Goal: Contribute content: Contribute content

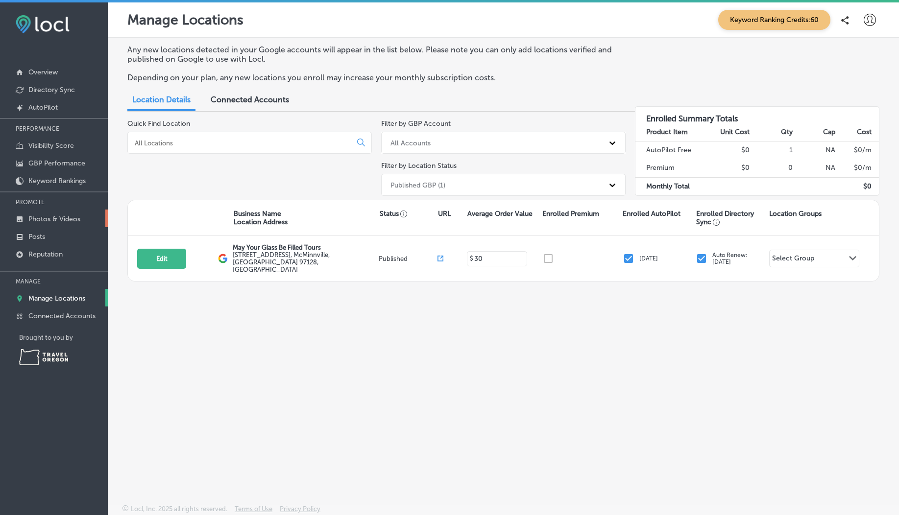
click at [55, 222] on p "Photos & Videos" at bounding box center [54, 219] width 52 height 8
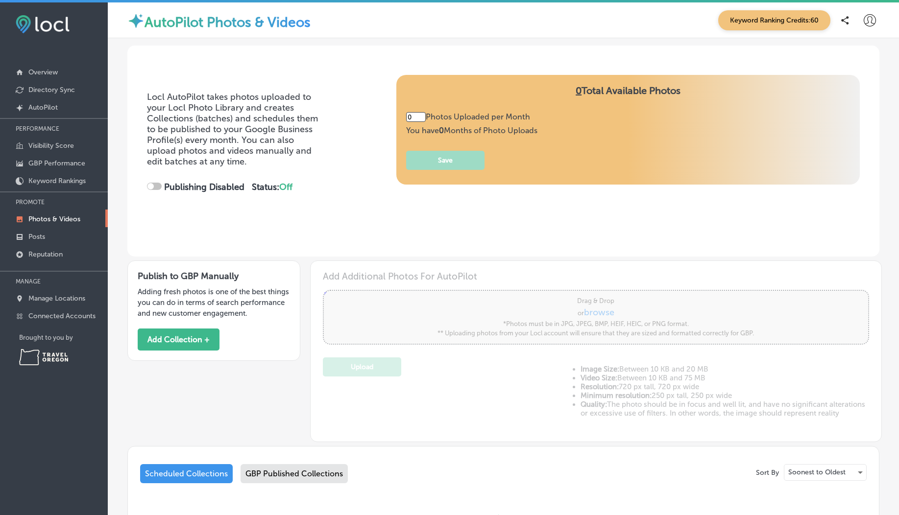
scroll to position [105, 0]
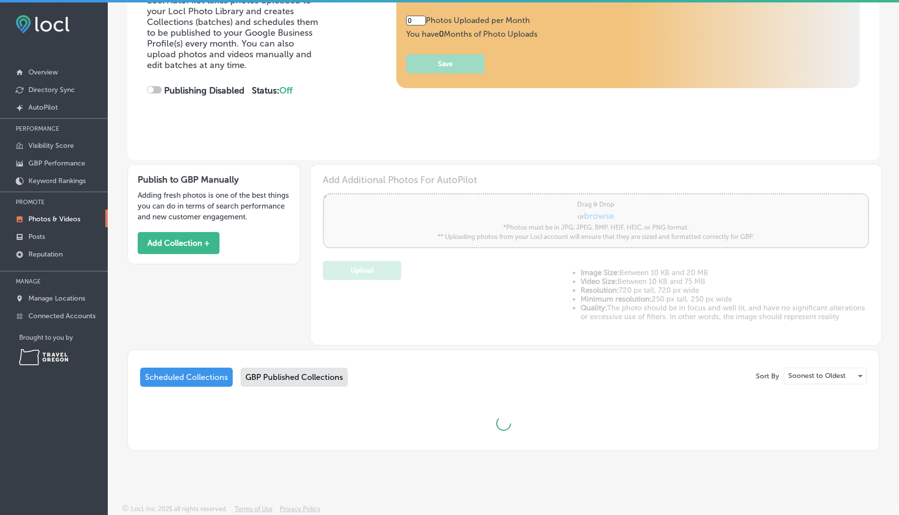
type input "5"
checkbox input "true"
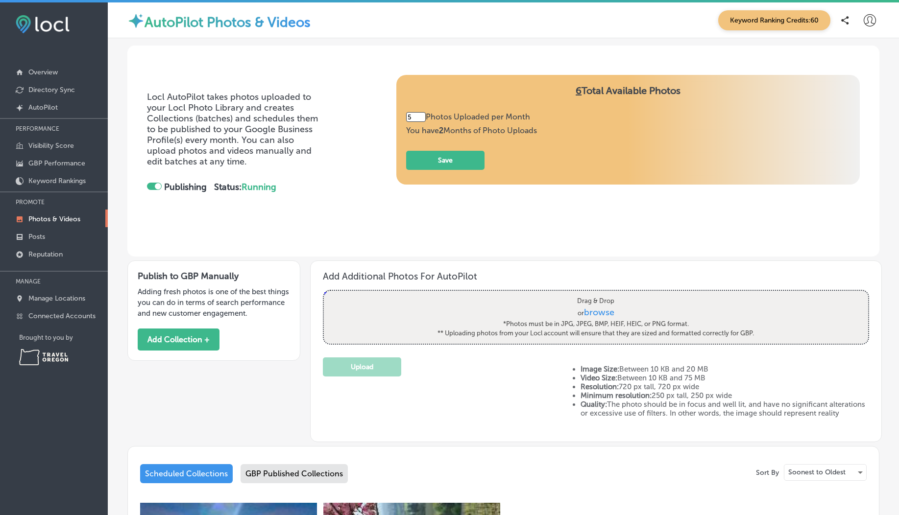
scroll to position [286, 0]
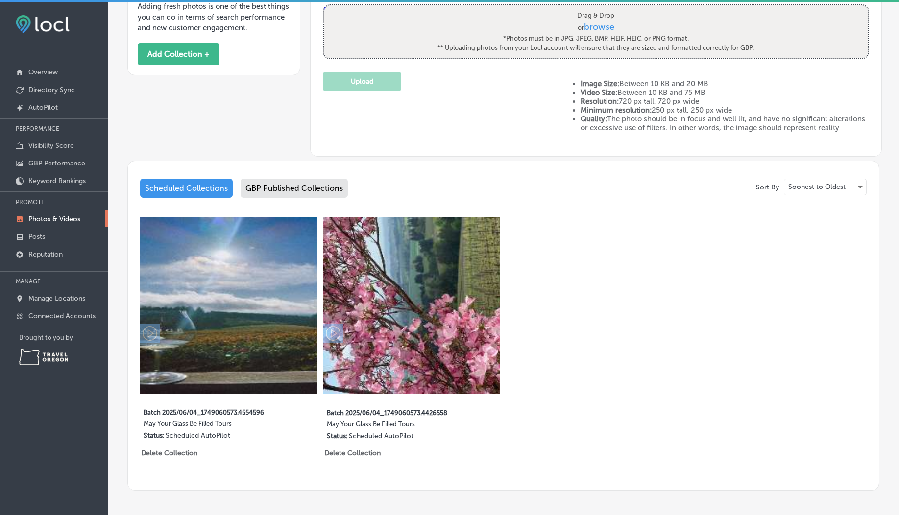
click at [303, 198] on div "GBP Published Collections" at bounding box center [294, 188] width 107 height 19
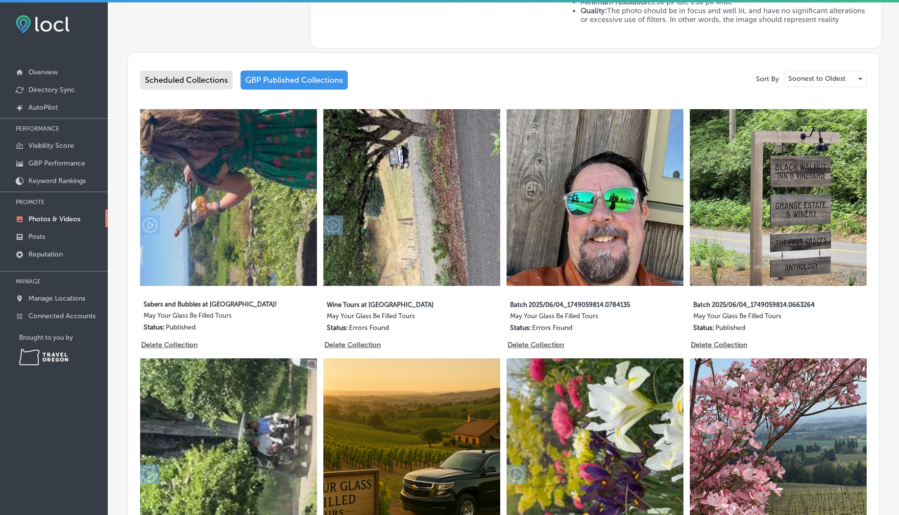
scroll to position [594, 0]
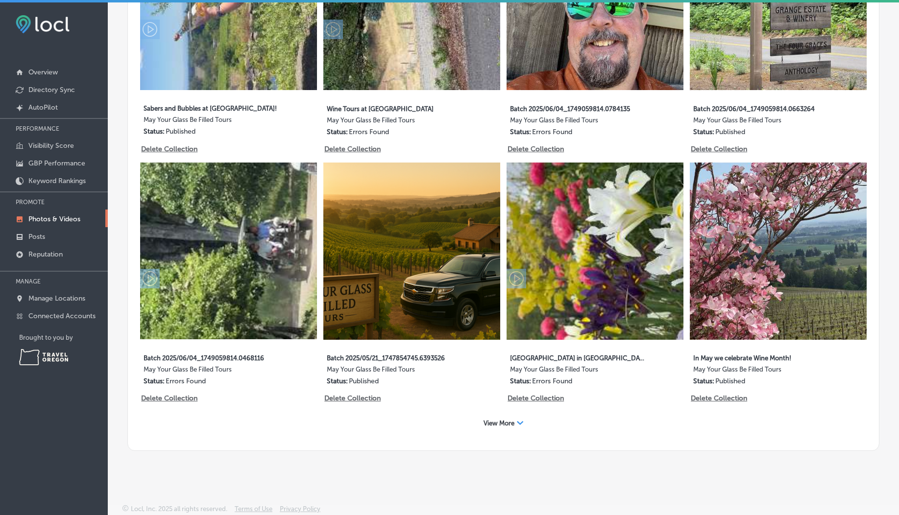
click at [498, 420] on span "View More" at bounding box center [499, 423] width 31 height 7
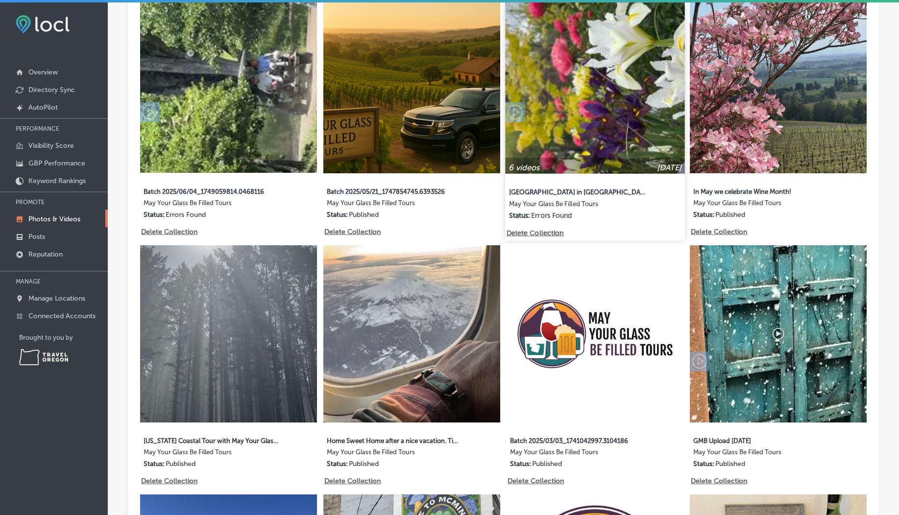
scroll to position [758, 0]
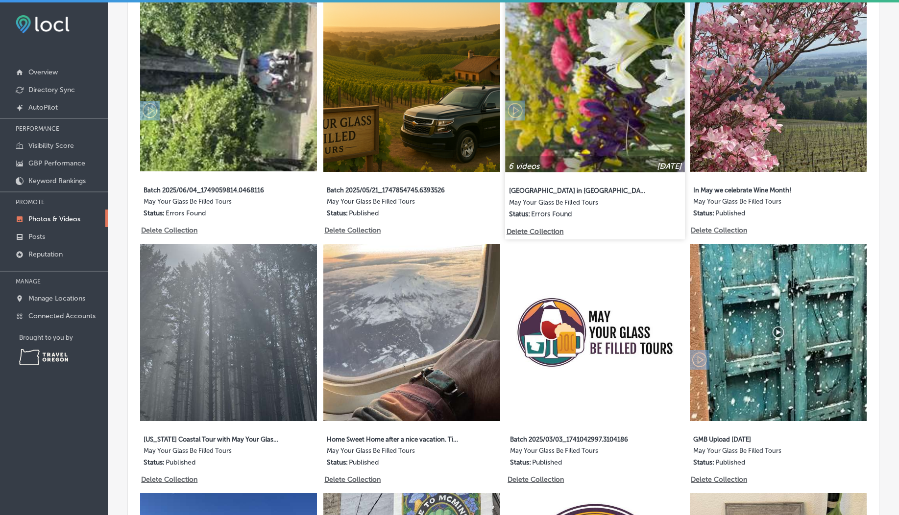
click at [574, 126] on img at bounding box center [595, 83] width 180 height 180
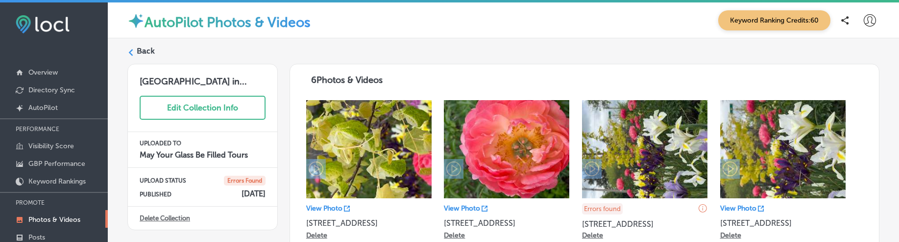
scroll to position [73, 0]
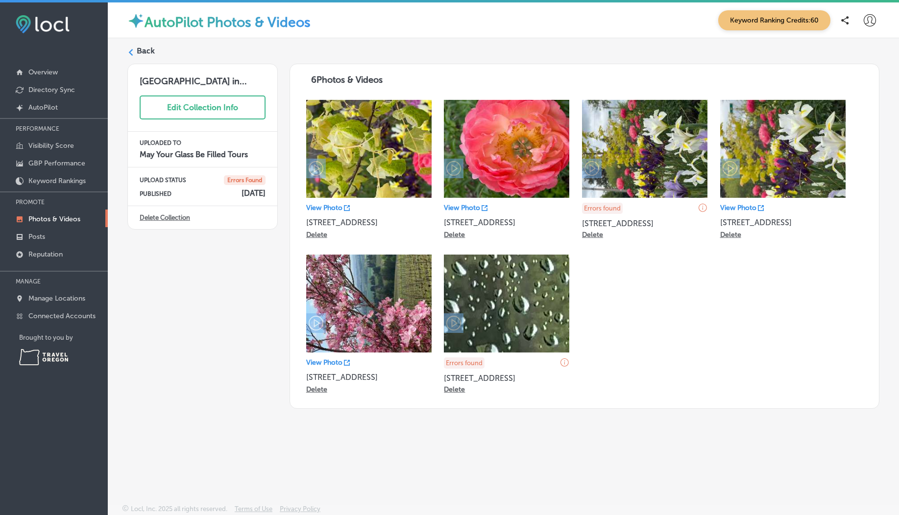
scroll to position [2, 0]
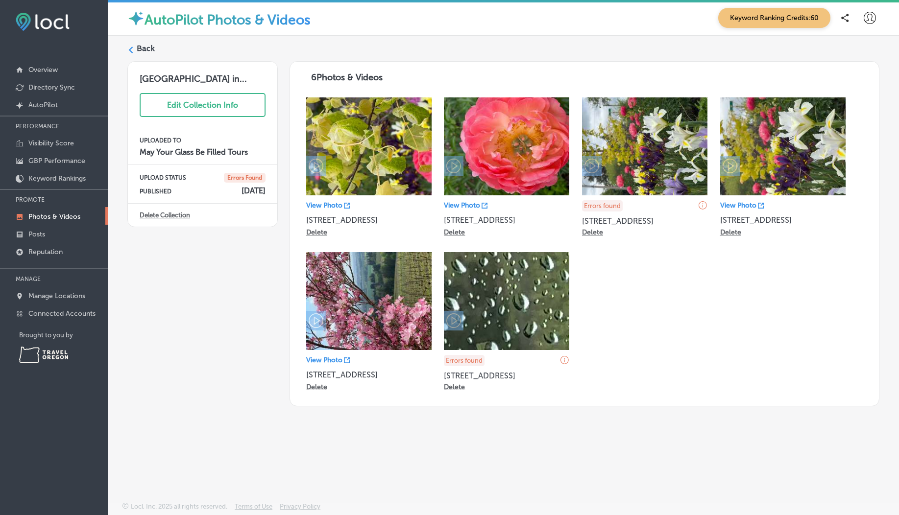
click at [743, 204] on p "View Photo" at bounding box center [738, 205] width 36 height 8
click at [146, 49] on label "Back" at bounding box center [146, 48] width 18 height 11
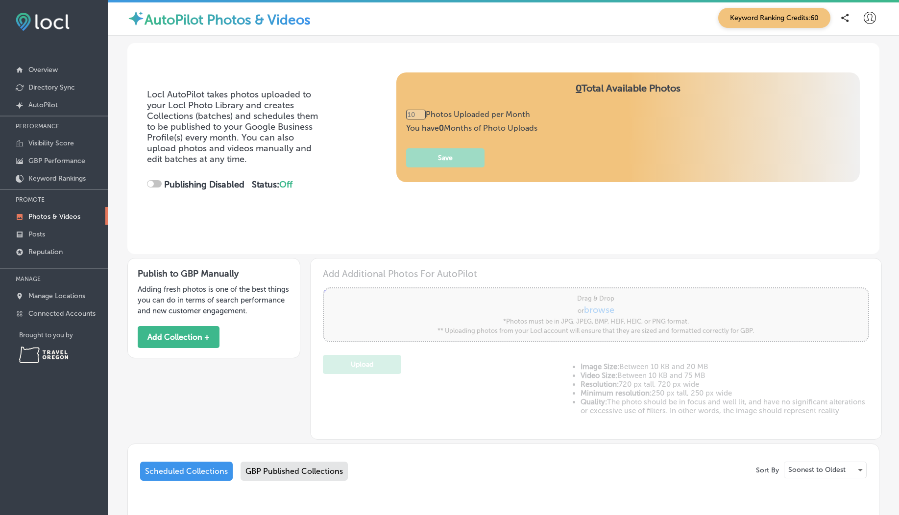
type input "0"
checkbox input "true"
type input "5"
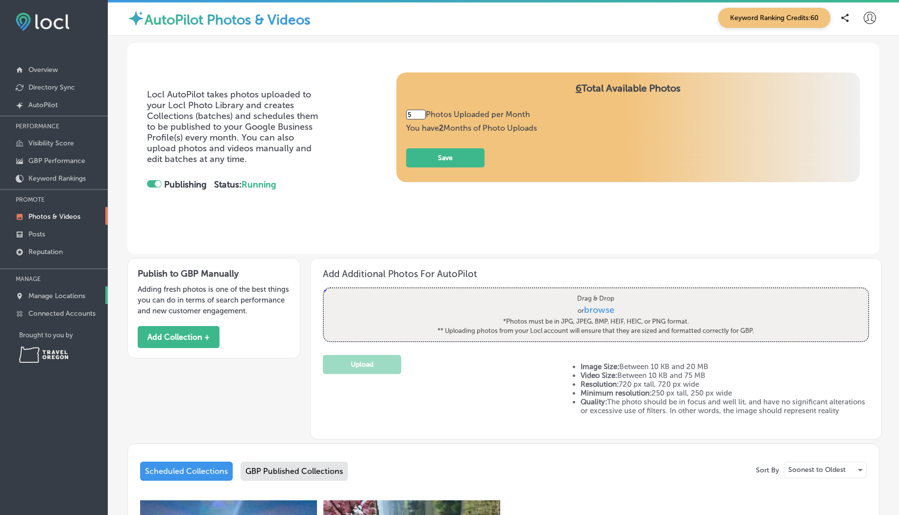
click at [56, 241] on p "Manage Locations" at bounding box center [56, 296] width 57 height 8
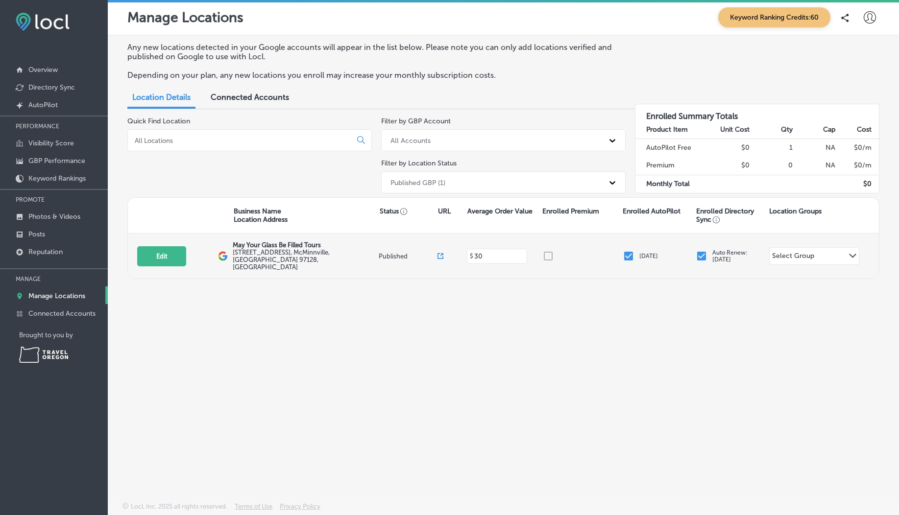
click at [438, 241] on icon at bounding box center [440, 256] width 6 height 6
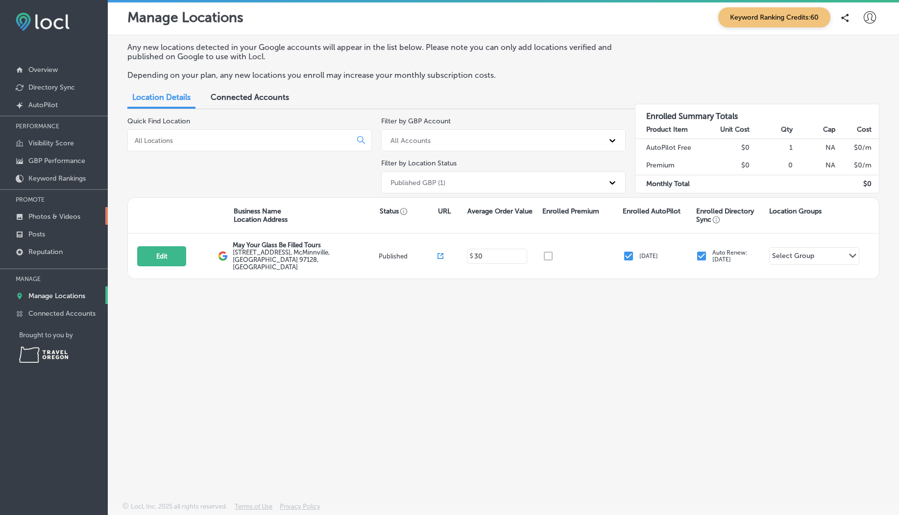
click at [76, 219] on p "Photos & Videos" at bounding box center [54, 217] width 52 height 8
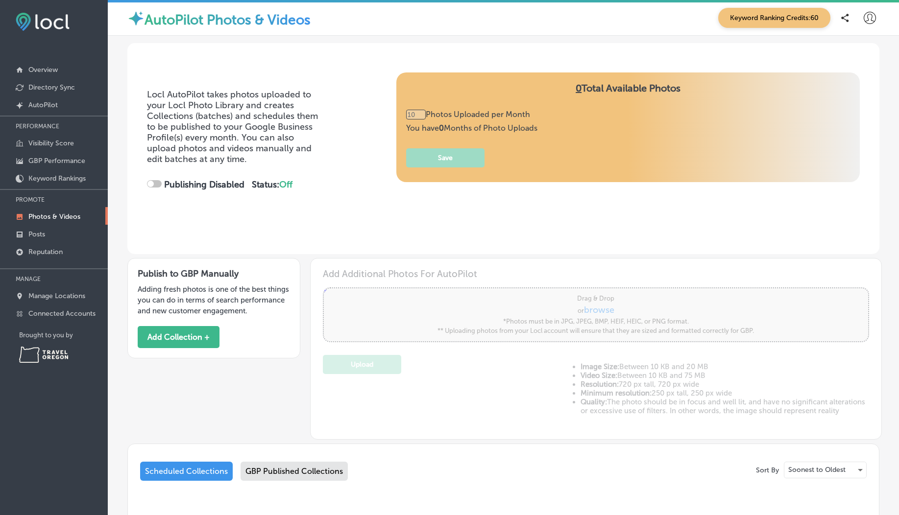
type input "0"
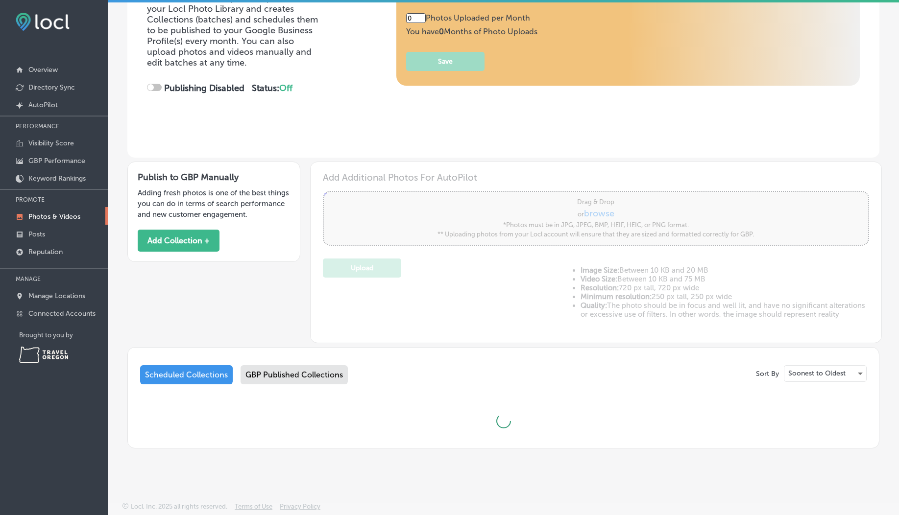
checkbox input "true"
type input "5"
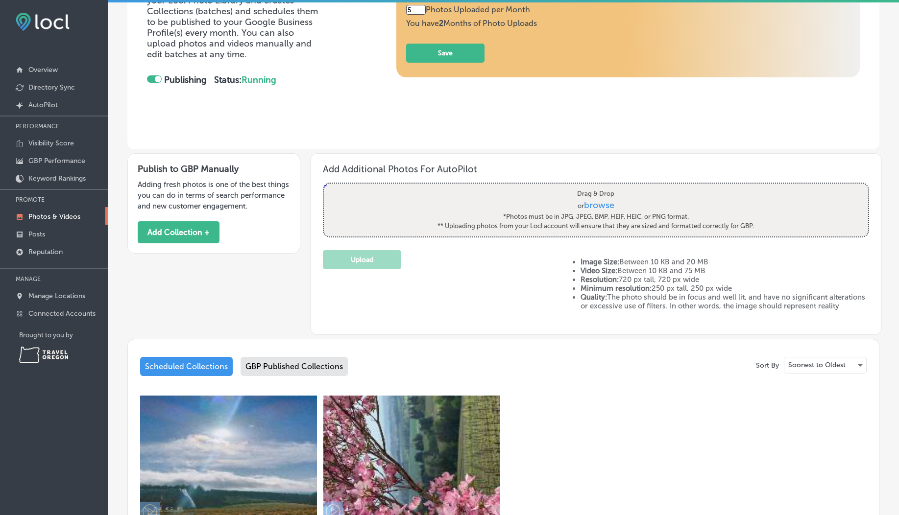
scroll to position [150, 0]
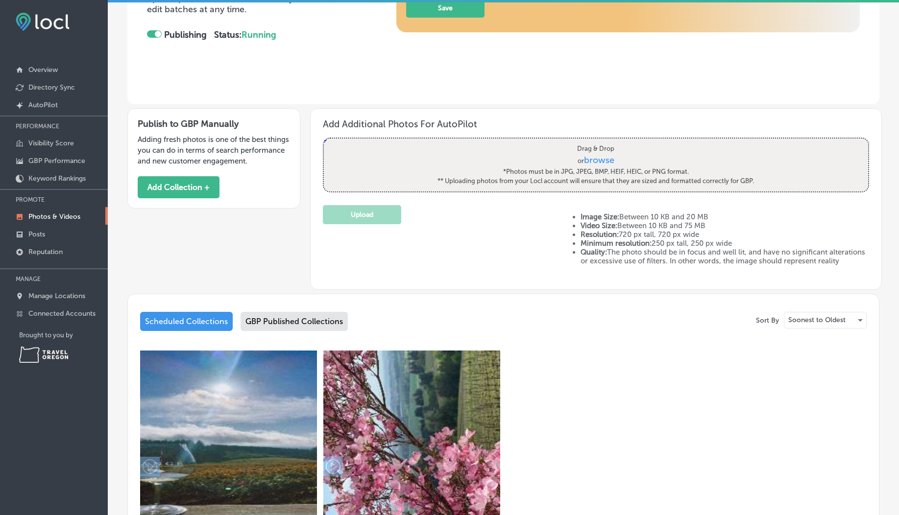
click at [313, 241] on div "GBP Published Collections" at bounding box center [294, 321] width 107 height 19
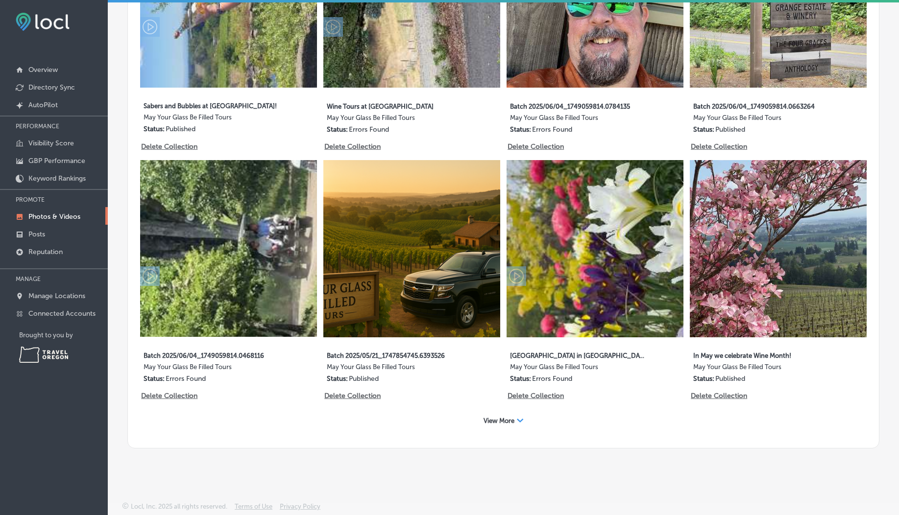
scroll to position [594, 0]
click at [575, 241] on img at bounding box center [595, 248] width 177 height 177
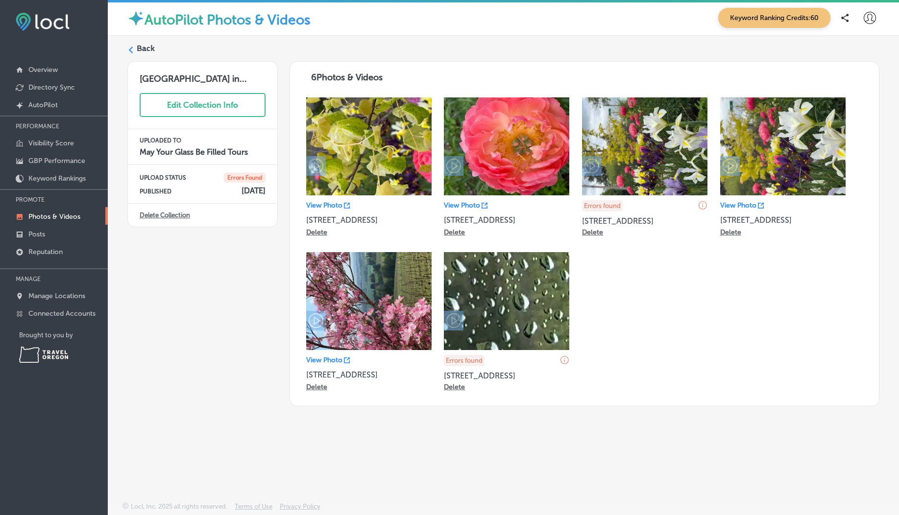
click at [749, 204] on p "View Photo" at bounding box center [738, 205] width 36 height 8
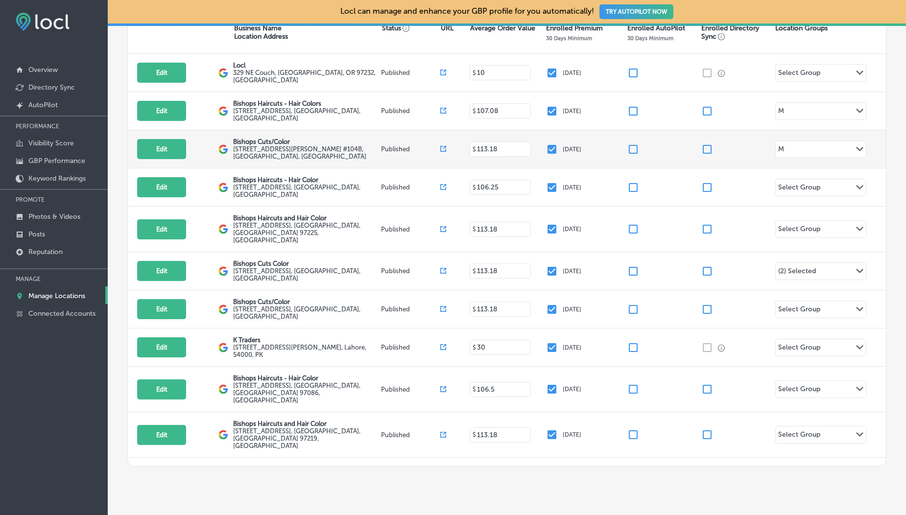
scroll to position [220, 0]
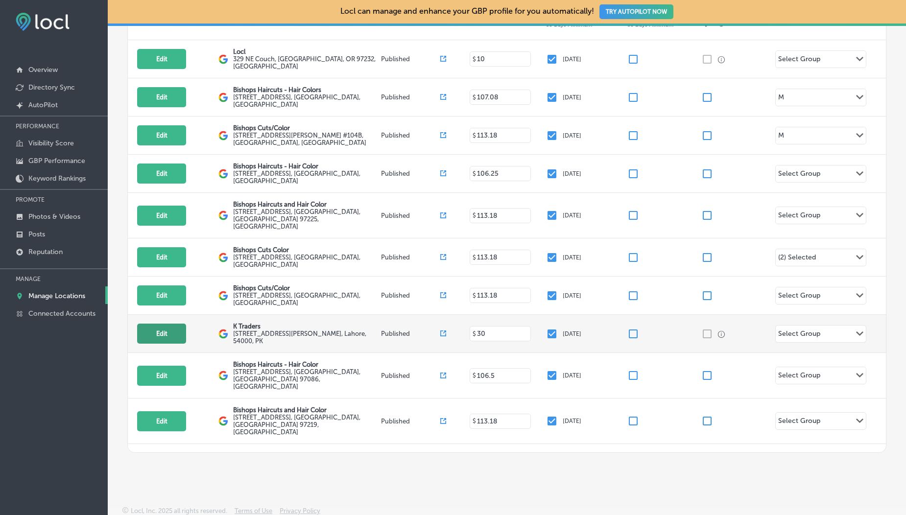
click at [154, 324] on button "Edit" at bounding box center [161, 334] width 49 height 20
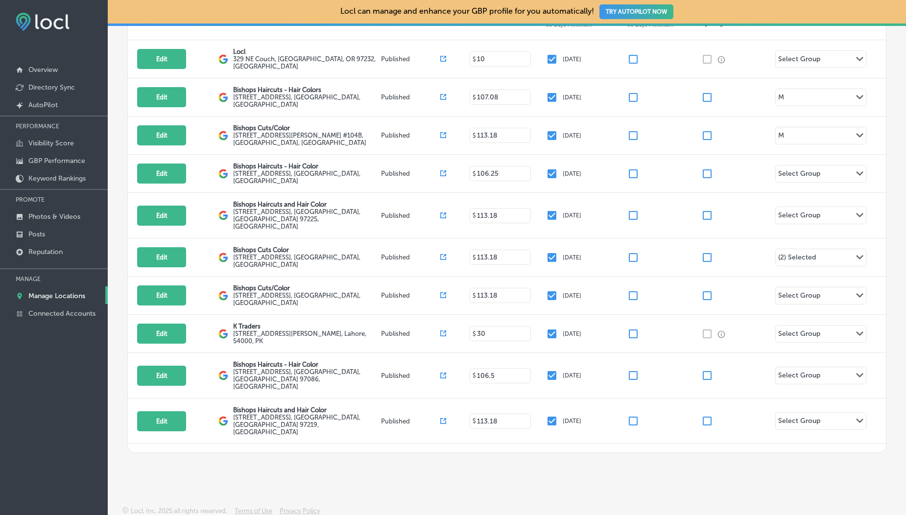
select select "US"
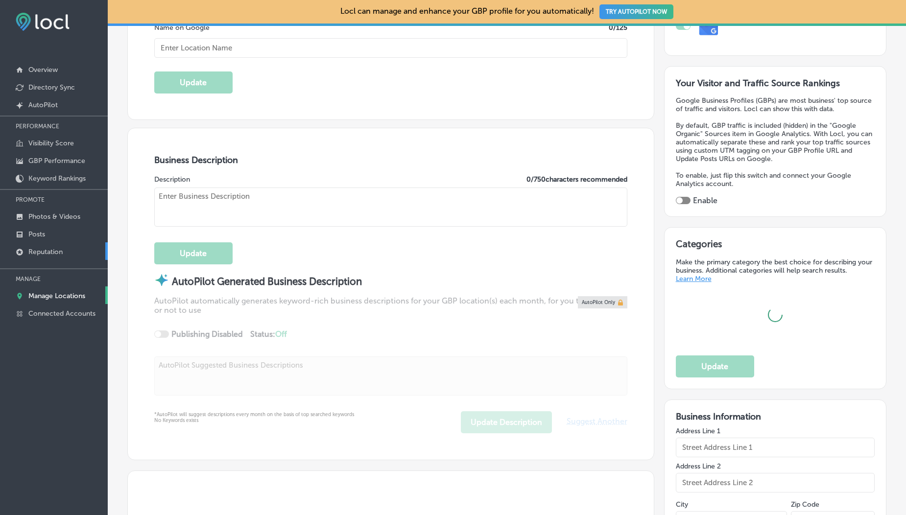
scroll to position [238, 0]
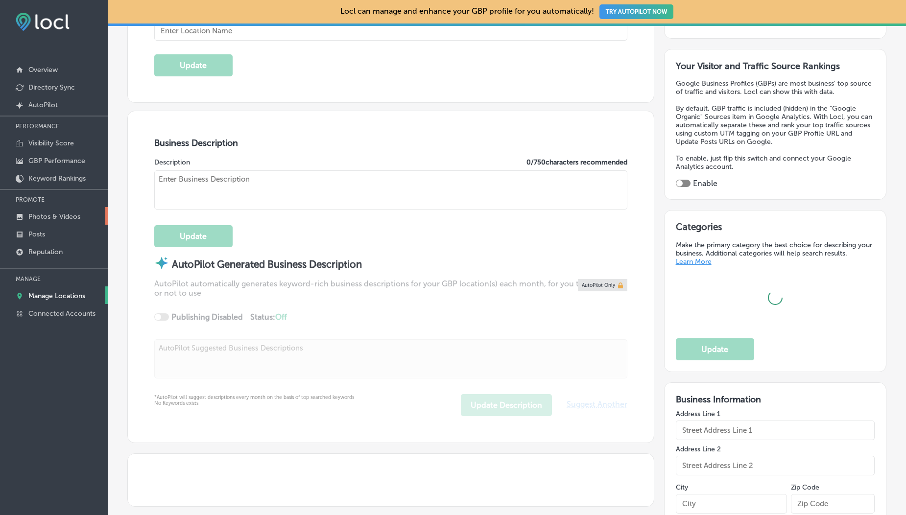
click at [53, 220] on p "Photos & Videos" at bounding box center [54, 217] width 52 height 8
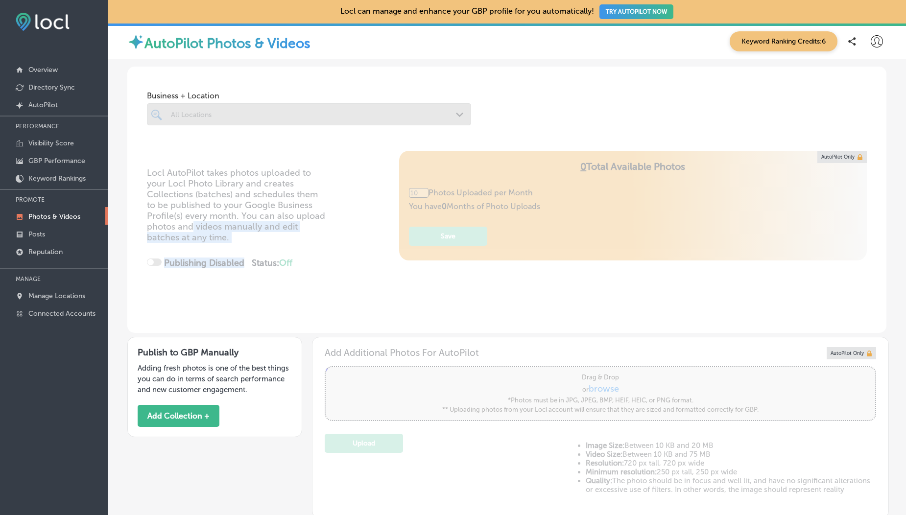
drag, startPoint x: 193, startPoint y: 223, endPoint x: 205, endPoint y: 342, distance: 119.1
click at [205, 342] on div "Business + Location All Locations Path Created with Sketch. Locl AutoPilot take…" at bounding box center [506, 346] width 759 height 558
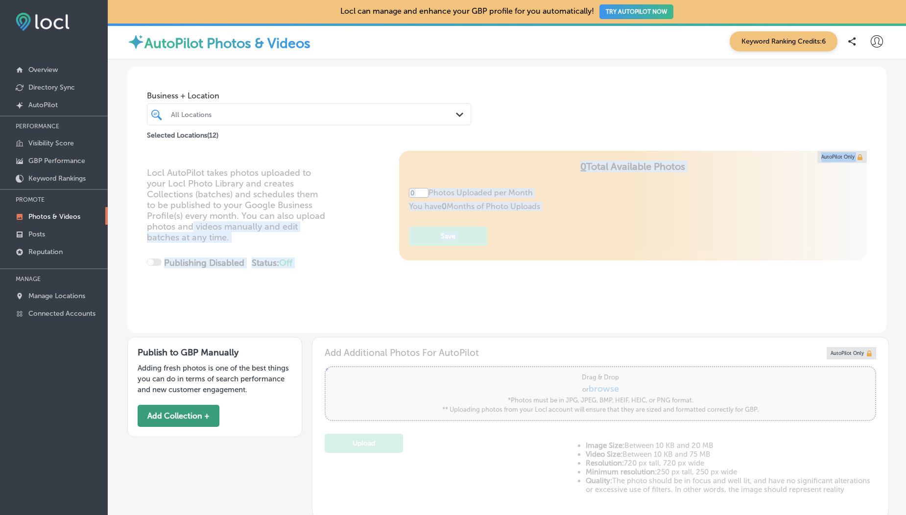
type input "0"
click at [167, 413] on button "Add Collection +" at bounding box center [179, 416] width 82 height 22
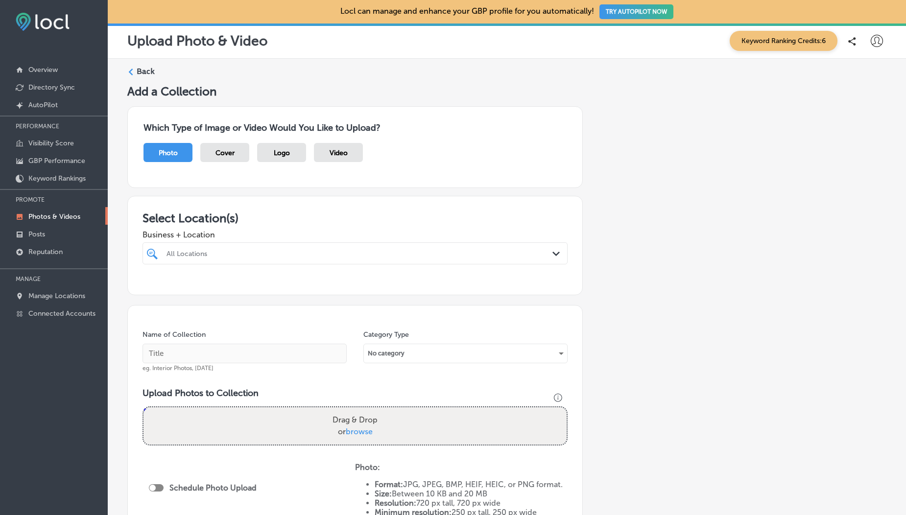
click at [222, 250] on div "All Locations" at bounding box center [360, 253] width 387 height 8
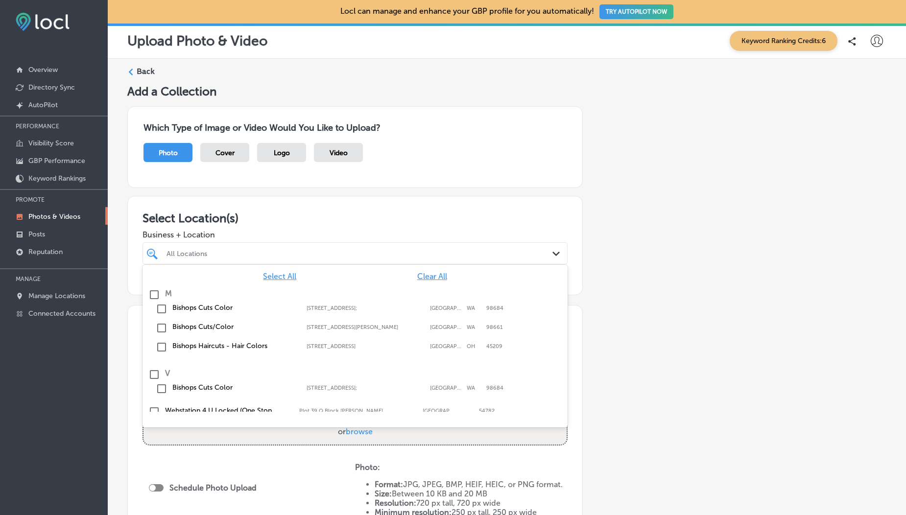
scroll to position [170, 0]
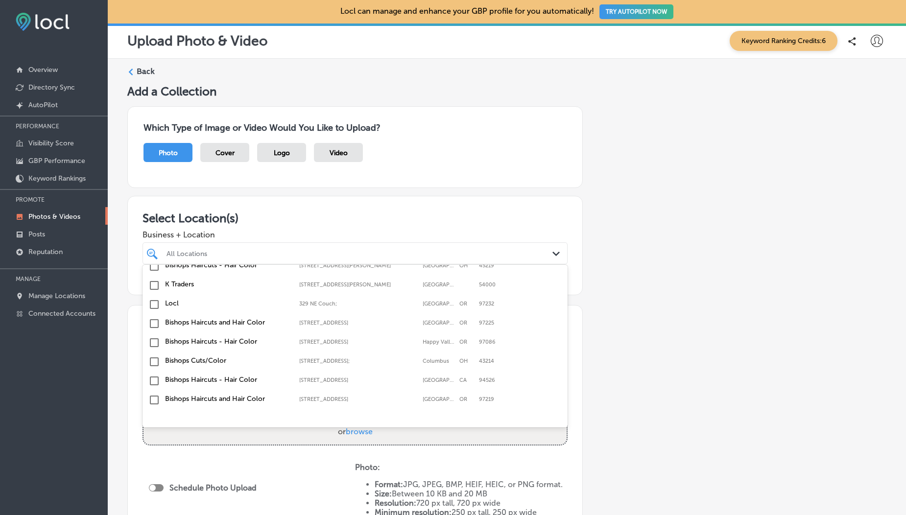
click at [150, 289] on input "checkbox" at bounding box center [154, 286] width 12 height 12
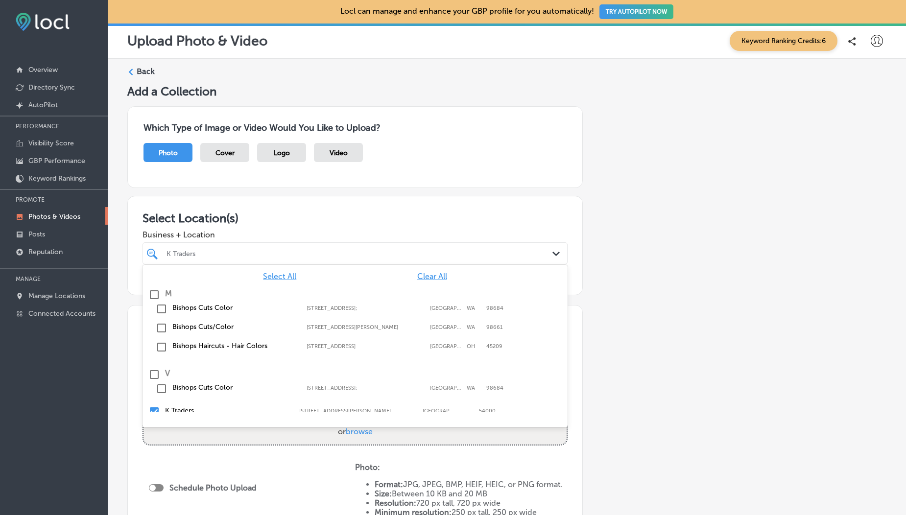
click at [275, 205] on div "Select Location(s) Business + Location option [STREET_ADDRESS][PERSON_NAME]. op…" at bounding box center [355, 245] width 456 height 99
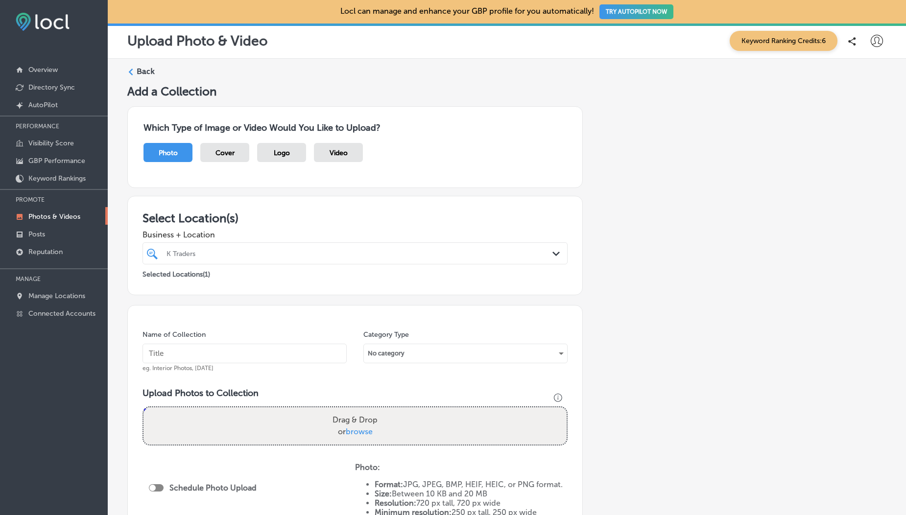
scroll to position [57, 0]
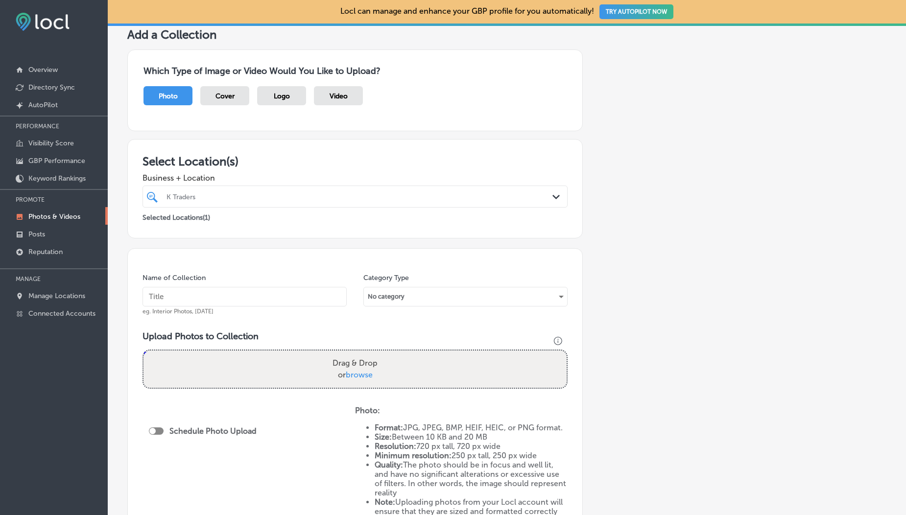
click at [356, 372] on span "browse" at bounding box center [359, 374] width 27 height 9
click at [356, 354] on input "Drag & Drop or browse" at bounding box center [355, 352] width 423 height 3
type input "C:\fakepath\download.png"
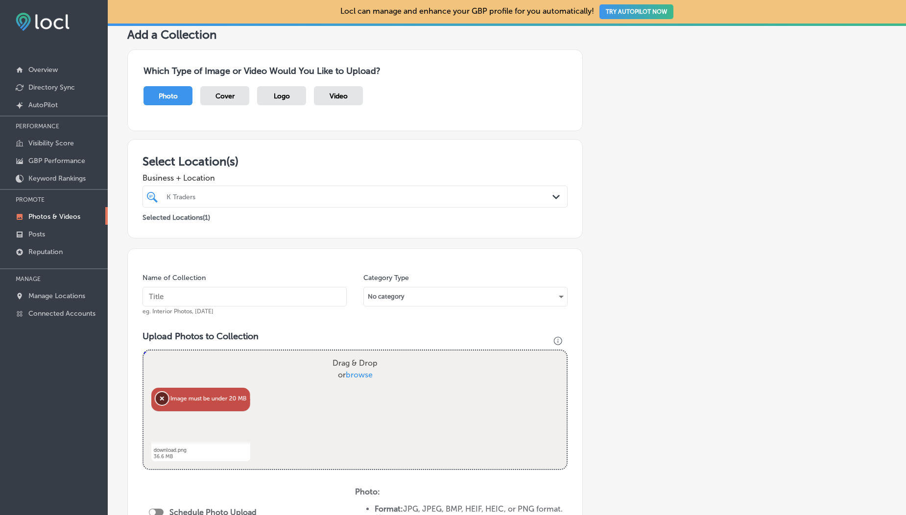
click at [162, 398] on button "Remove" at bounding box center [162, 398] width 13 height 13
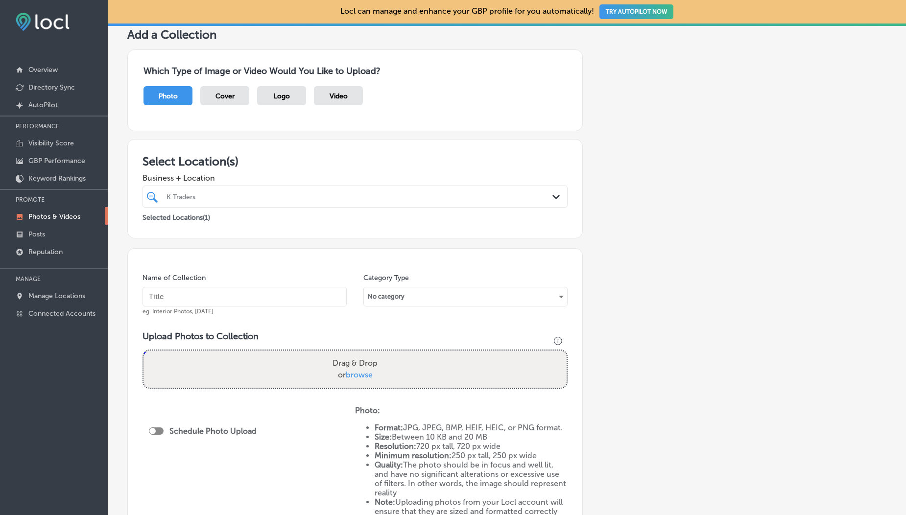
click at [353, 376] on span "browse" at bounding box center [359, 374] width 27 height 9
click at [353, 354] on input "Drag & Drop or browse" at bounding box center [355, 352] width 423 height 3
type input "C:\fakepath\SamplePNGImage_10mbmb.png"
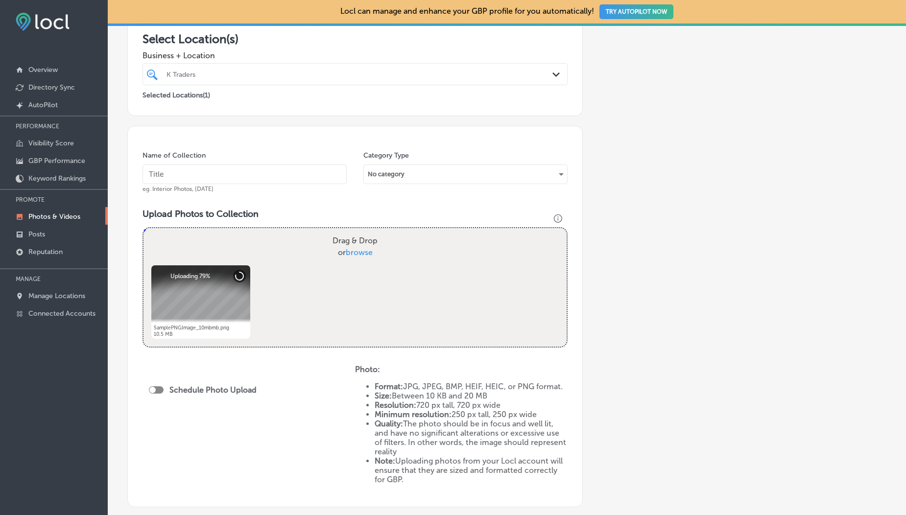
scroll to position [298, 0]
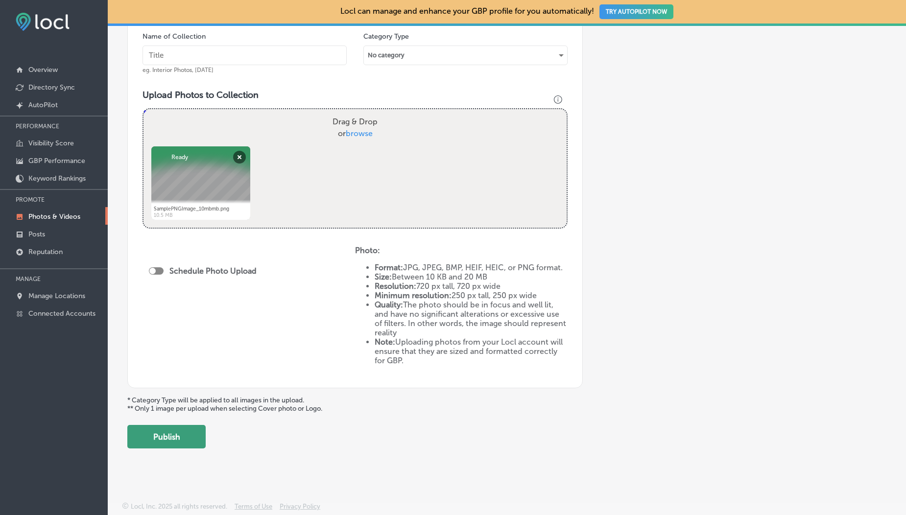
click at [168, 438] on button "Publish" at bounding box center [166, 437] width 78 height 24
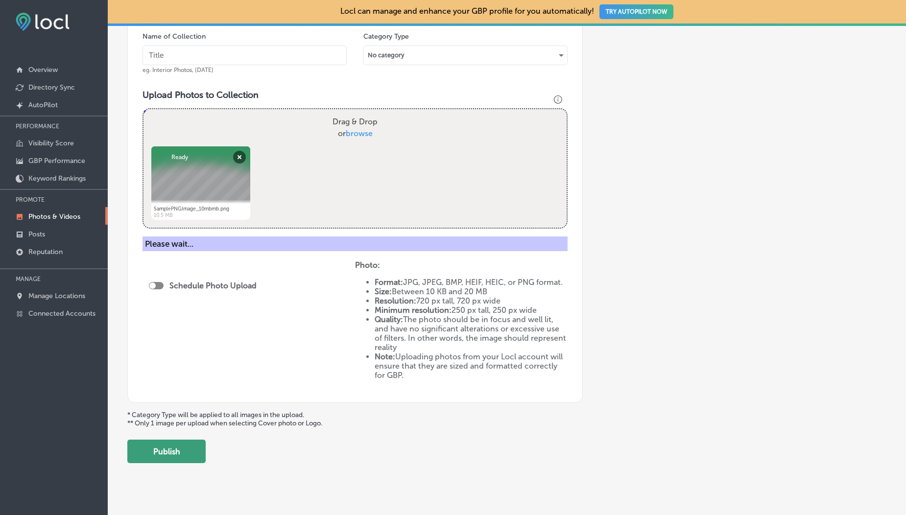
scroll to position [217, 0]
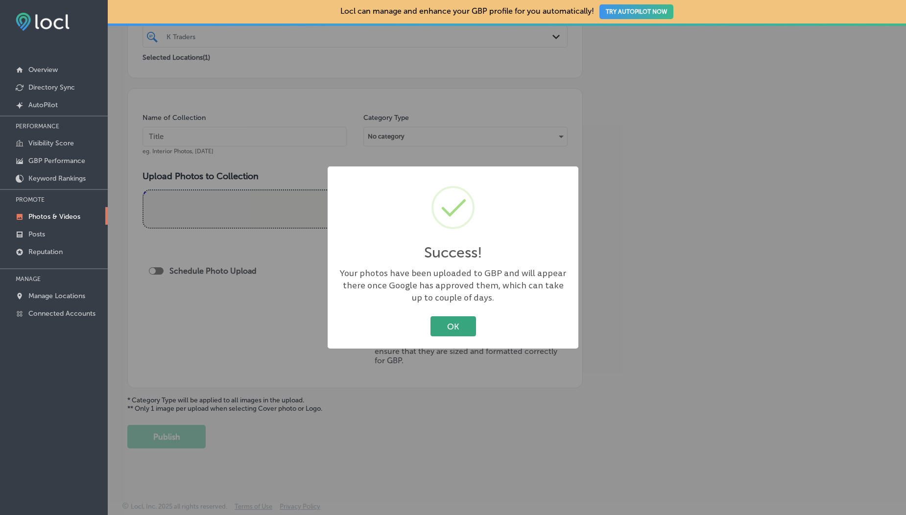
click at [453, 324] on button "OK" at bounding box center [454, 326] width 46 height 20
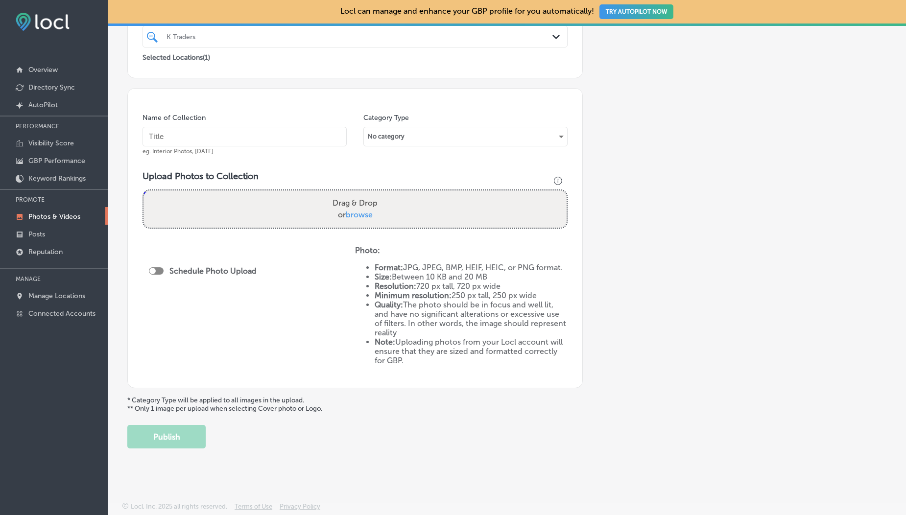
scroll to position [0, 0]
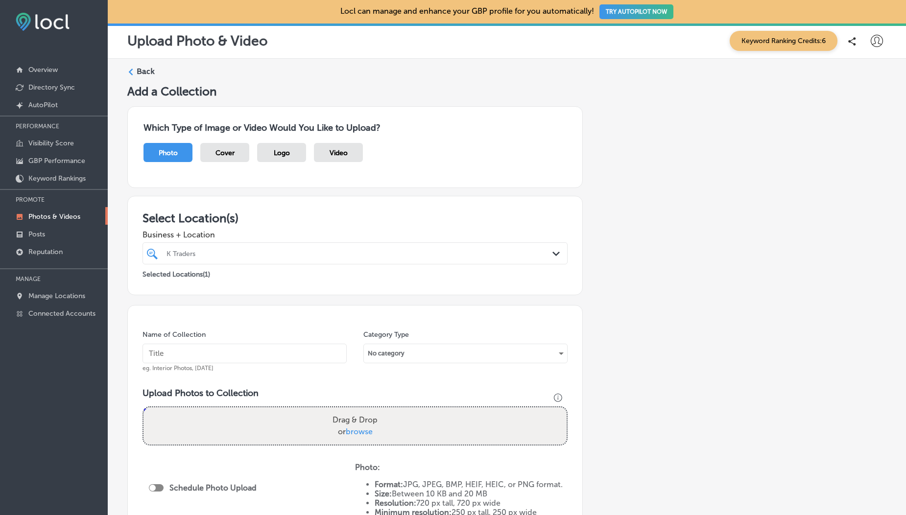
click at [45, 220] on p "Photos & Videos" at bounding box center [54, 217] width 52 height 8
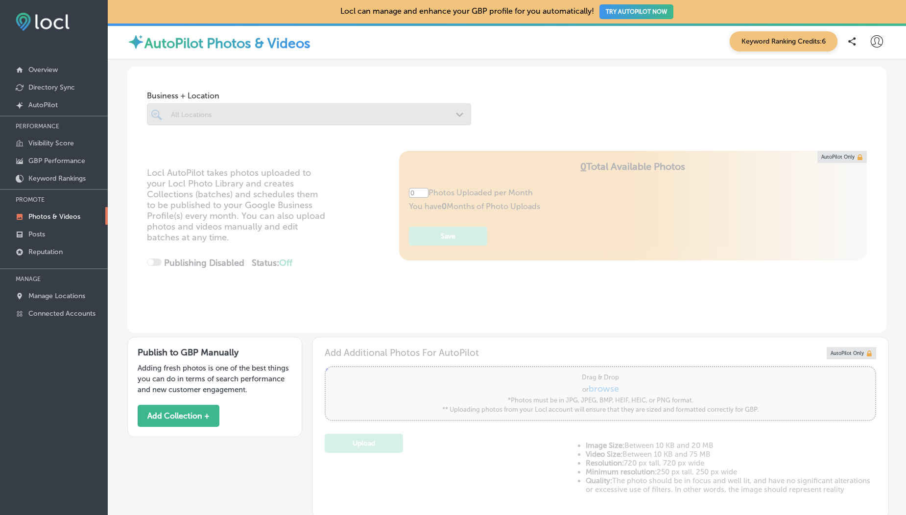
type input "5"
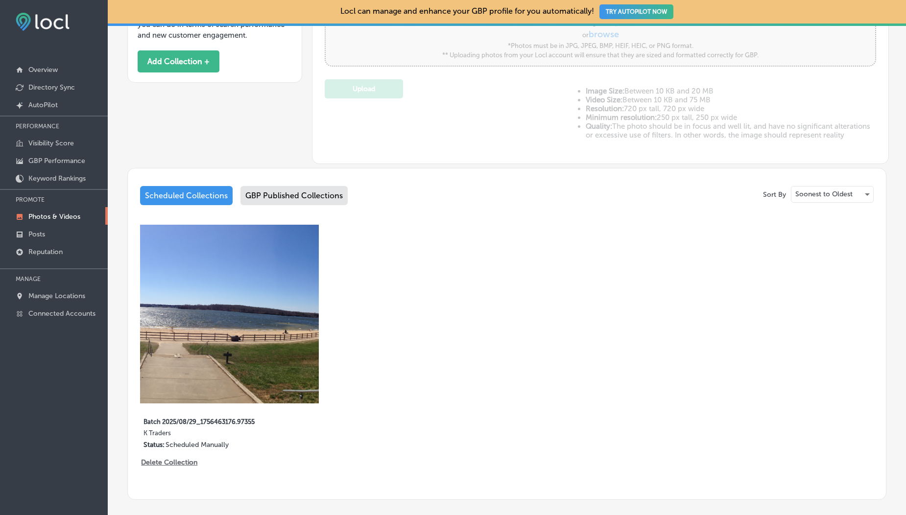
scroll to position [364, 0]
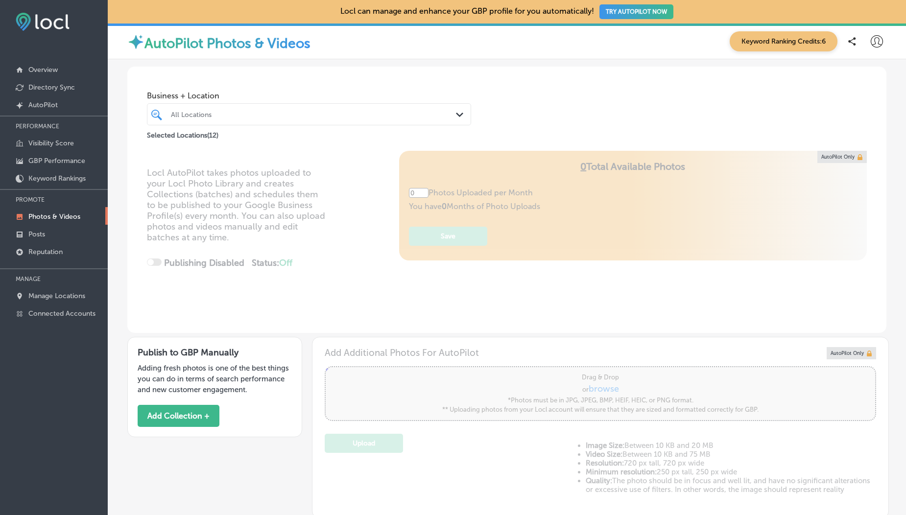
scroll to position [175, 0]
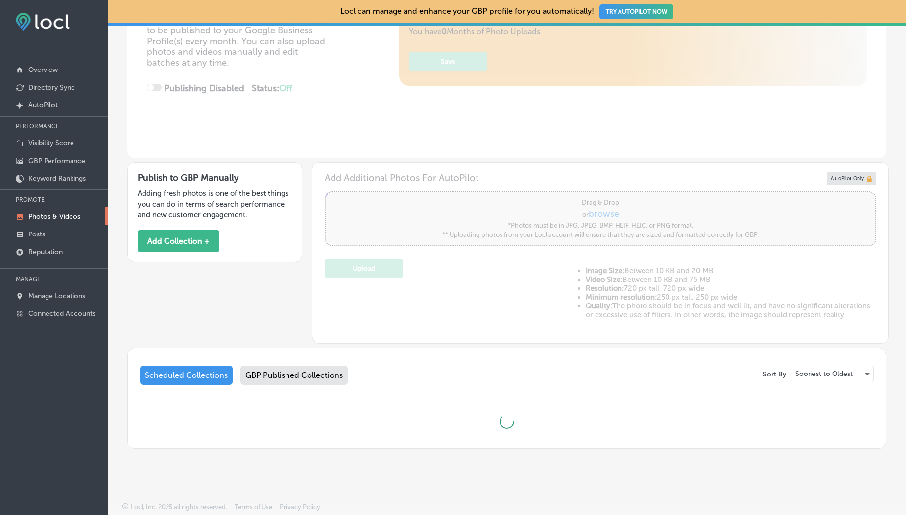
type input "5"
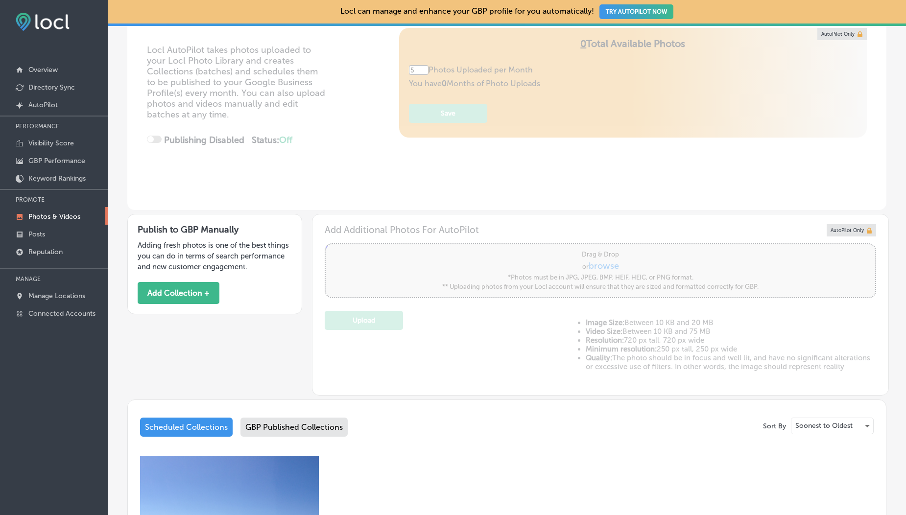
scroll to position [0, 0]
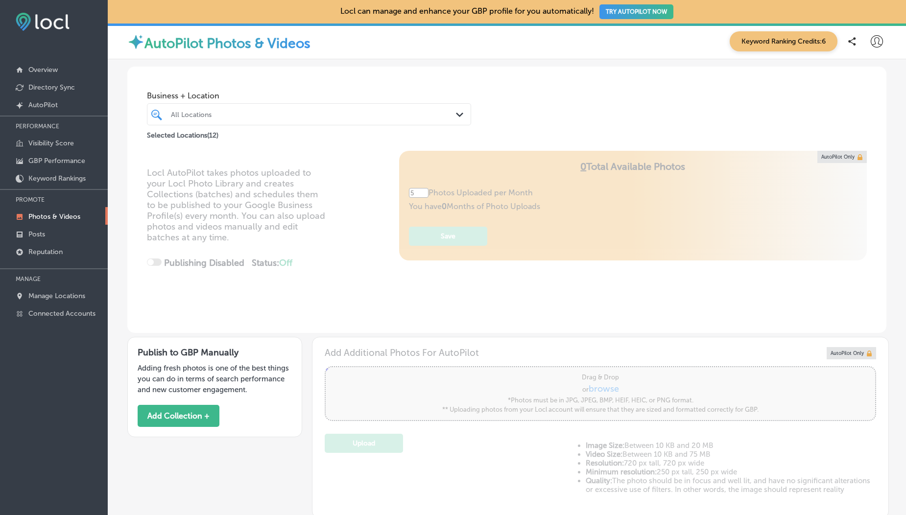
click at [37, 219] on p "Photos & Videos" at bounding box center [54, 217] width 52 height 8
click at [56, 296] on p "Manage Locations" at bounding box center [56, 296] width 57 height 8
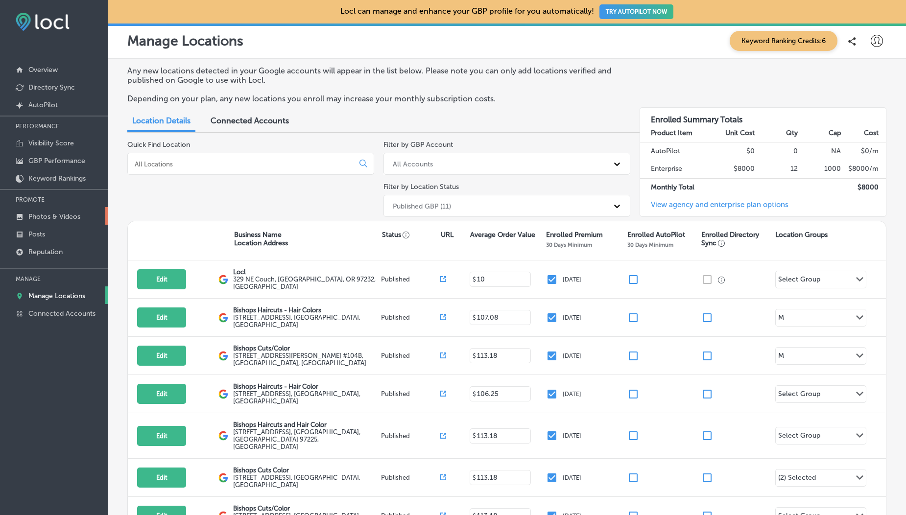
click at [33, 218] on p "Photos & Videos" at bounding box center [54, 217] width 52 height 8
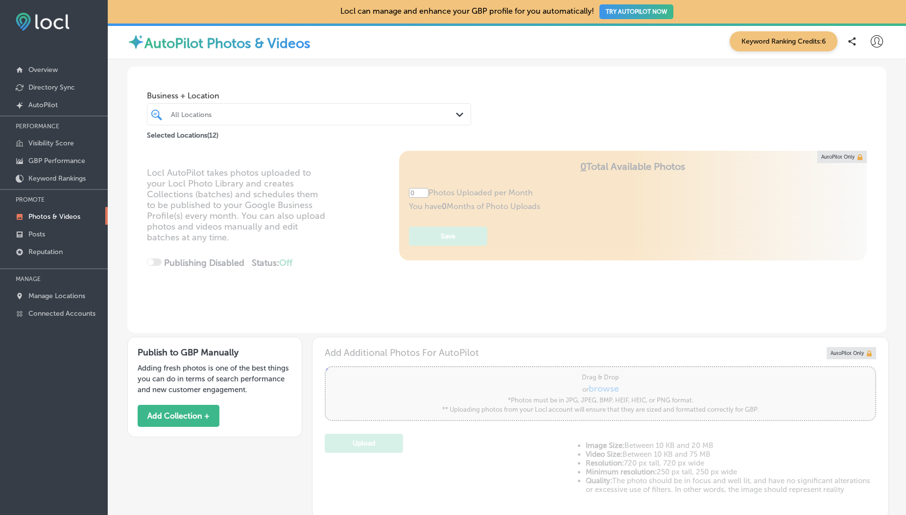
type input "5"
click at [194, 417] on button "Add Collection +" at bounding box center [179, 416] width 82 height 22
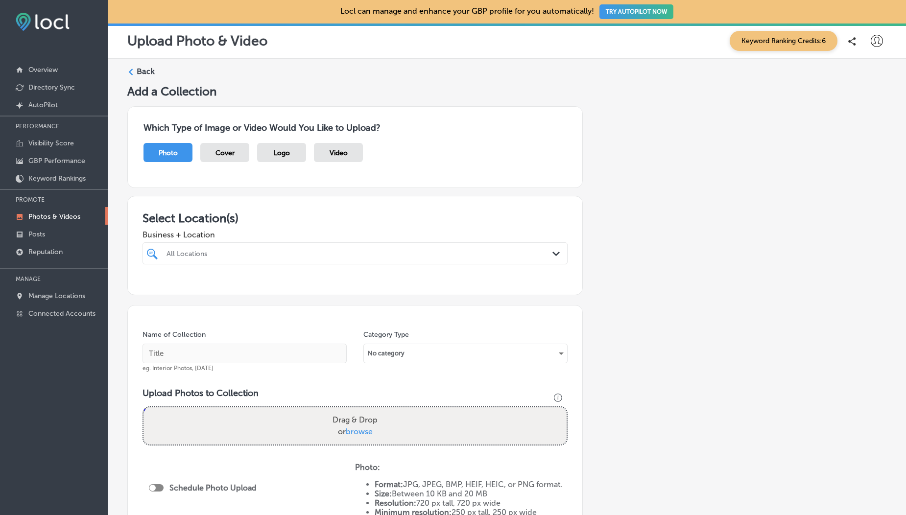
click at [233, 253] on div "All Locations" at bounding box center [360, 253] width 387 height 8
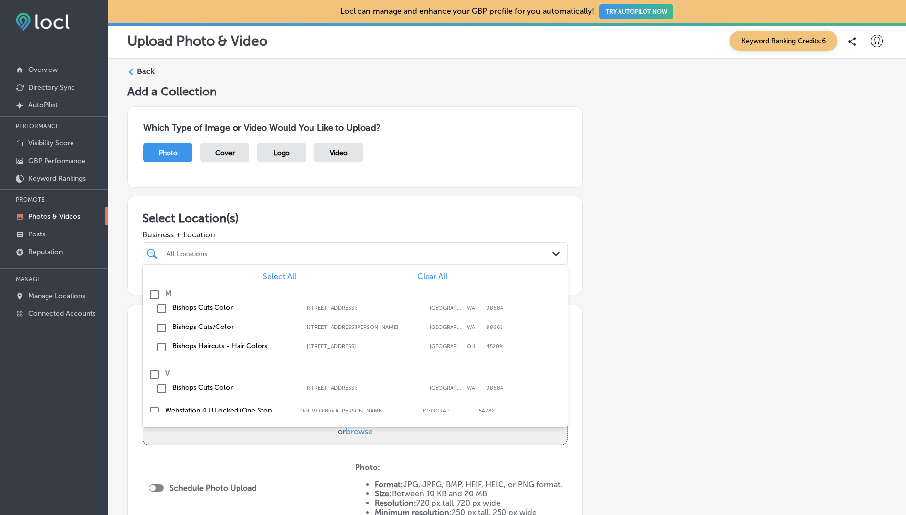
scroll to position [170, 0]
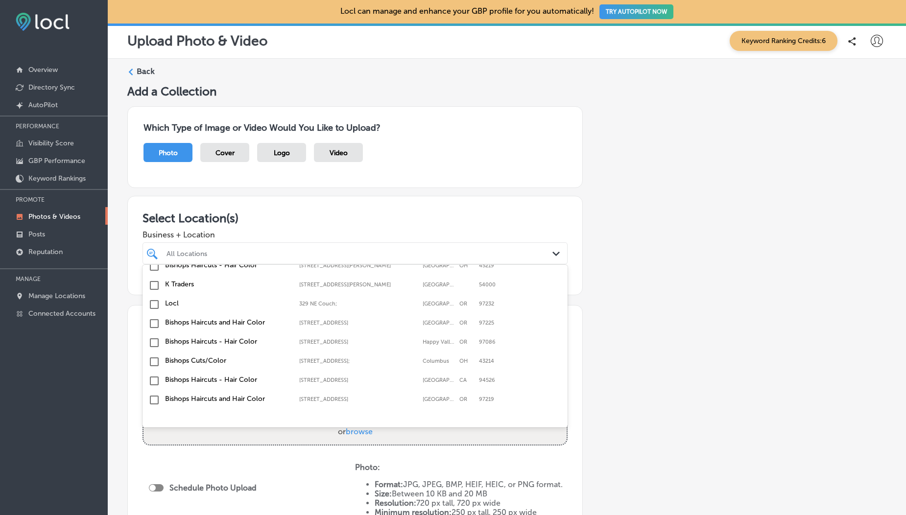
click at [151, 282] on input "checkbox" at bounding box center [154, 286] width 12 height 12
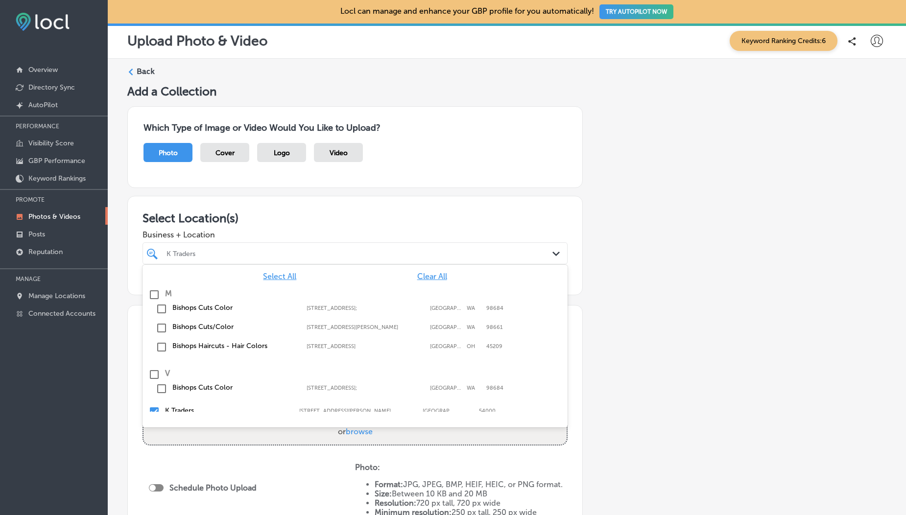
click at [353, 129] on h3 "Which Type of Image or Video Would You Like to Upload?" at bounding box center [355, 127] width 423 height 11
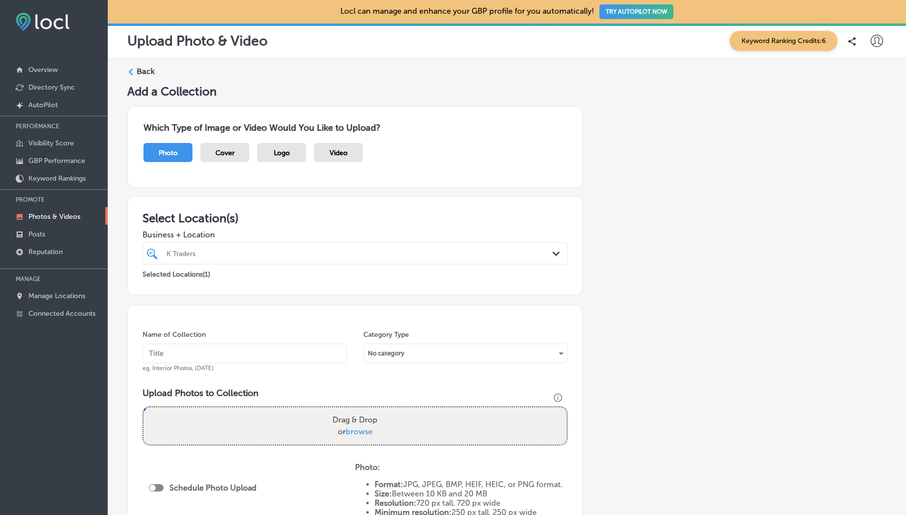
click at [356, 431] on span "browse" at bounding box center [359, 431] width 27 height 9
click at [356, 411] on input "Drag & Drop or browse" at bounding box center [355, 409] width 423 height 3
type input "C:\fakepath\05c8bbe2-0a2a-4a15-8ee7-117d9c442169SamplePNGImage_30mbmb.png"
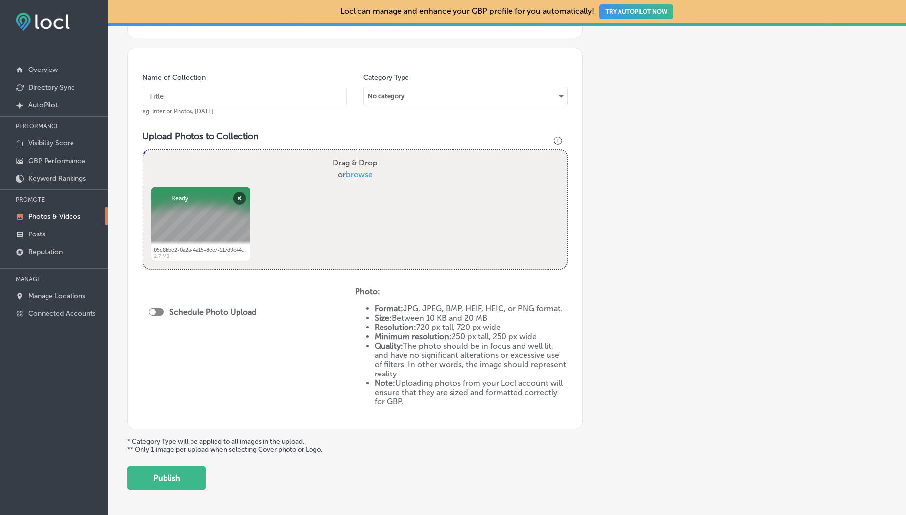
scroll to position [298, 0]
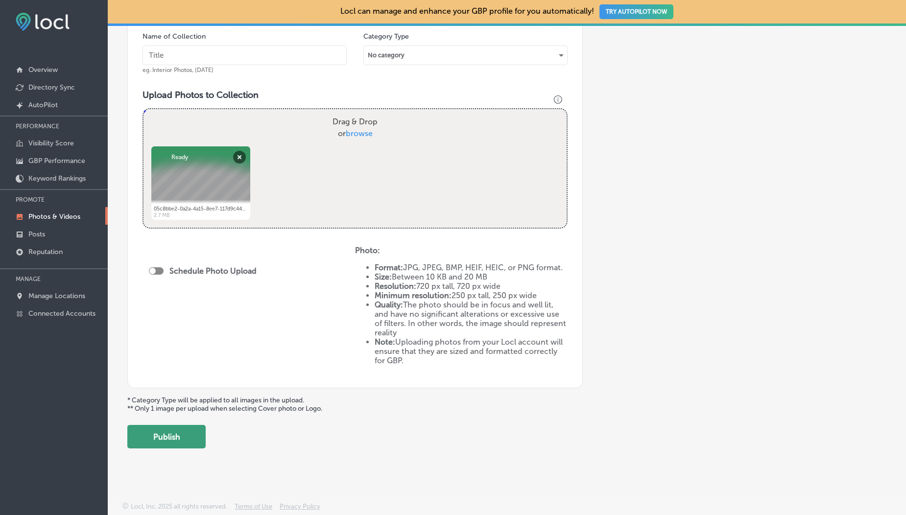
click at [177, 447] on button "Publish" at bounding box center [166, 437] width 78 height 24
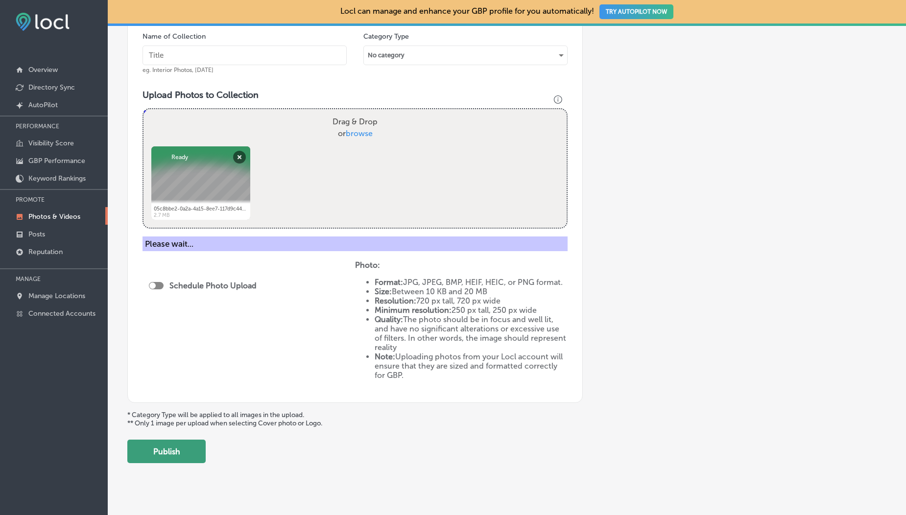
scroll to position [217, 0]
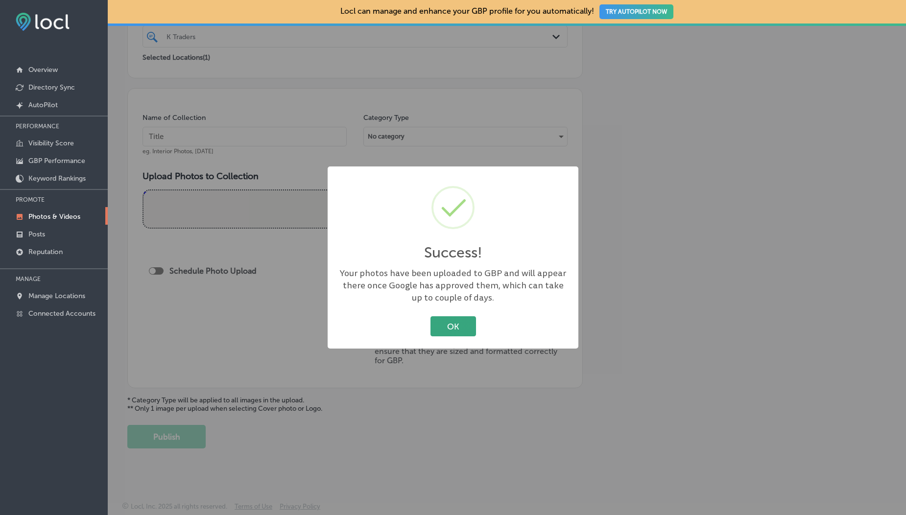
click at [447, 326] on button "OK" at bounding box center [454, 326] width 46 height 20
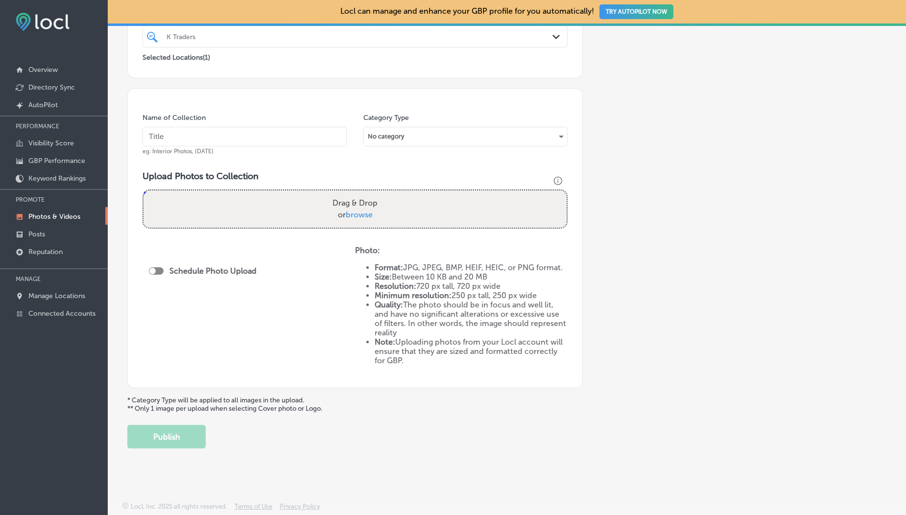
scroll to position [0, 0]
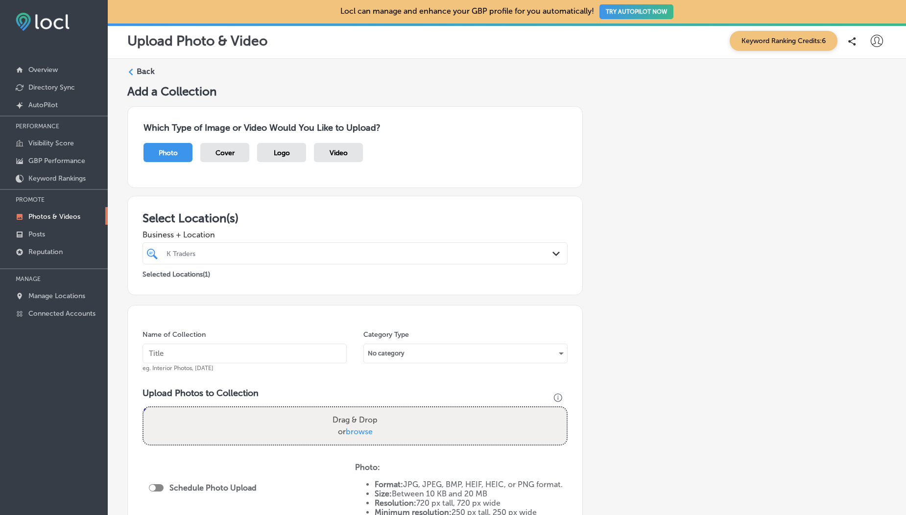
click at [140, 68] on label "Back" at bounding box center [146, 71] width 18 height 11
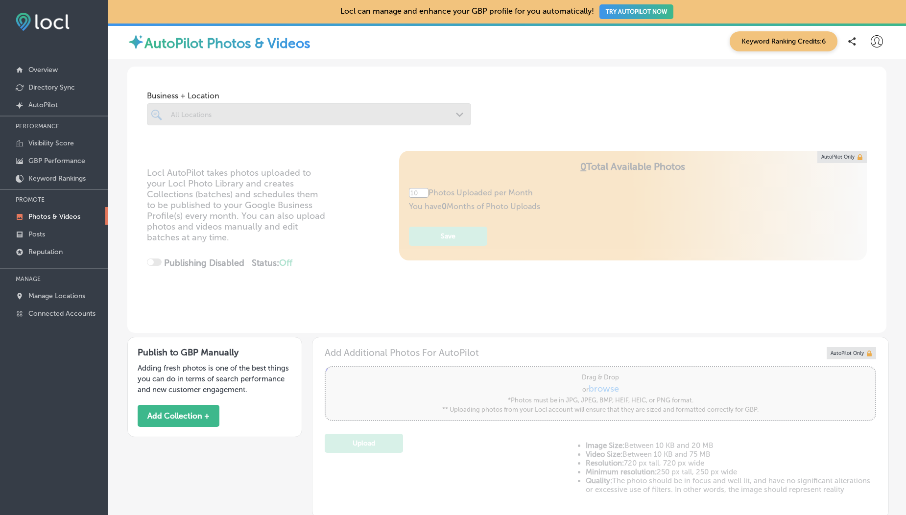
type input "5"
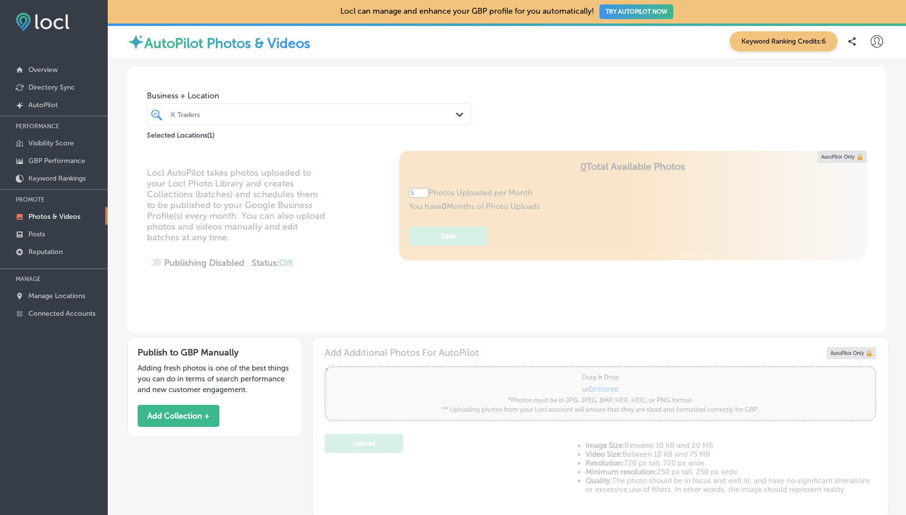
scroll to position [220, 0]
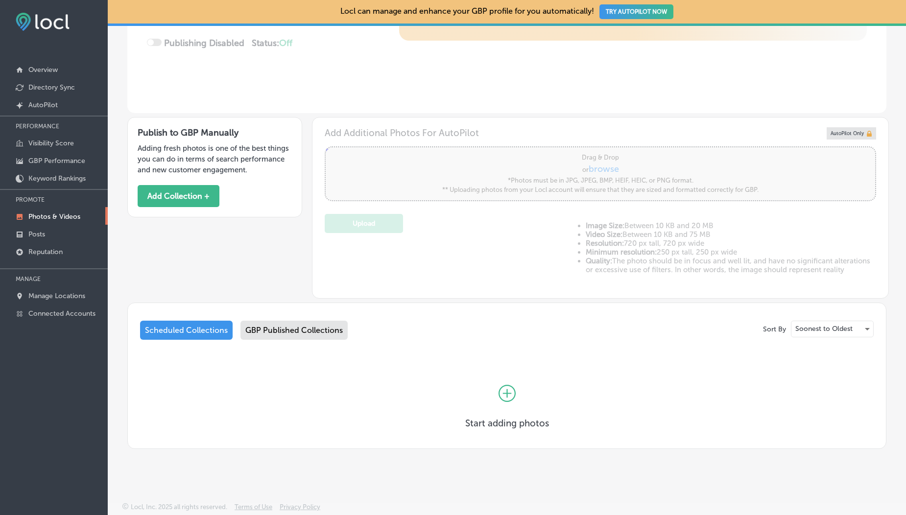
click at [268, 331] on div "GBP Published Collections" at bounding box center [294, 330] width 107 height 19
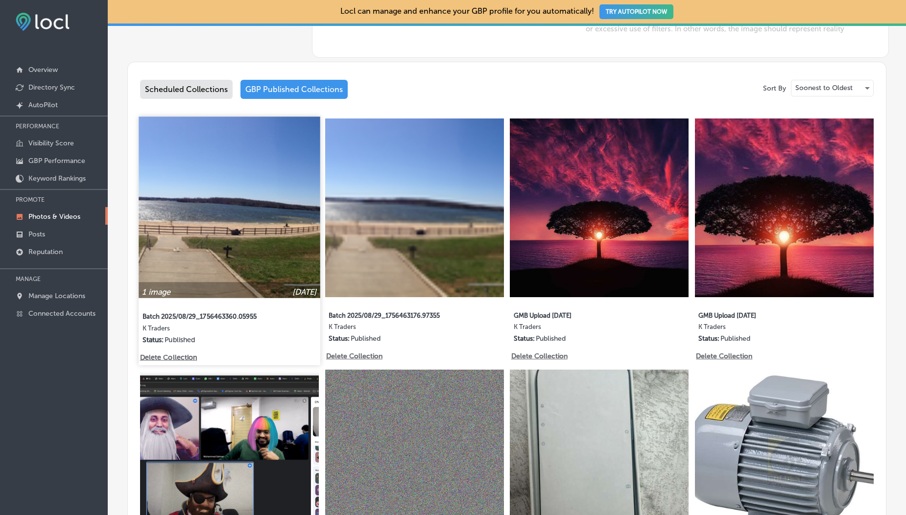
scroll to position [10, 0]
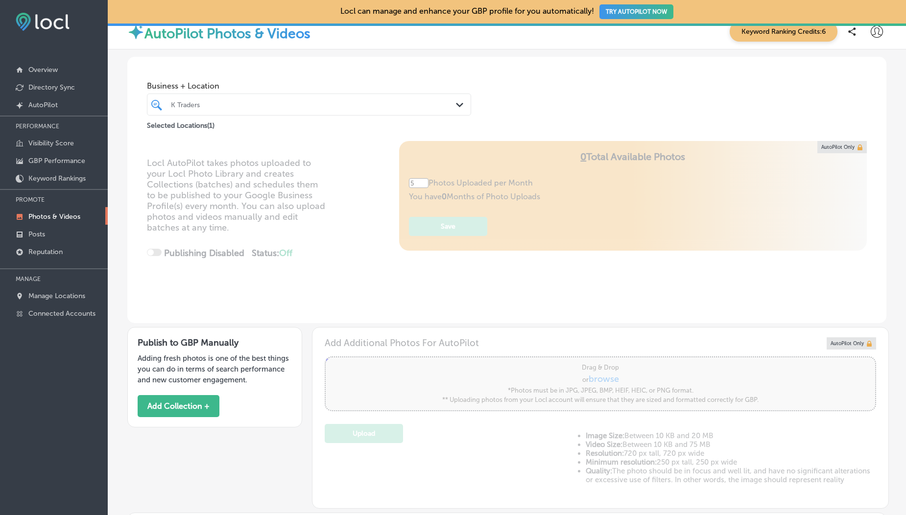
click at [43, 211] on link "Photos & Videos" at bounding box center [54, 216] width 108 height 18
click at [156, 411] on button "Add Collection +" at bounding box center [179, 406] width 82 height 22
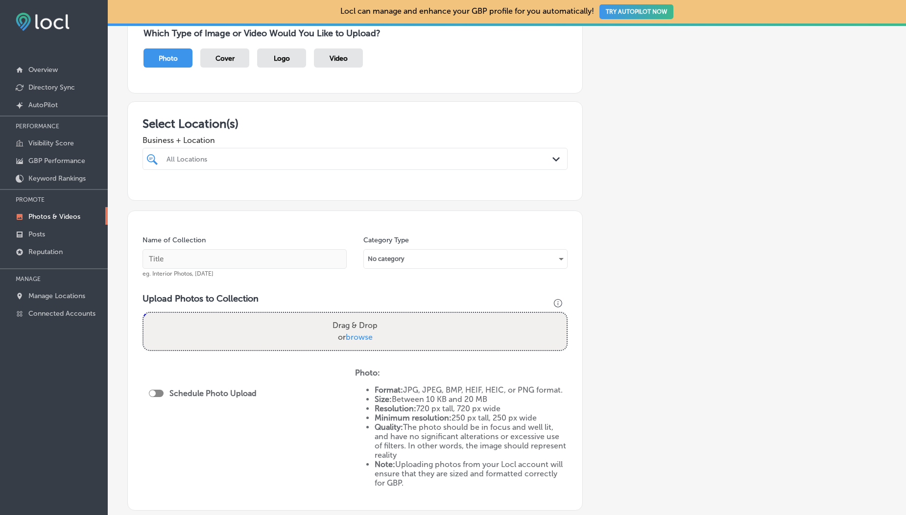
scroll to position [97, 0]
click at [288, 161] on div at bounding box center [336, 156] width 341 height 13
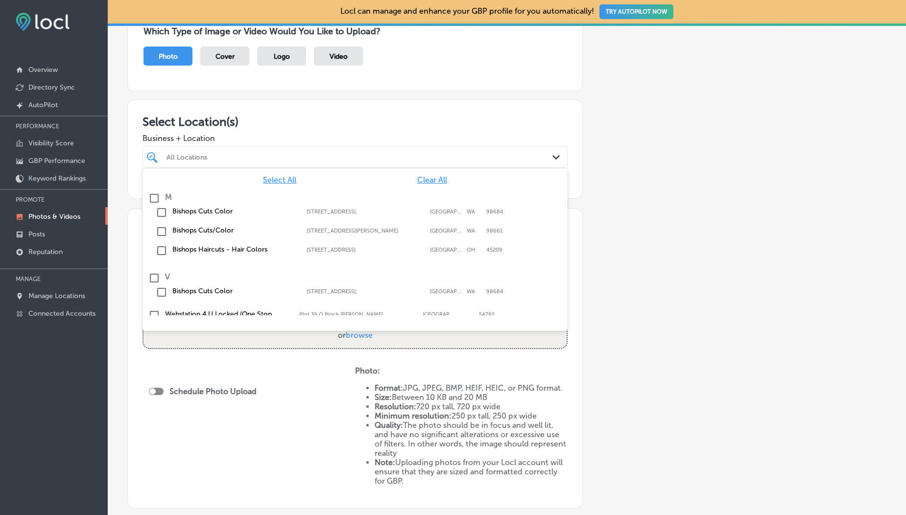
scroll to position [170, 0]
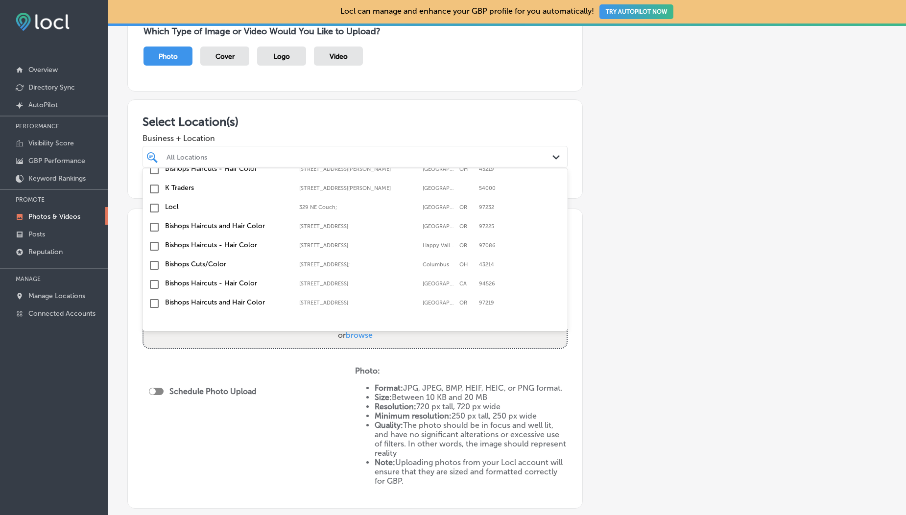
click at [148, 189] on input "checkbox" at bounding box center [154, 189] width 12 height 12
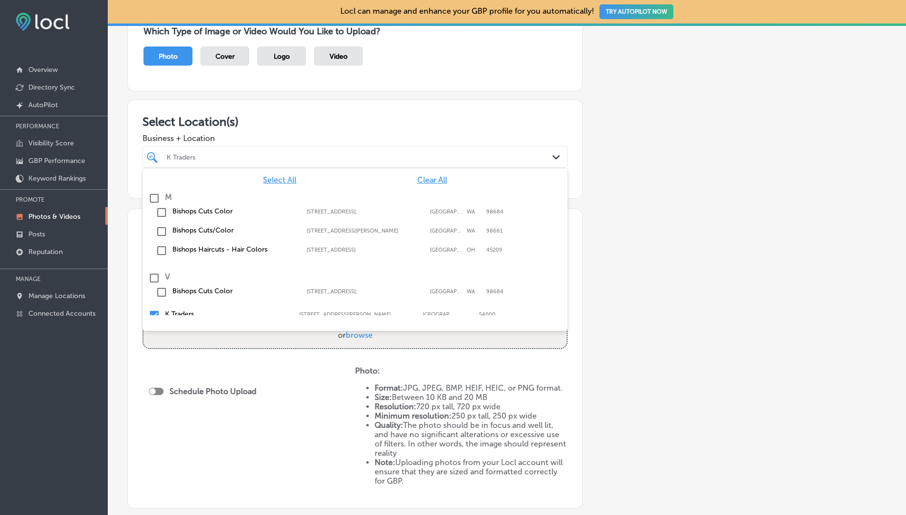
click at [291, 104] on div "Select Location(s) Business + Location option 505 A1 Block Johar Town, selected…" at bounding box center [355, 148] width 456 height 99
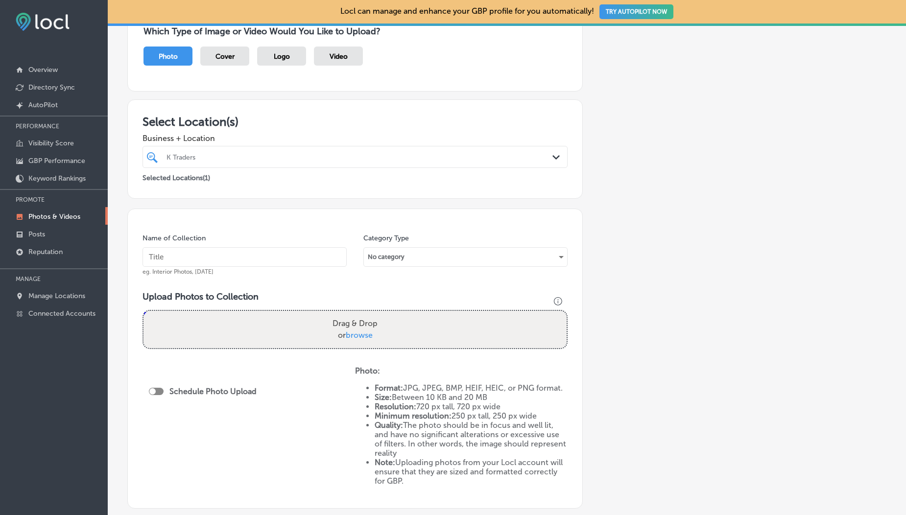
click at [359, 340] on label "Drag & Drop or browse" at bounding box center [355, 329] width 53 height 31
click at [359, 314] on input "Drag & Drop or browse" at bounding box center [355, 312] width 423 height 3
type input "C:\fakepath\pexels-pnw-prod-9218709 (1).jpg"
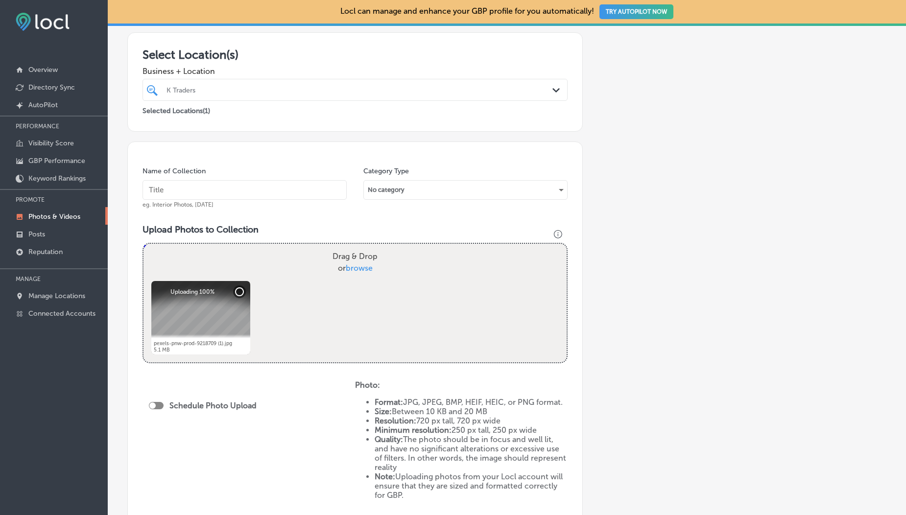
scroll to position [298, 0]
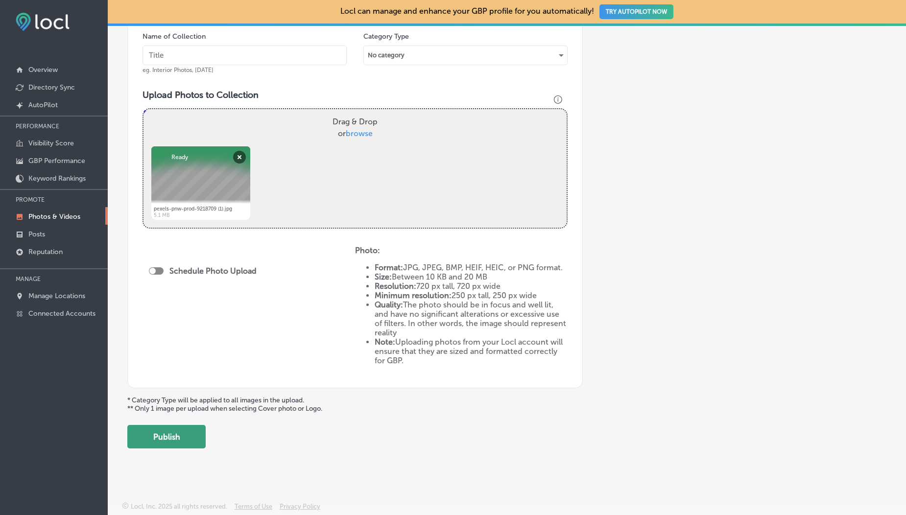
click at [170, 442] on button "Publish" at bounding box center [166, 437] width 78 height 24
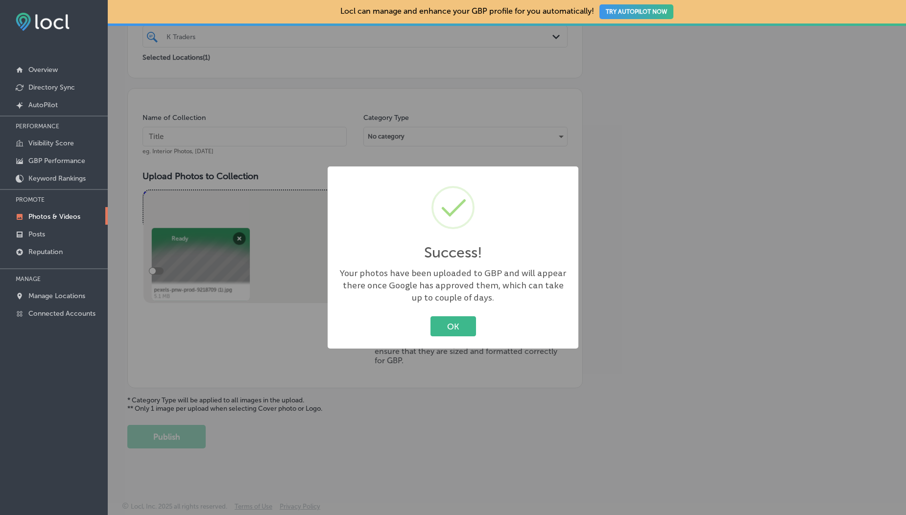
scroll to position [217, 0]
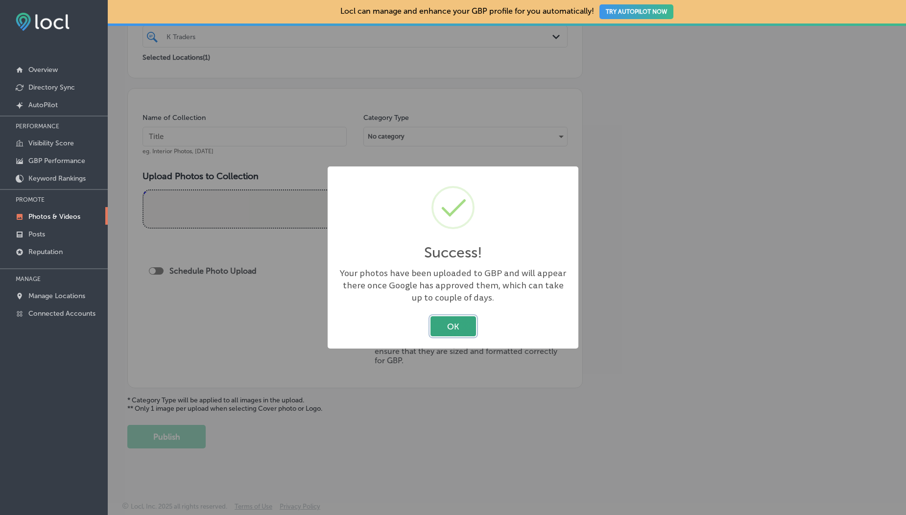
click at [448, 327] on button "OK" at bounding box center [454, 326] width 46 height 20
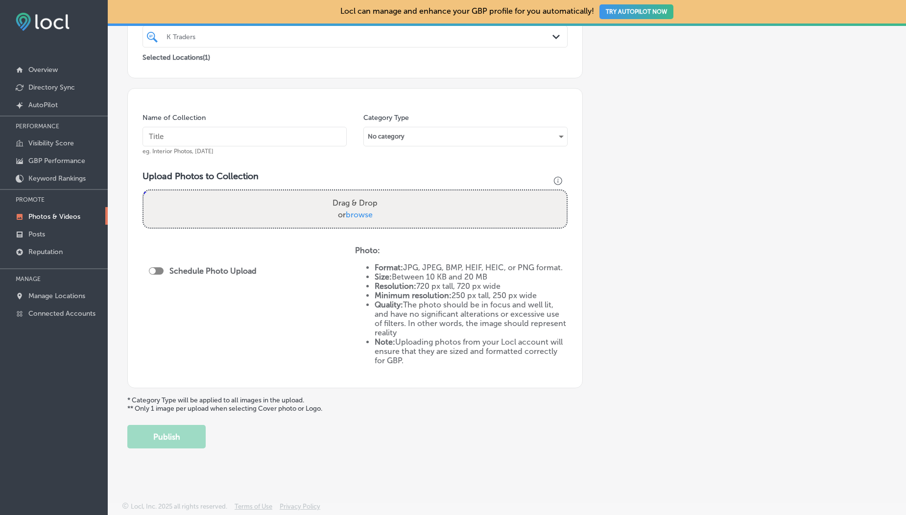
scroll to position [0, 0]
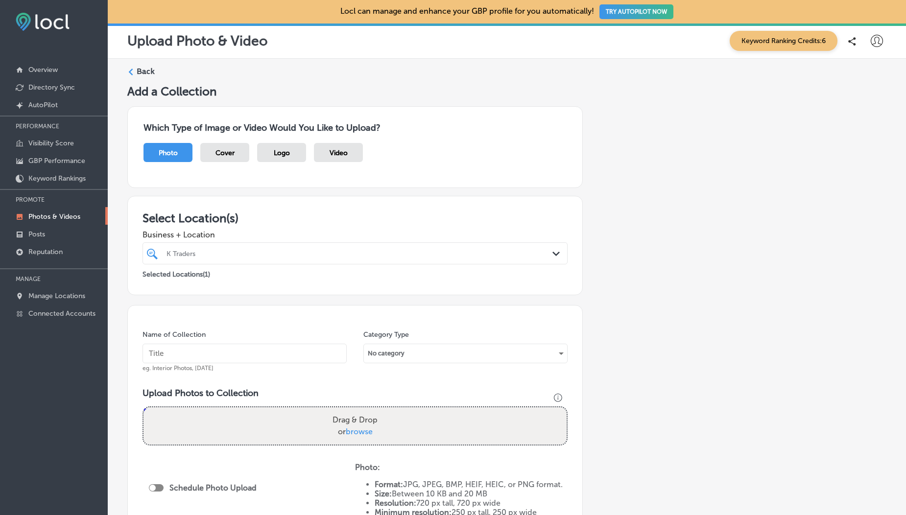
click at [142, 71] on label "Back" at bounding box center [146, 71] width 18 height 11
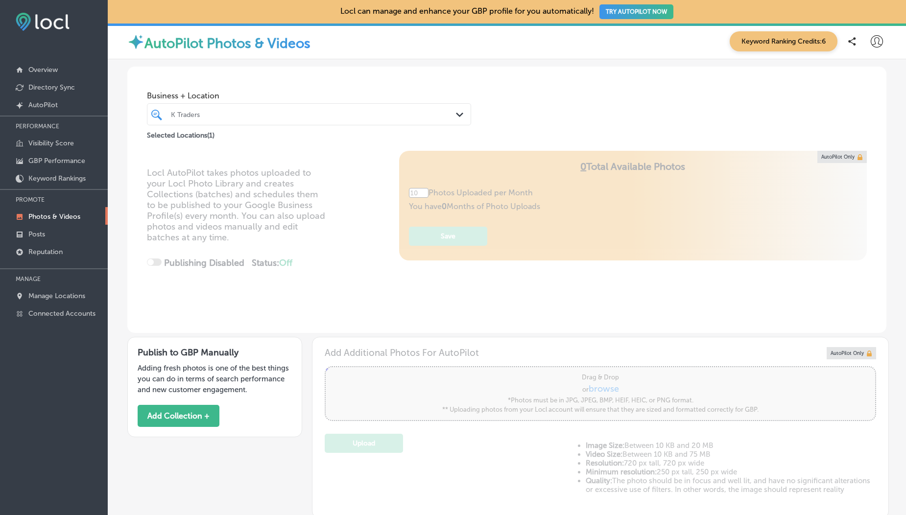
type input "5"
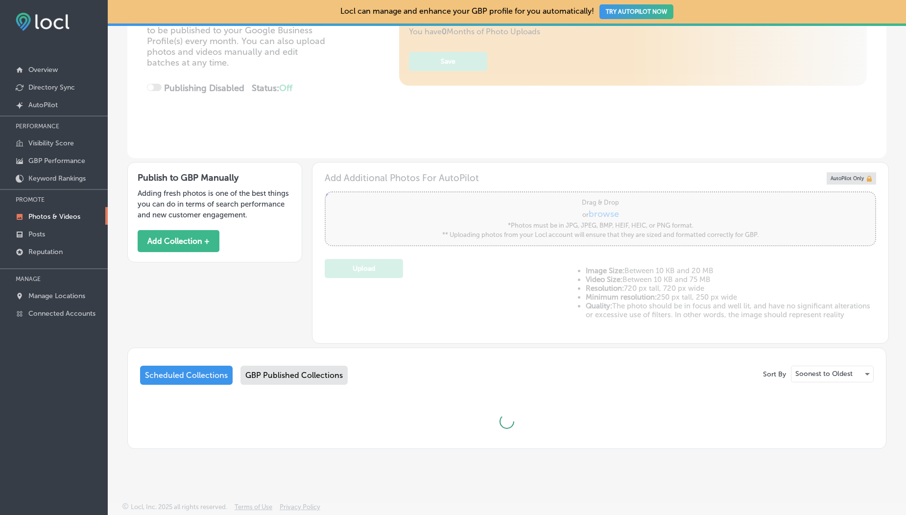
type input "5"
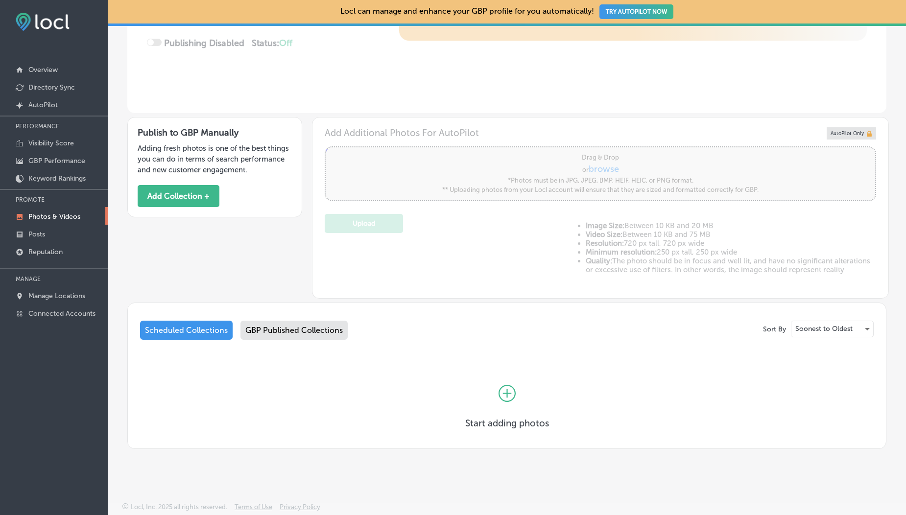
click at [289, 327] on div "GBP Published Collections" at bounding box center [294, 330] width 107 height 19
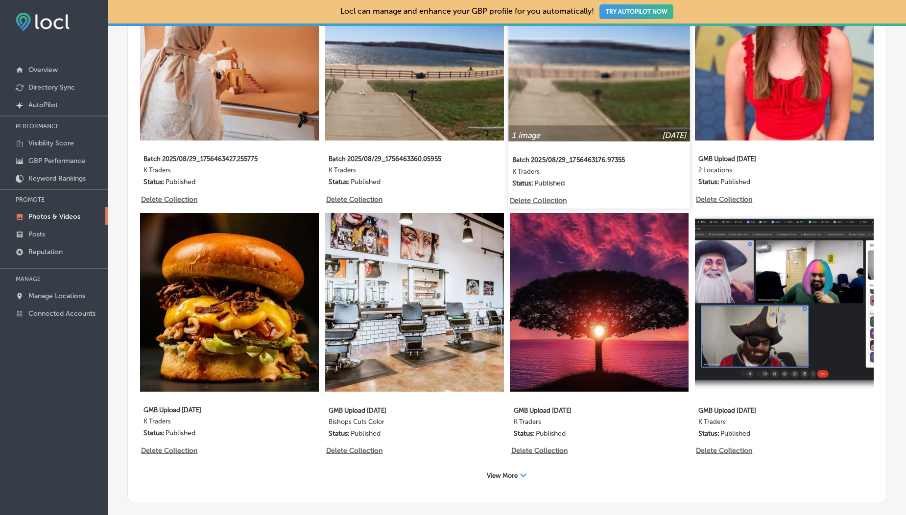
scroll to position [471, 0]
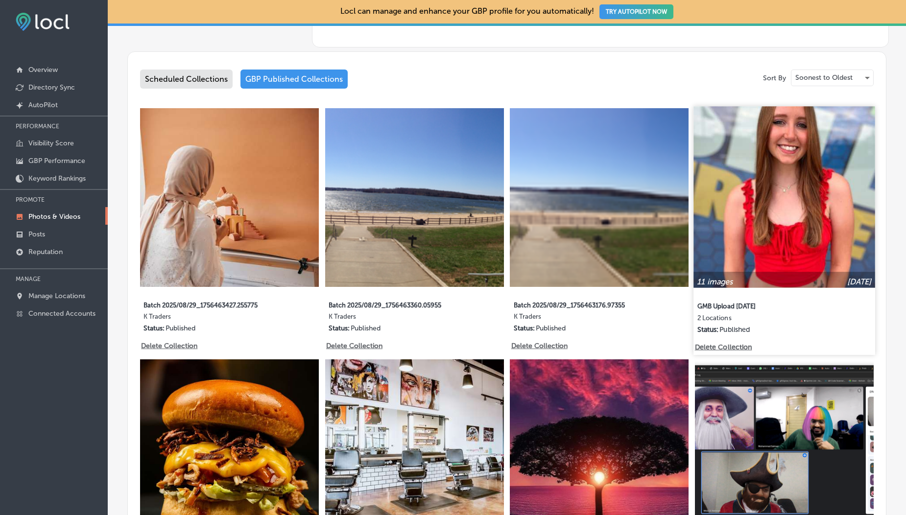
click at [805, 165] on img at bounding box center [784, 196] width 181 height 181
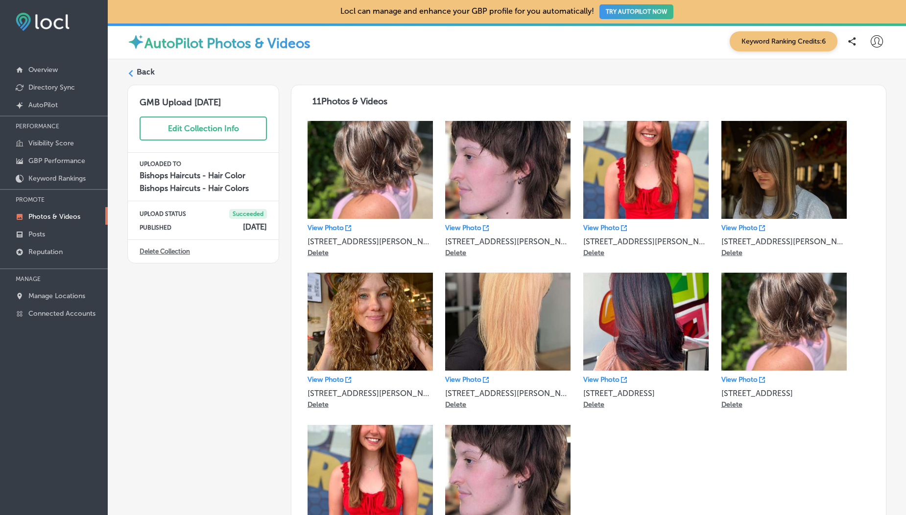
click at [608, 226] on p "View Photo" at bounding box center [601, 228] width 36 height 8
click at [137, 71] on label "Back" at bounding box center [146, 72] width 18 height 11
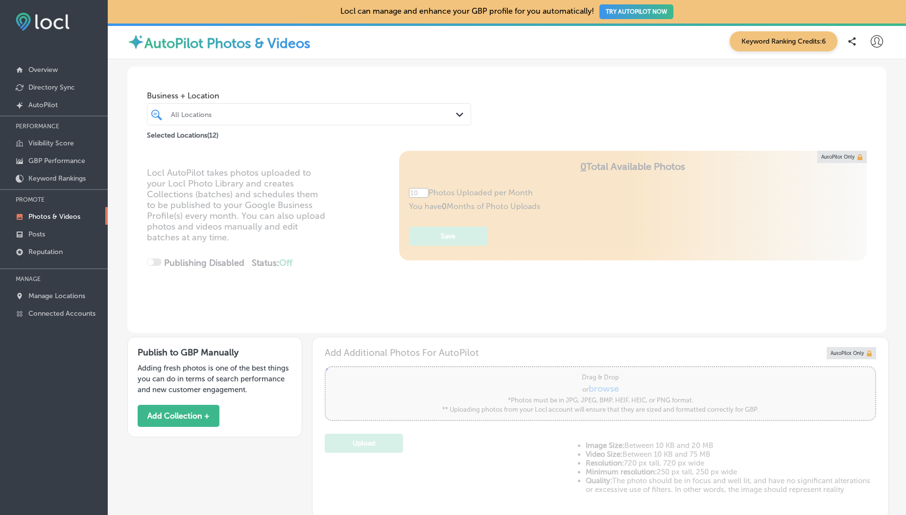
type input "5"
click at [65, 287] on link "Manage Locations" at bounding box center [54, 296] width 108 height 18
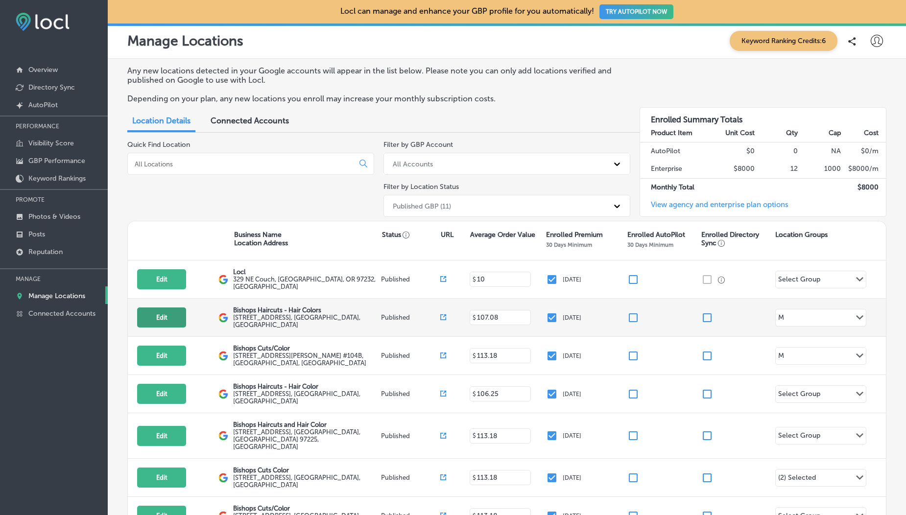
scroll to position [220, 0]
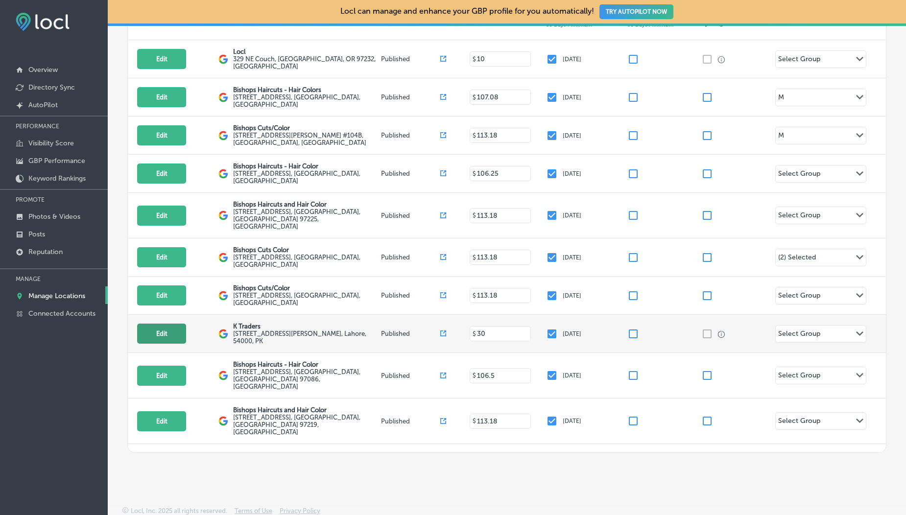
click at [157, 327] on button "Edit" at bounding box center [161, 334] width 49 height 20
select select "US"
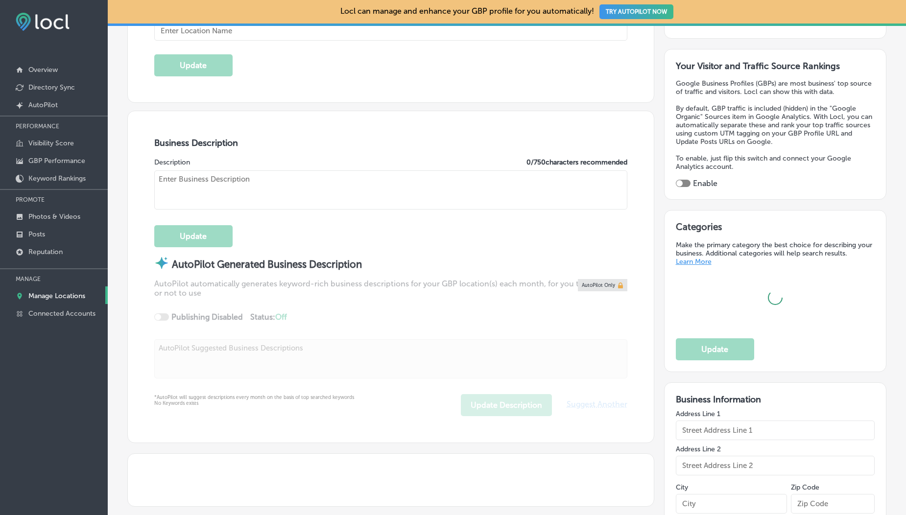
type input "K Traders"
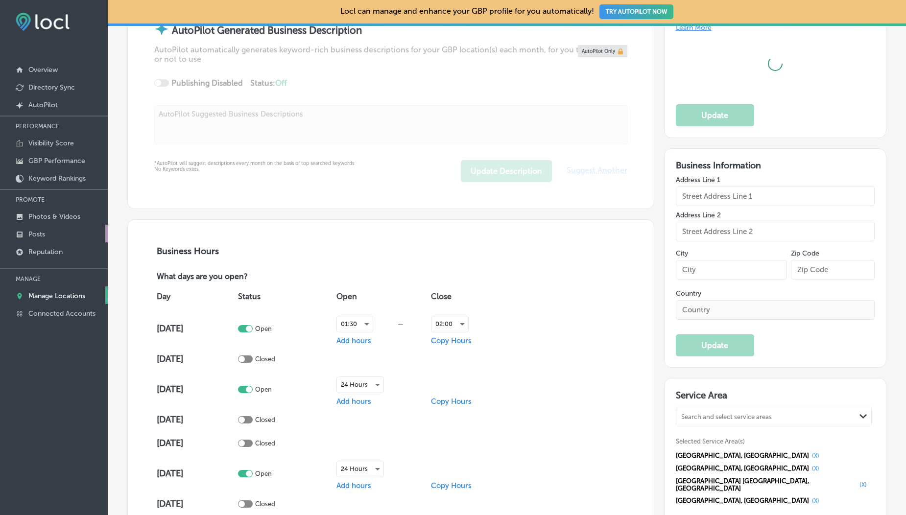
type input "[STREET_ADDRESS][PERSON_NAME]"
type input "[GEOGRAPHIC_DATA]"
type input "54000"
type input "PK"
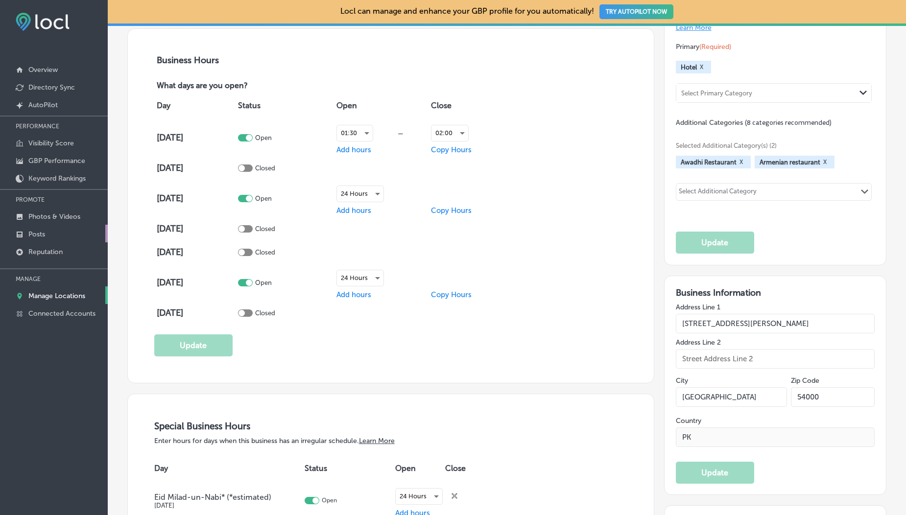
type input "[URL][DOMAIN_NAME][DOMAIN_NAME]"
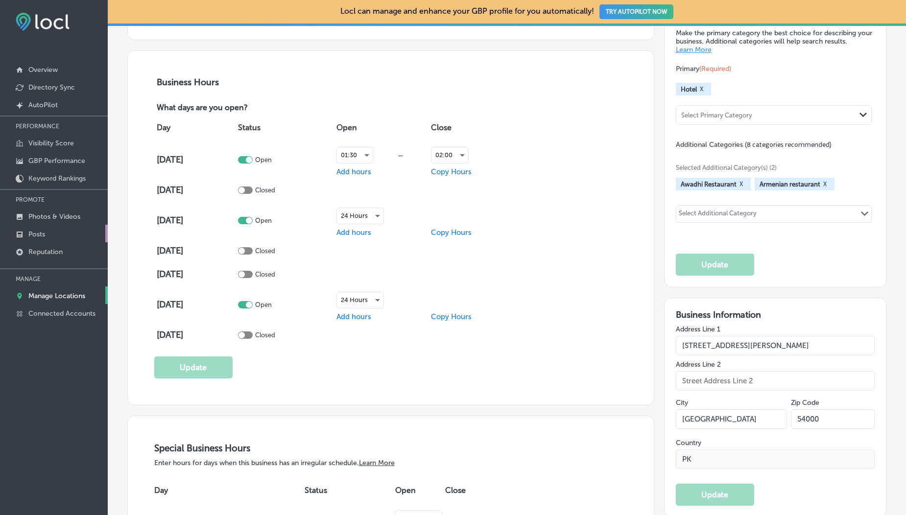
select select "PK"
type input "[PHONE_NUMBER]"
select select "PK"
click at [54, 212] on link "Photos & Videos" at bounding box center [54, 216] width 108 height 18
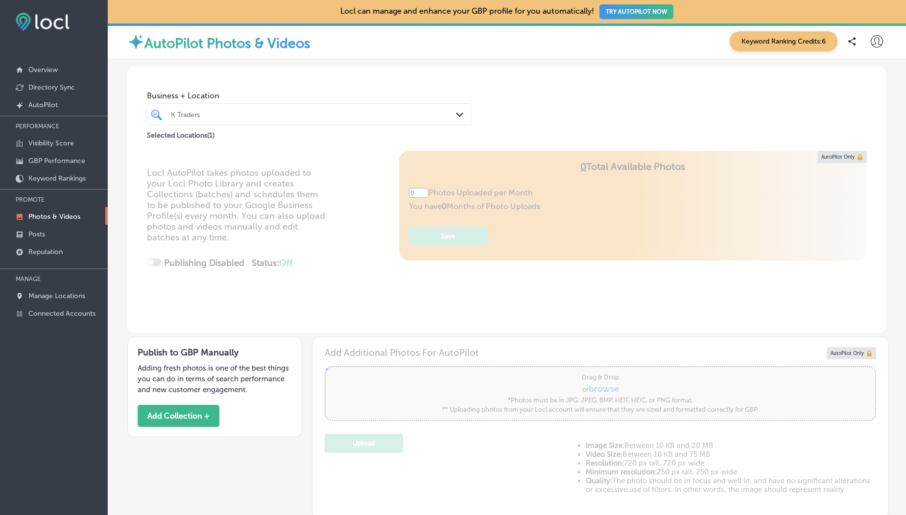
type input "5"
click at [189, 417] on button "Add Collection +" at bounding box center [179, 416] width 82 height 22
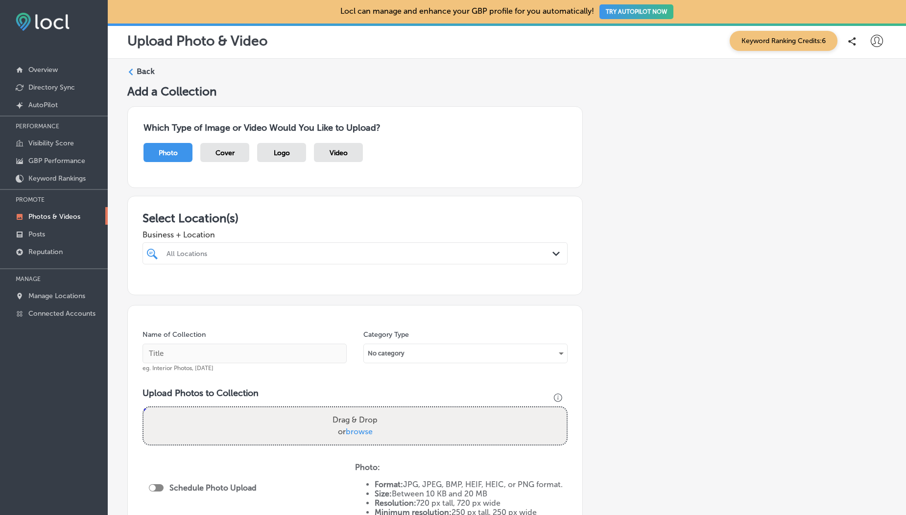
click at [249, 261] on div "All Locations Path Created with Sketch." at bounding box center [355, 254] width 425 height 22
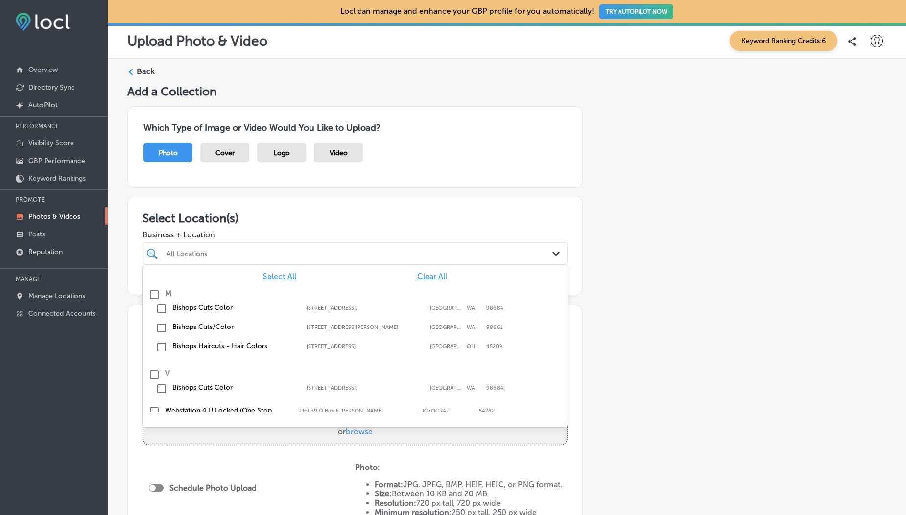
scroll to position [170, 0]
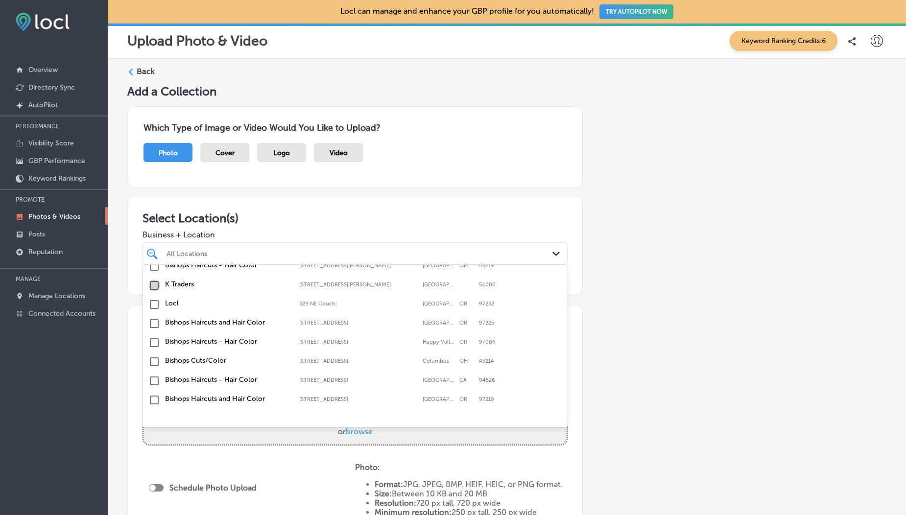
click at [152, 287] on input "checkbox" at bounding box center [154, 286] width 12 height 12
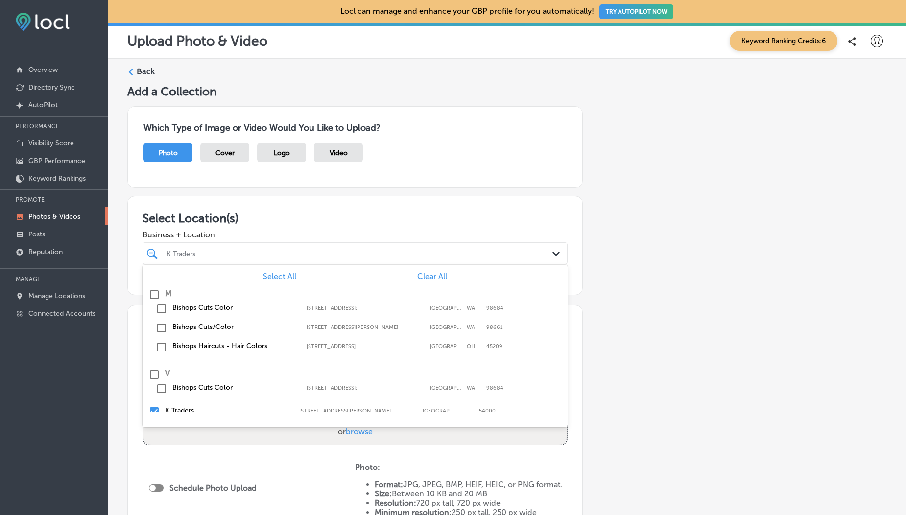
click at [266, 179] on div "Which Type of Image or Video Would You Like to Upload? Photo Cover Logo Video" at bounding box center [355, 147] width 456 height 82
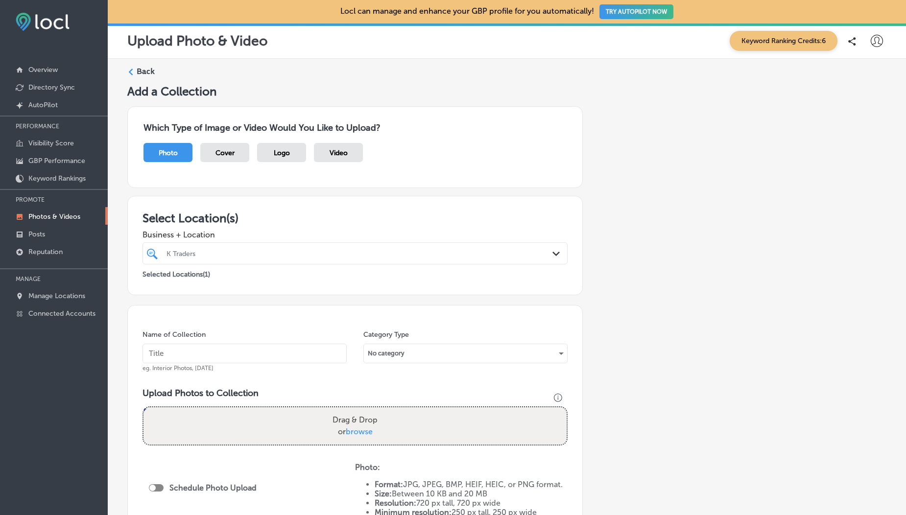
scroll to position [165, 0]
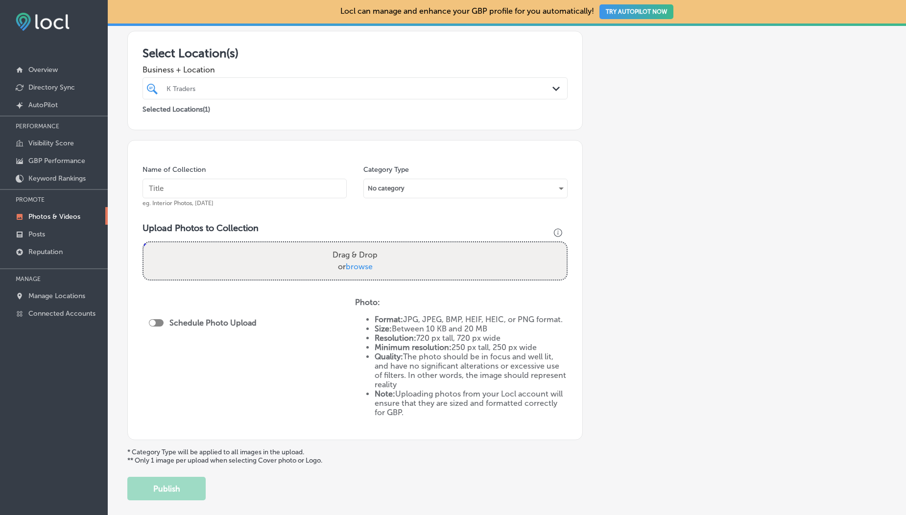
click at [359, 264] on span "browse" at bounding box center [359, 266] width 27 height 9
click at [359, 245] on input "Drag & Drop or browse" at bounding box center [355, 244] width 423 height 3
type input "C:\fakepath\[DATE].jpg"
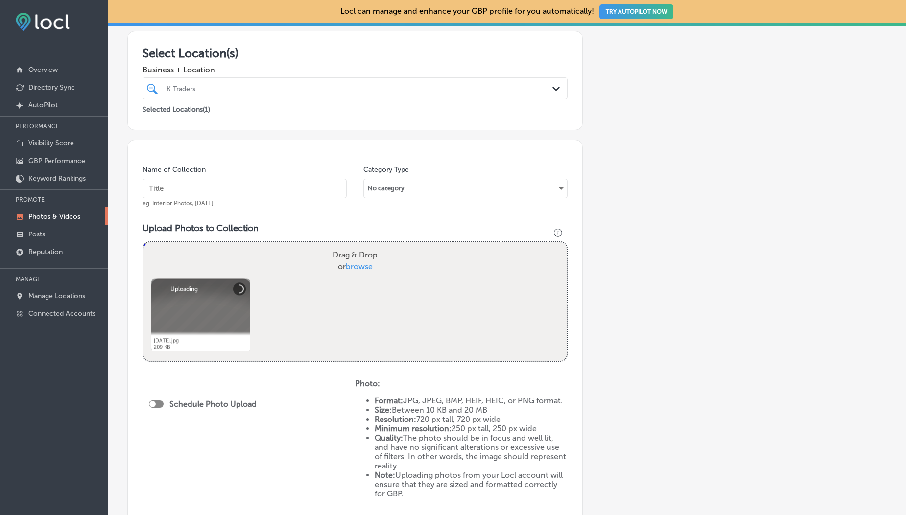
scroll to position [272, 0]
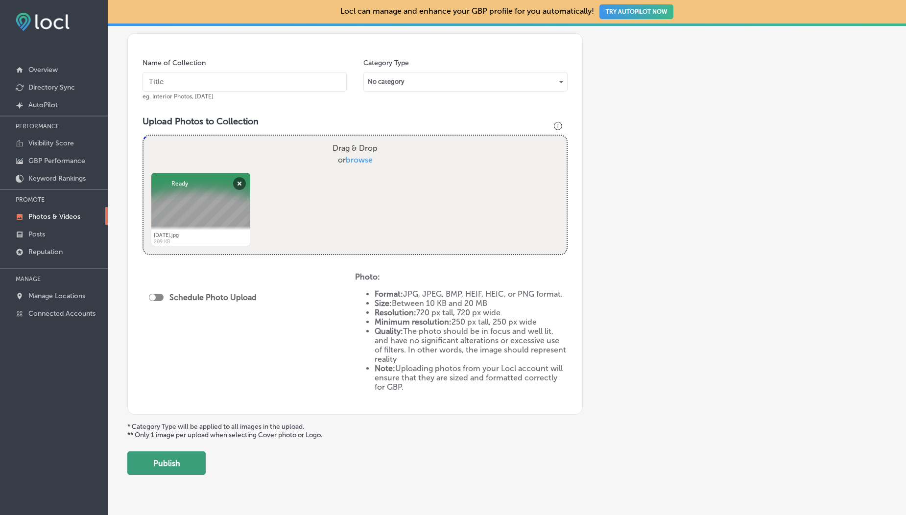
click at [194, 463] on button "Publish" at bounding box center [166, 464] width 78 height 24
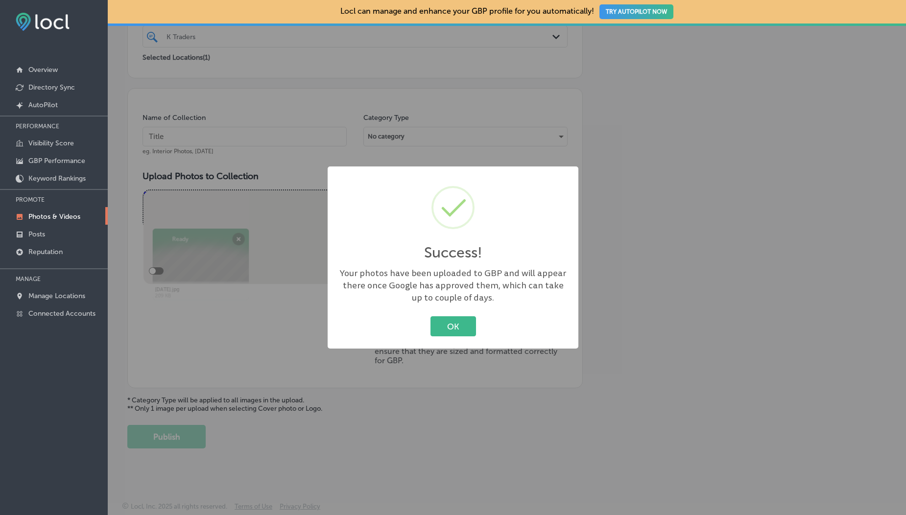
scroll to position [217, 0]
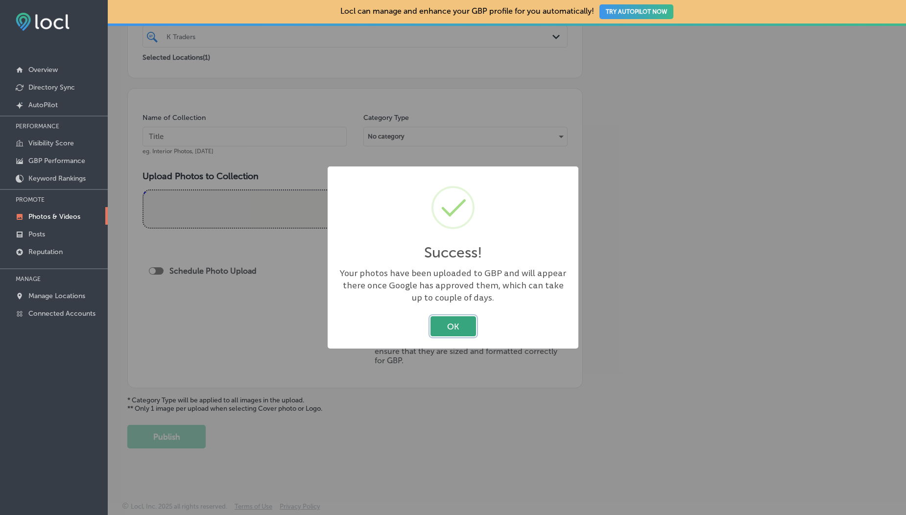
click at [457, 334] on button "OK" at bounding box center [454, 326] width 46 height 20
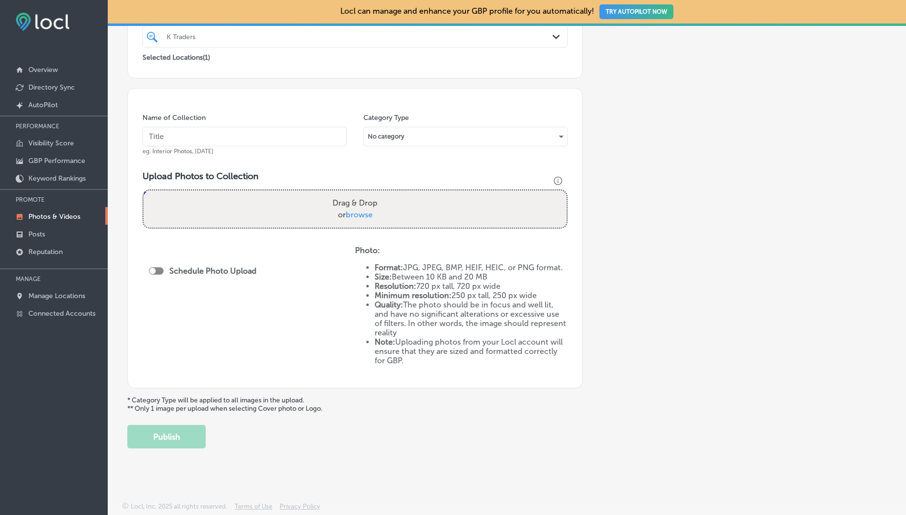
click at [57, 220] on p "Photos & Videos" at bounding box center [54, 217] width 52 height 8
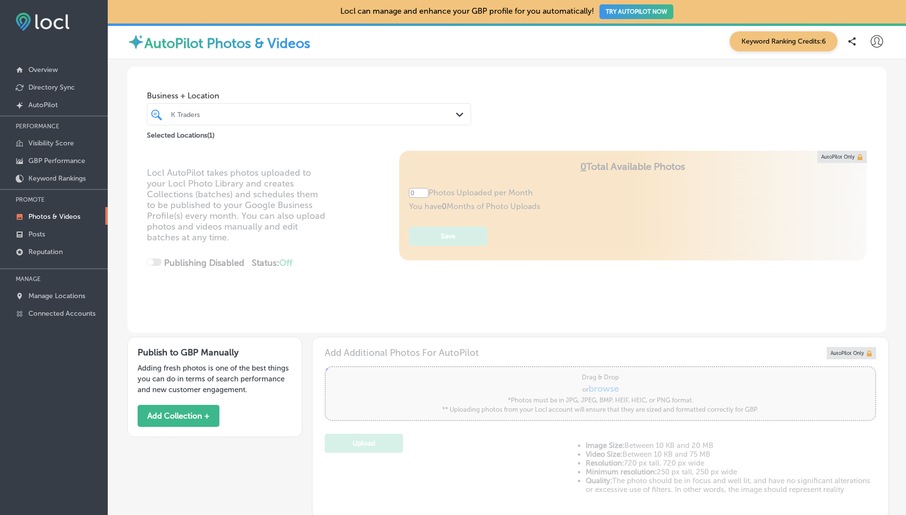
type input "5"
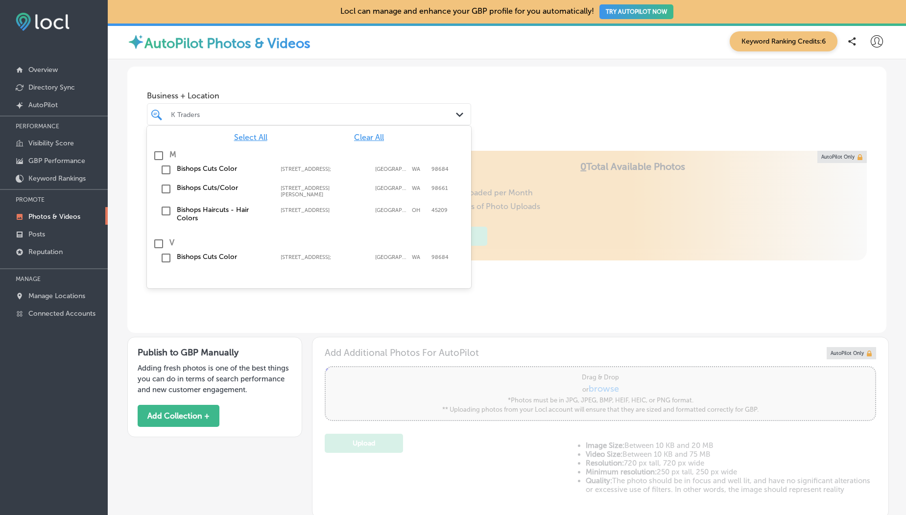
click at [438, 115] on div "K Traders" at bounding box center [314, 114] width 286 height 8
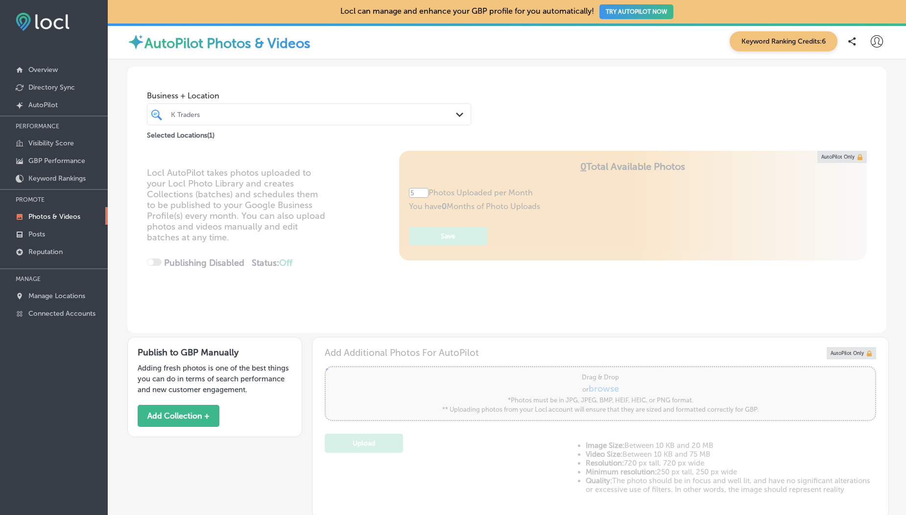
click at [438, 115] on div "K Traders" at bounding box center [314, 114] width 286 height 8
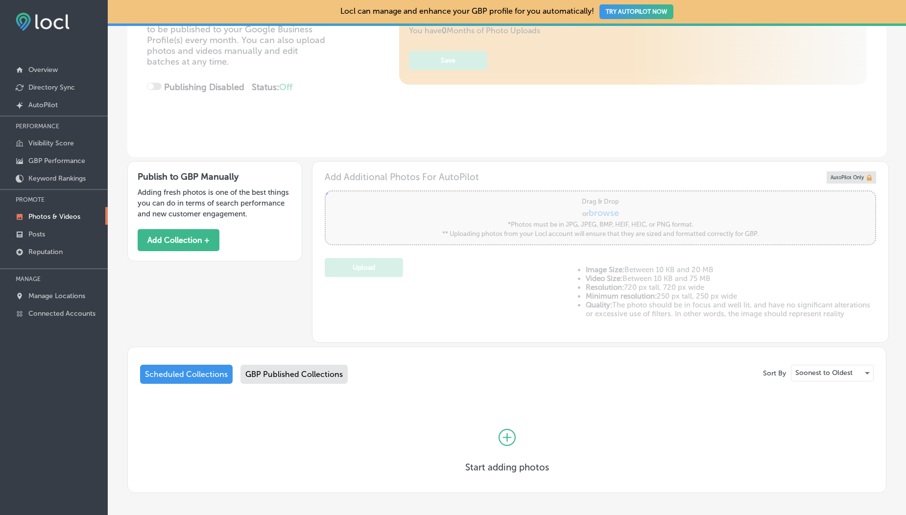
scroll to position [193, 0]
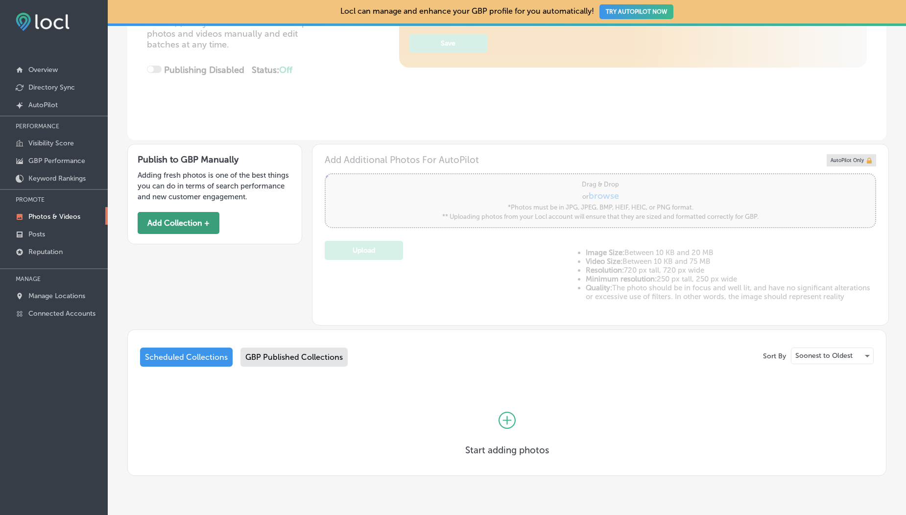
click at [190, 217] on button "Add Collection +" at bounding box center [179, 223] width 82 height 22
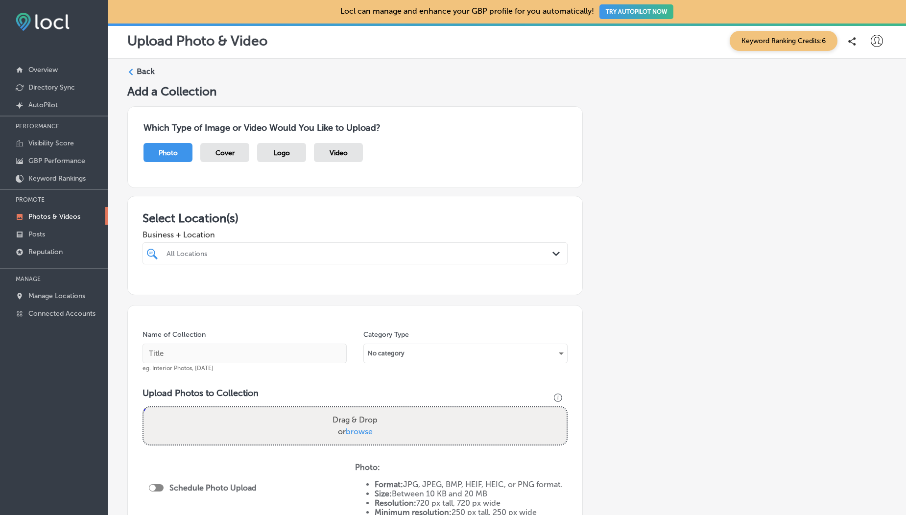
click at [220, 155] on span "Cover" at bounding box center [225, 153] width 19 height 8
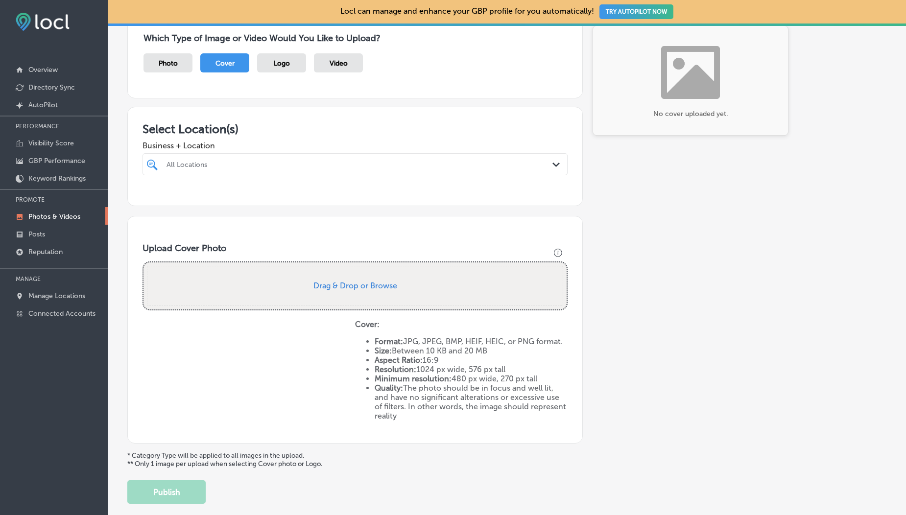
scroll to position [91, 0]
click at [351, 282] on button "Drag & Drop or Browse" at bounding box center [356, 285] width 84 height 8
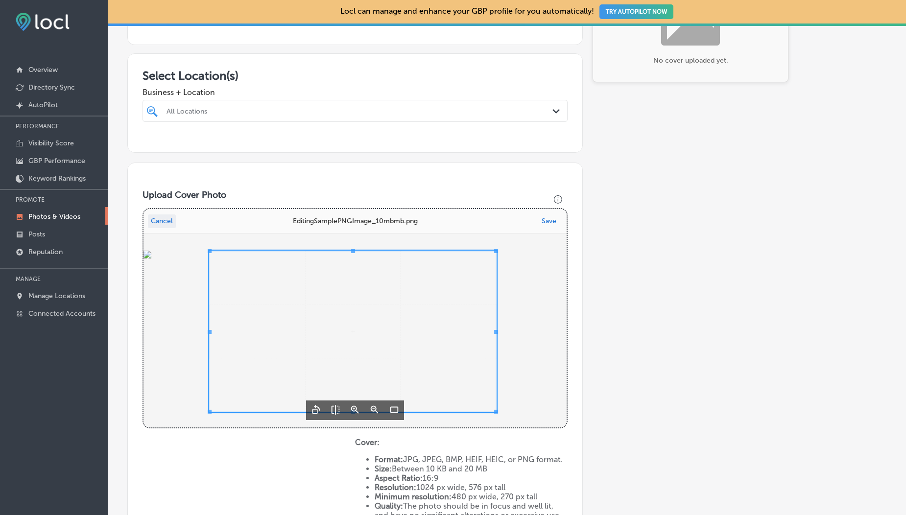
scroll to position [145, 0]
click at [547, 220] on button "Save" at bounding box center [549, 220] width 21 height 14
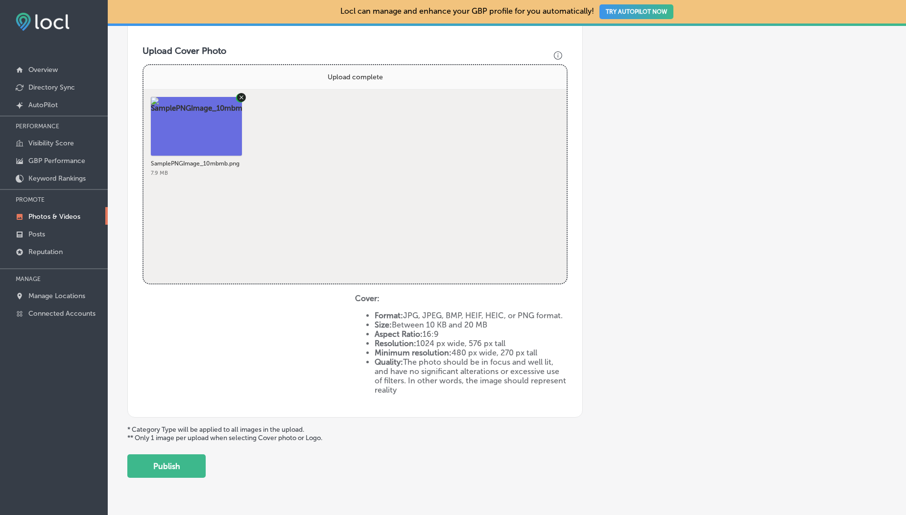
scroll to position [291, 0]
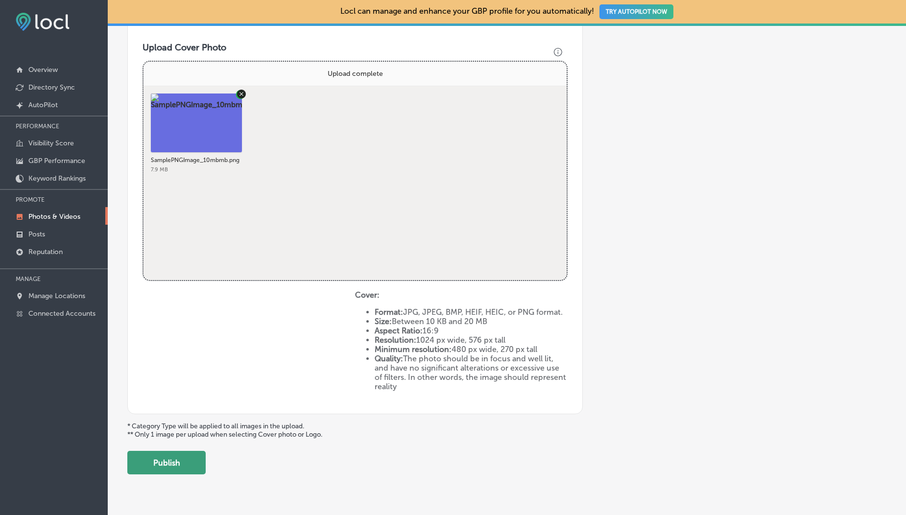
click at [196, 463] on button "Publish" at bounding box center [166, 463] width 78 height 24
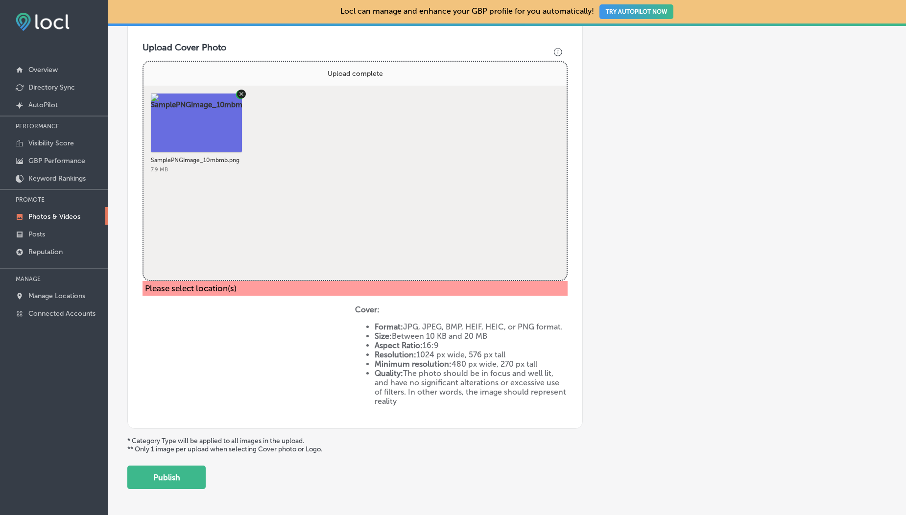
scroll to position [153, 0]
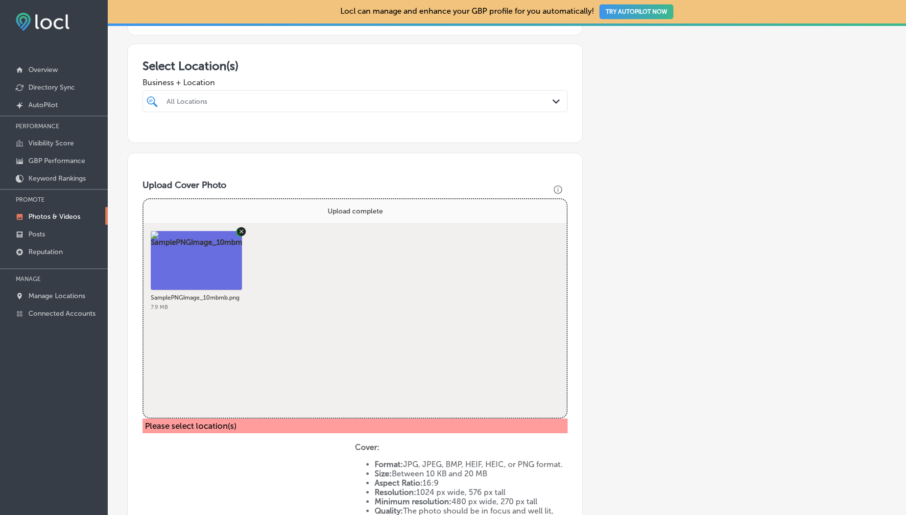
click at [295, 101] on div "All Locations" at bounding box center [360, 101] width 387 height 8
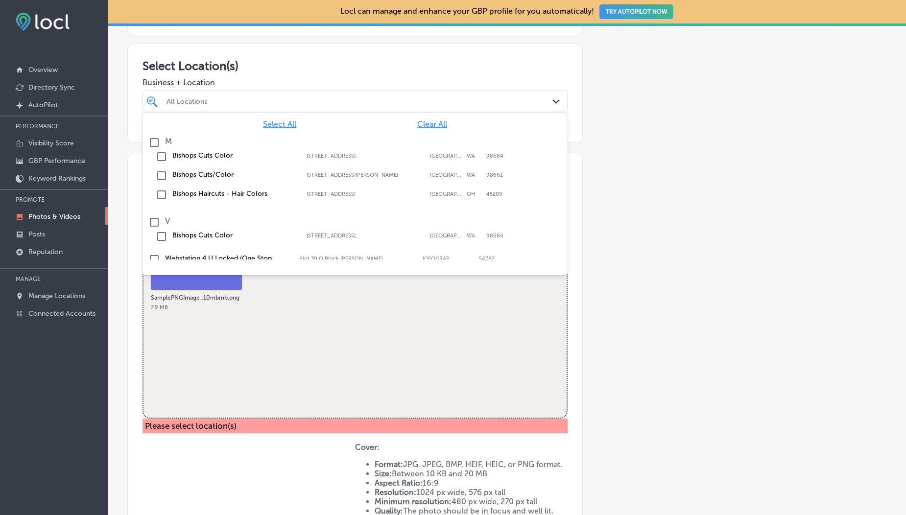
scroll to position [170, 0]
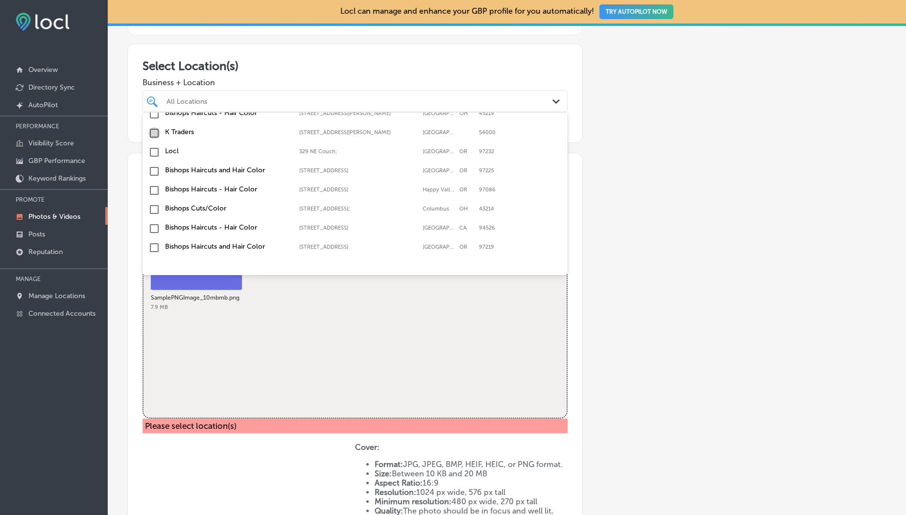
click at [156, 135] on input "checkbox" at bounding box center [154, 133] width 12 height 12
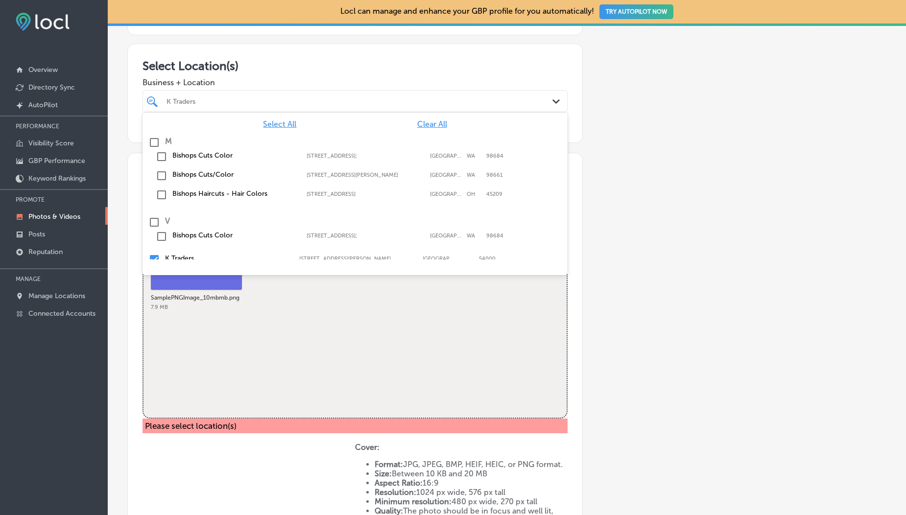
click at [216, 77] on div "Business + Location option [STREET_ADDRESS][PERSON_NAME]. option [STREET_ADDRES…" at bounding box center [355, 92] width 425 height 39
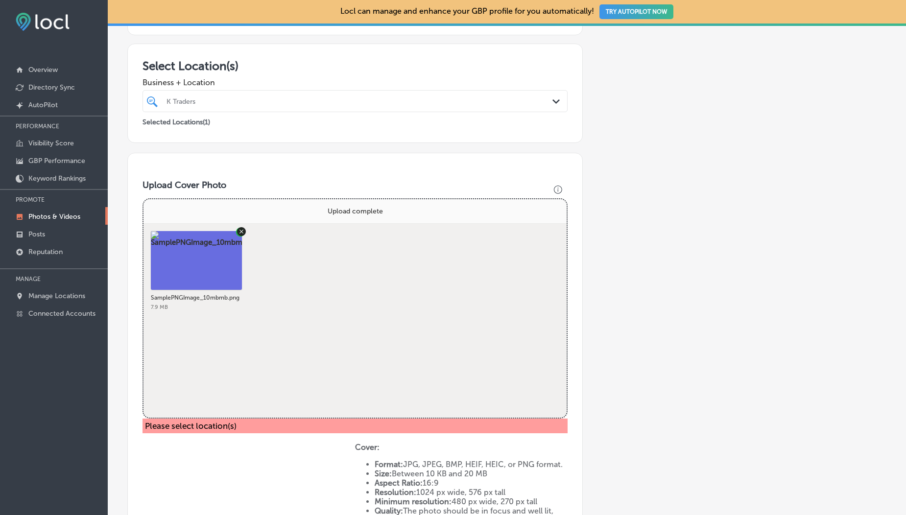
scroll to position [331, 0]
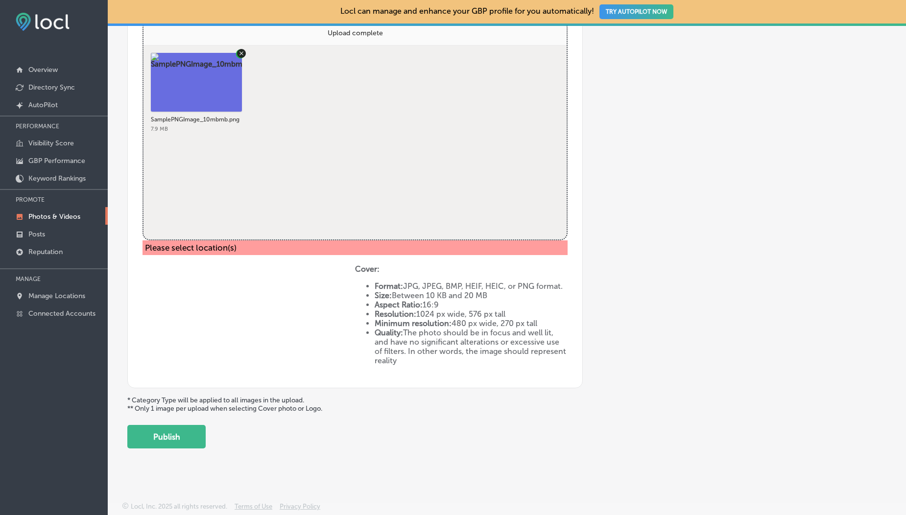
click at [177, 449] on div "Back Add a Collection Which Type of Image or Video Would You Like to Upload? Ph…" at bounding box center [507, 92] width 799 height 728
click at [182, 437] on button "Publish" at bounding box center [166, 437] width 78 height 24
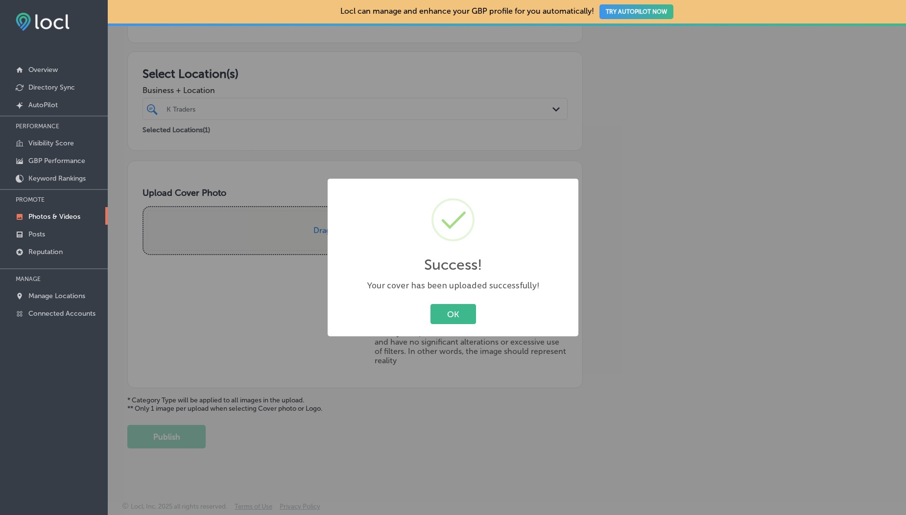
scroll to position [145, 0]
click at [452, 308] on button "OK" at bounding box center [454, 314] width 46 height 20
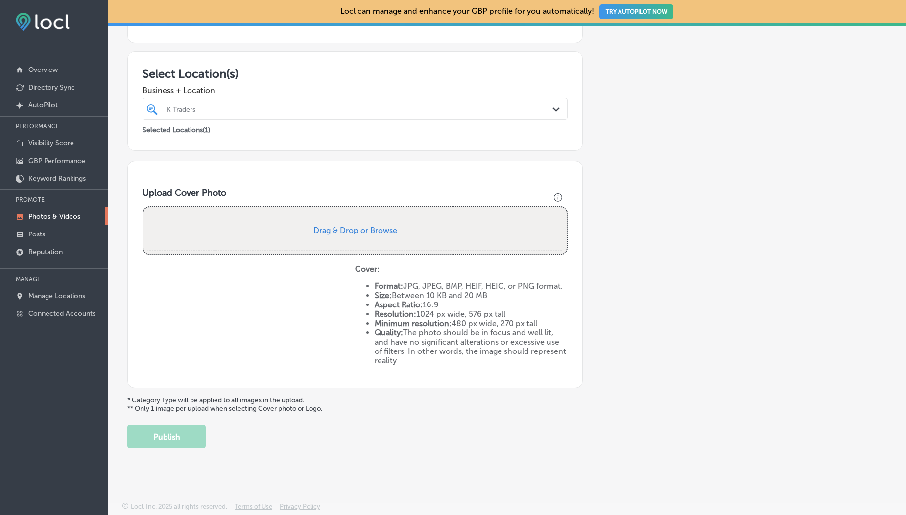
scroll to position [0, 0]
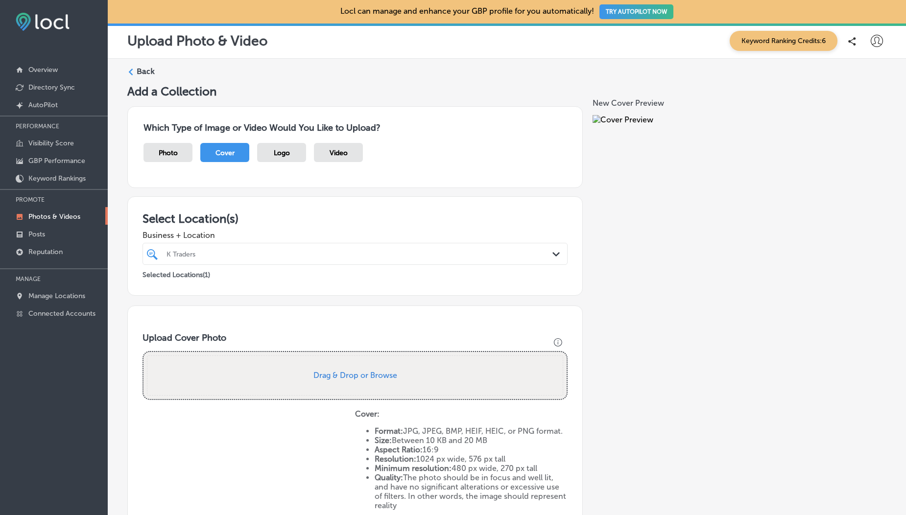
click at [171, 155] on span "Photo" at bounding box center [168, 153] width 19 height 8
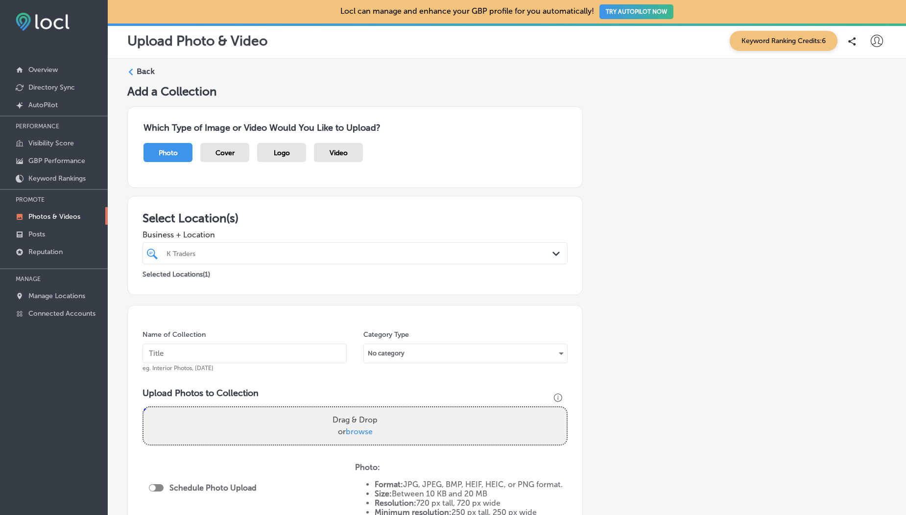
click at [218, 155] on span "Cover" at bounding box center [225, 153] width 19 height 8
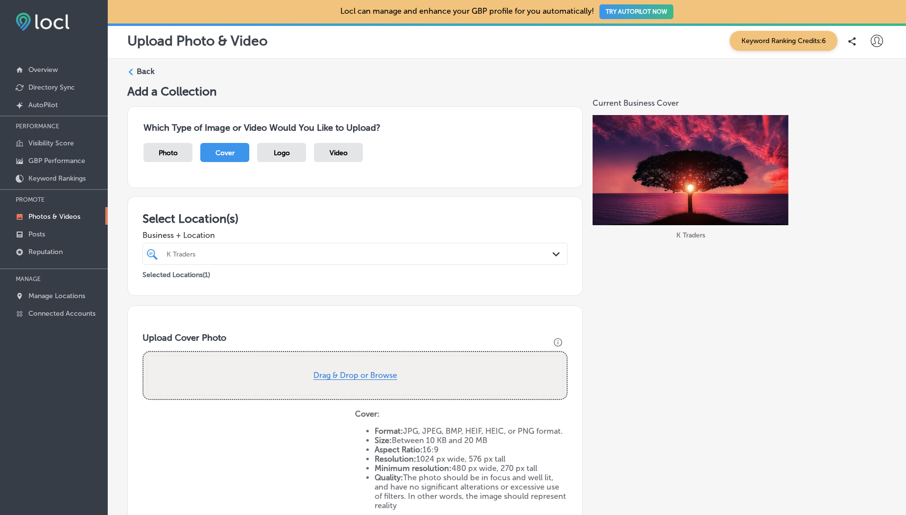
click at [349, 378] on button "Drag & Drop or Browse" at bounding box center [356, 376] width 84 height 8
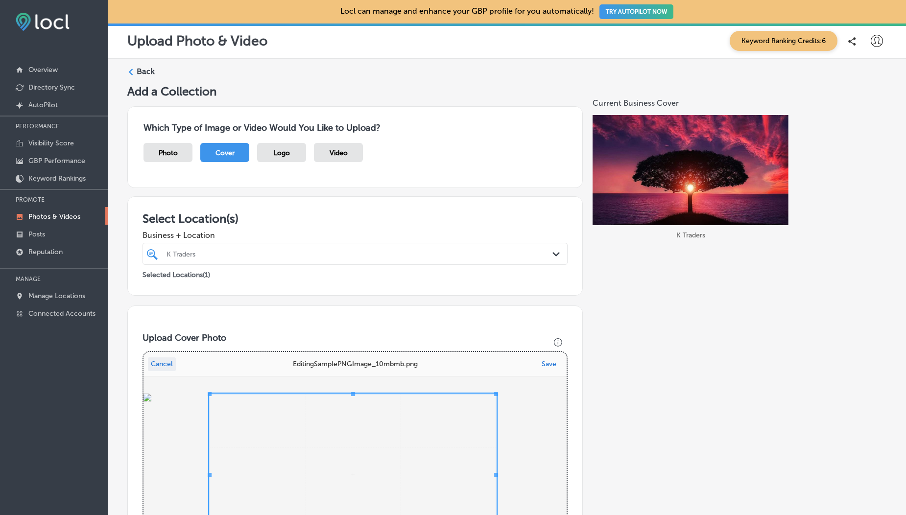
scroll to position [146, 0]
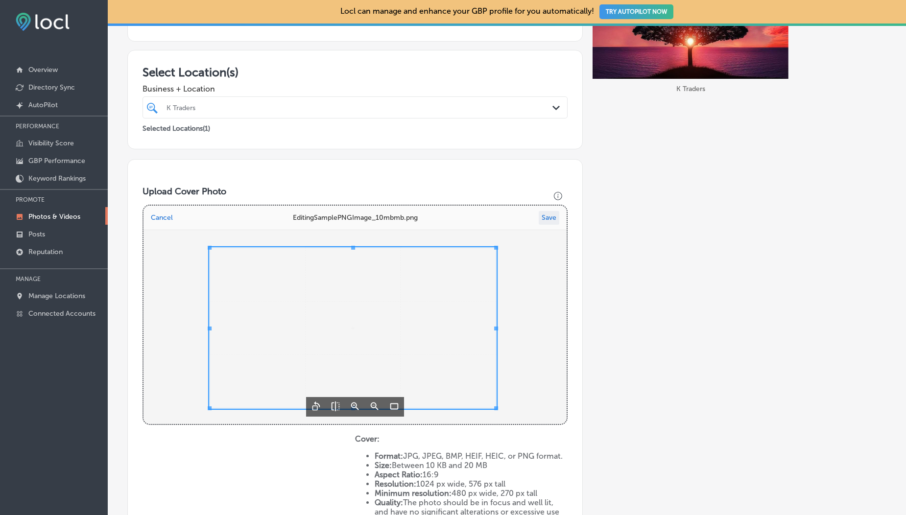
click at [542, 222] on button "Save" at bounding box center [549, 218] width 21 height 14
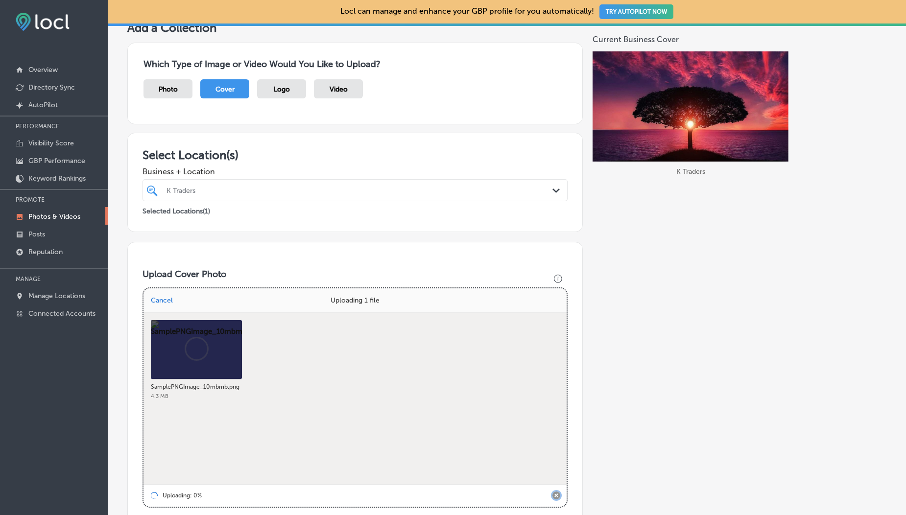
scroll to position [316, 0]
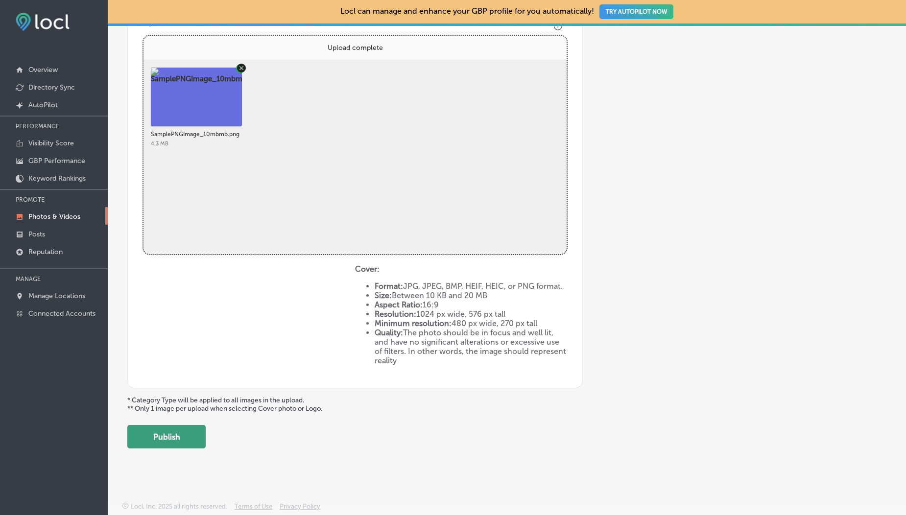
click at [164, 441] on button "Publish" at bounding box center [166, 437] width 78 height 24
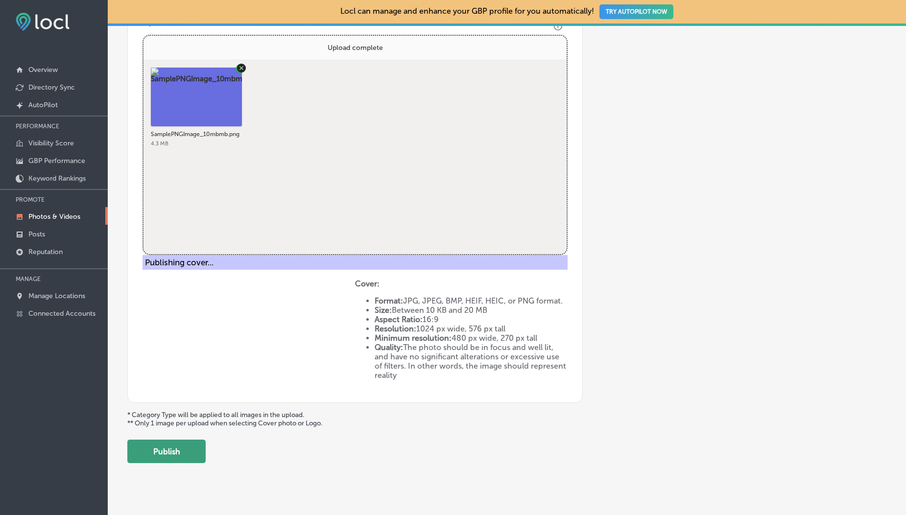
scroll to position [145, 0]
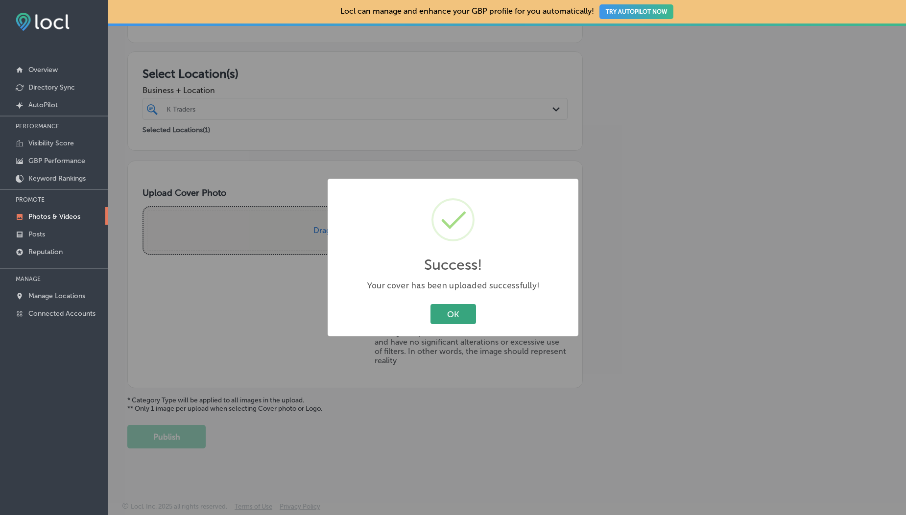
click at [452, 321] on button "OK" at bounding box center [454, 314] width 46 height 20
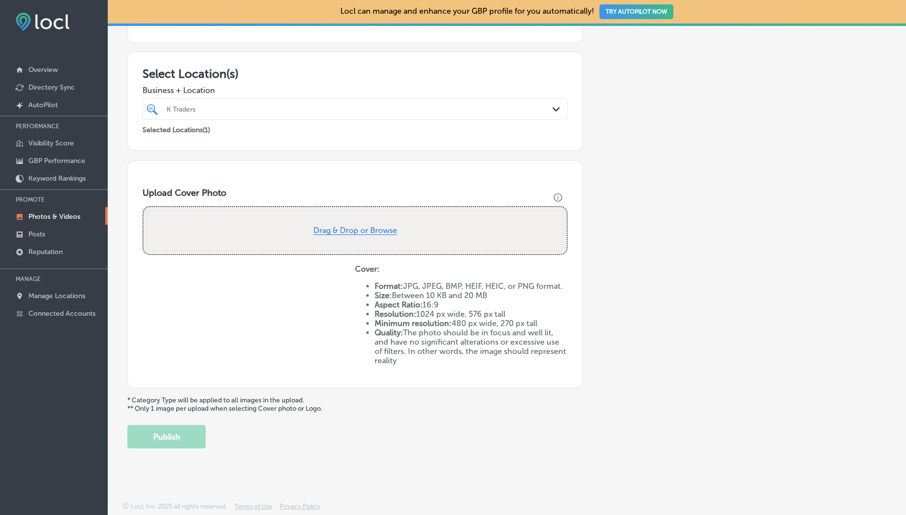
click at [363, 231] on button "Drag & Drop or Browse" at bounding box center [356, 231] width 84 height 8
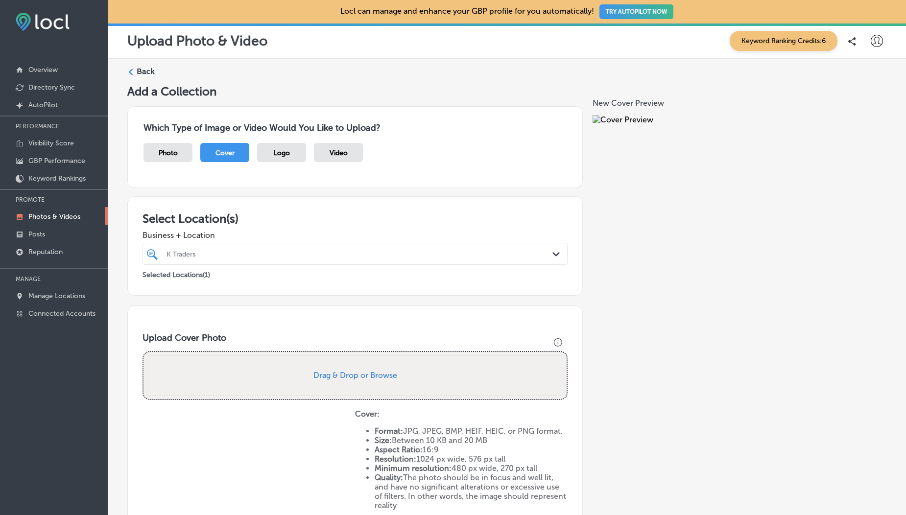
click at [182, 148] on div "Photo" at bounding box center [168, 152] width 49 height 19
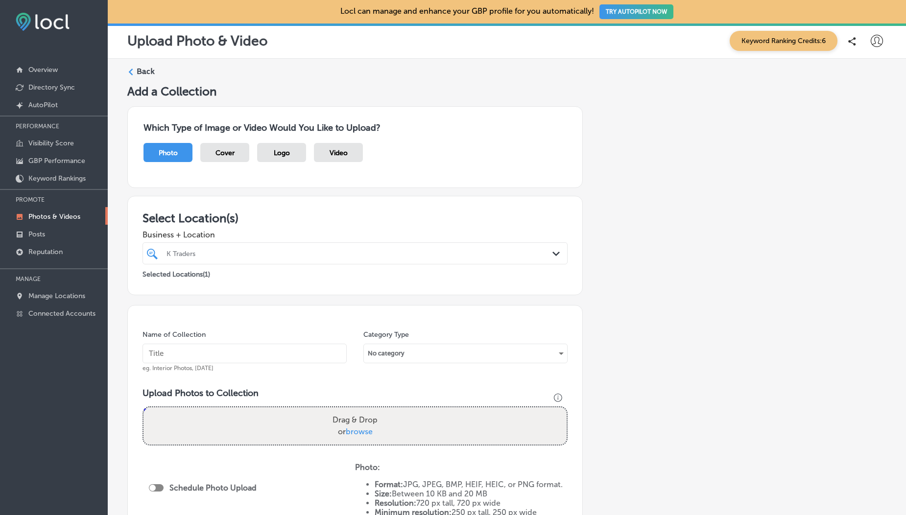
click at [352, 429] on span "browse" at bounding box center [359, 431] width 27 height 9
click at [352, 411] on input "Drag & Drop or browse" at bounding box center [355, 409] width 423 height 3
type input "C:\fakepath\20mb (1).jpg"
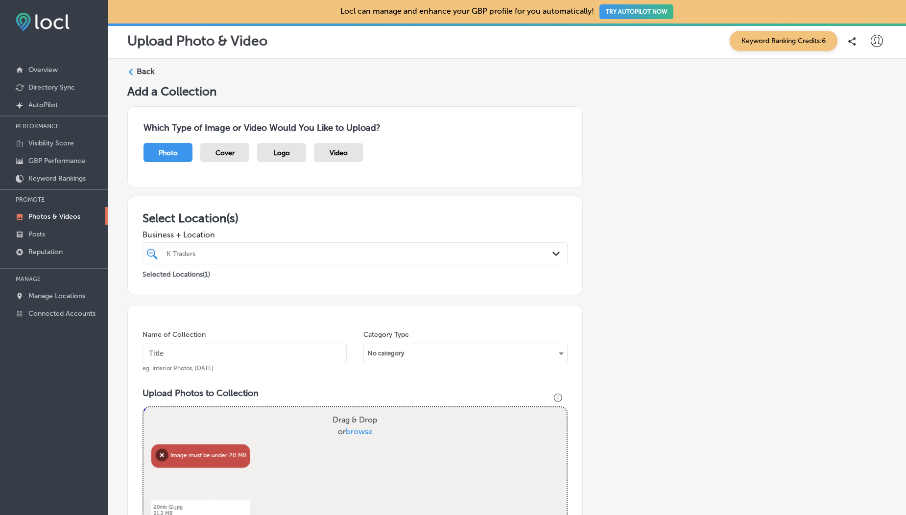
scroll to position [77, 0]
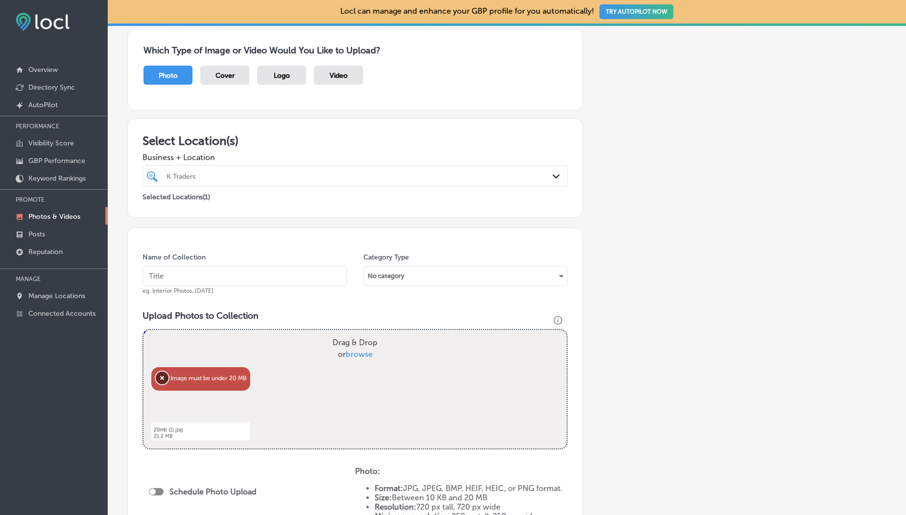
click at [165, 377] on button "Remove" at bounding box center [162, 378] width 13 height 13
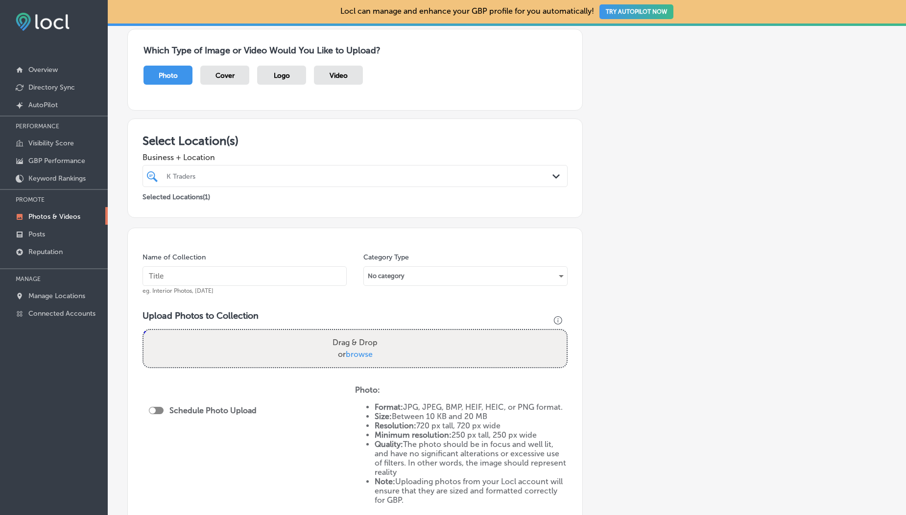
click at [350, 355] on span "browse" at bounding box center [359, 354] width 27 height 9
click at [350, 333] on input "Drag & Drop or browse" at bounding box center [355, 331] width 423 height 3
type input "C:\fakepath\[PERSON_NAME]-JVQ7ElHJj9w-unsplash.jpg"
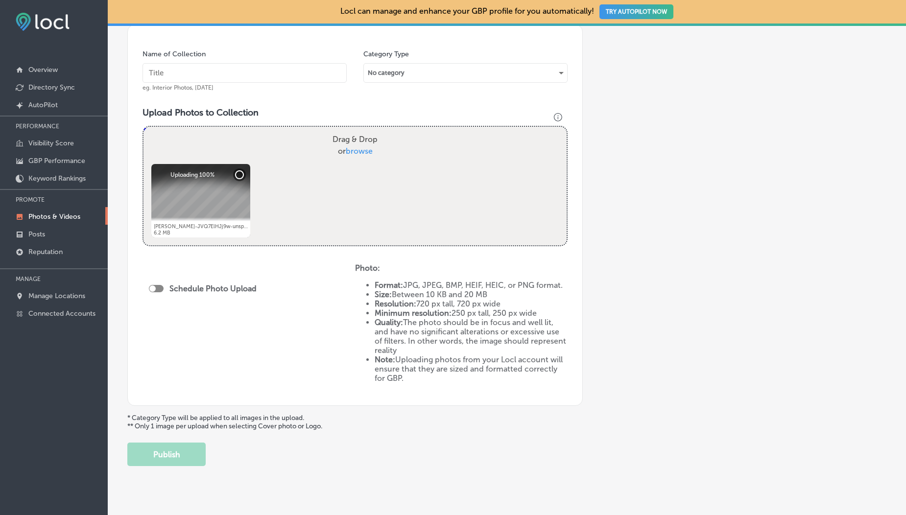
scroll to position [288, 0]
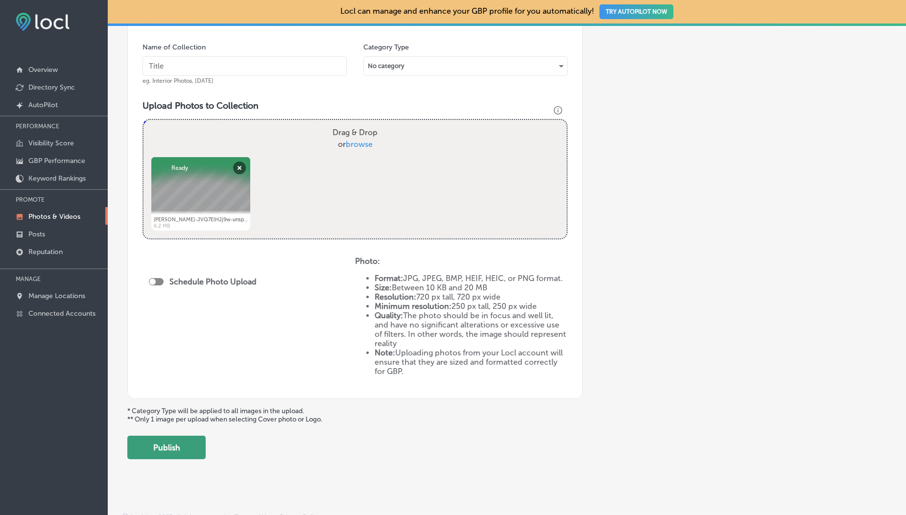
click at [178, 456] on button "Publish" at bounding box center [166, 448] width 78 height 24
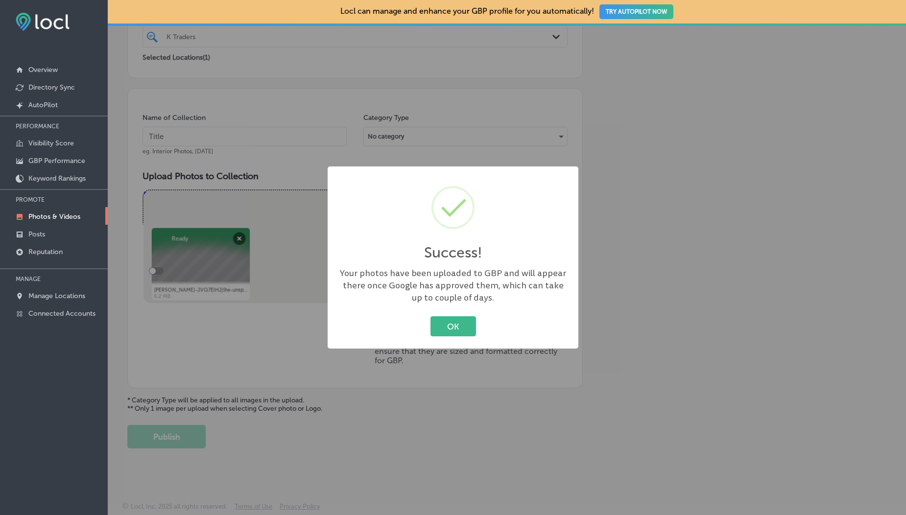
scroll to position [217, 0]
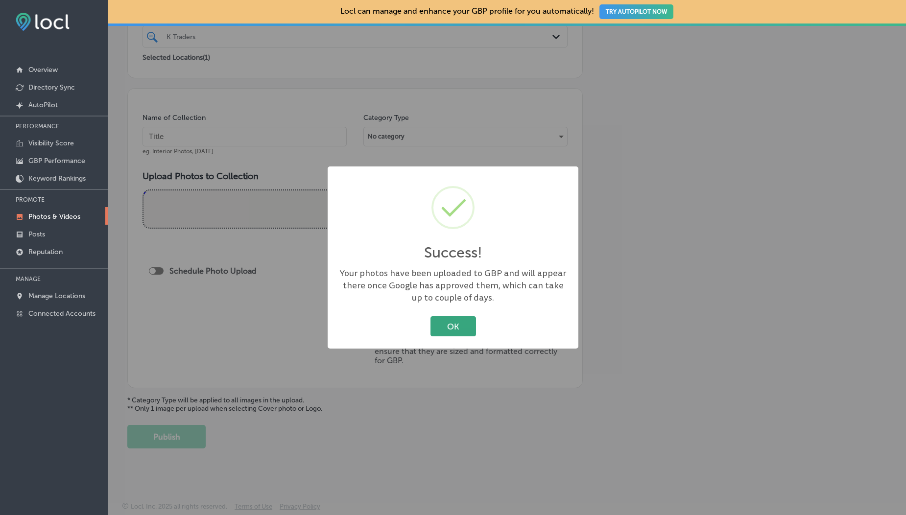
click at [461, 324] on button "OK" at bounding box center [454, 326] width 46 height 20
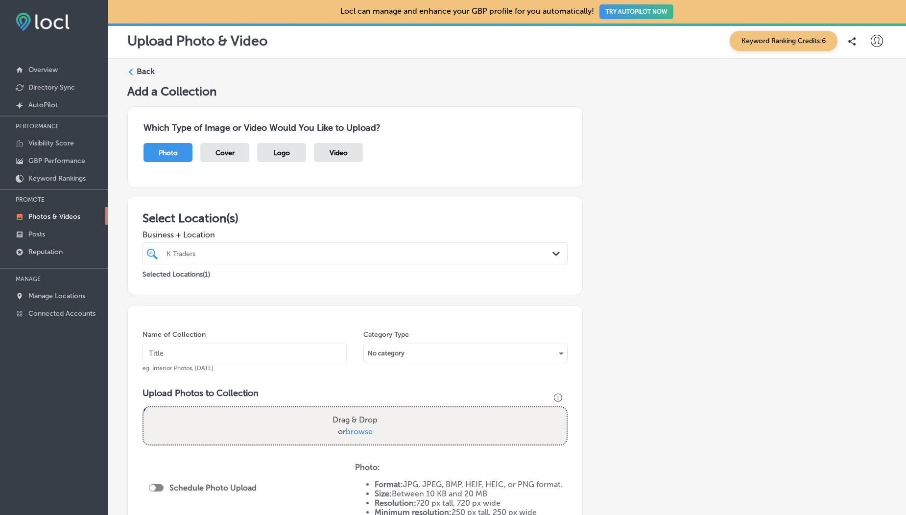
scroll to position [207, 0]
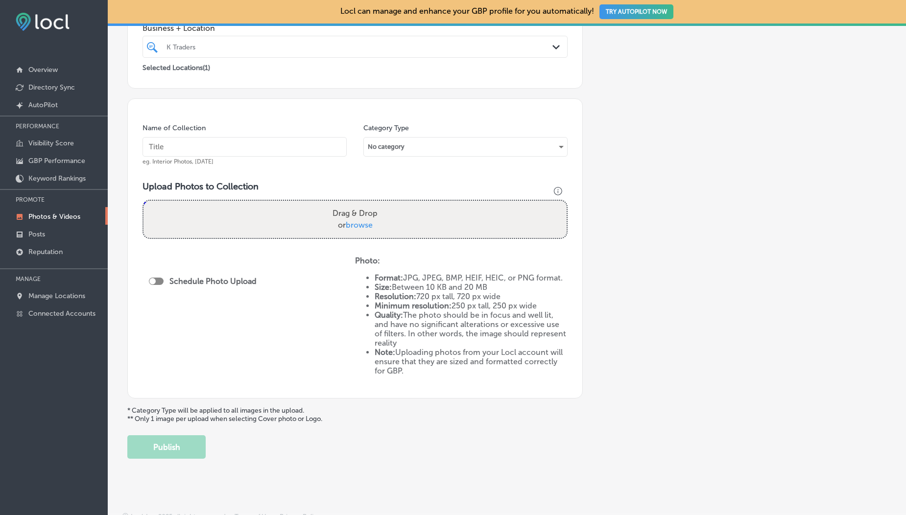
click at [359, 224] on span "browse" at bounding box center [359, 224] width 27 height 9
click at [359, 204] on input "Drag & Drop or browse" at bounding box center [355, 202] width 423 height 3
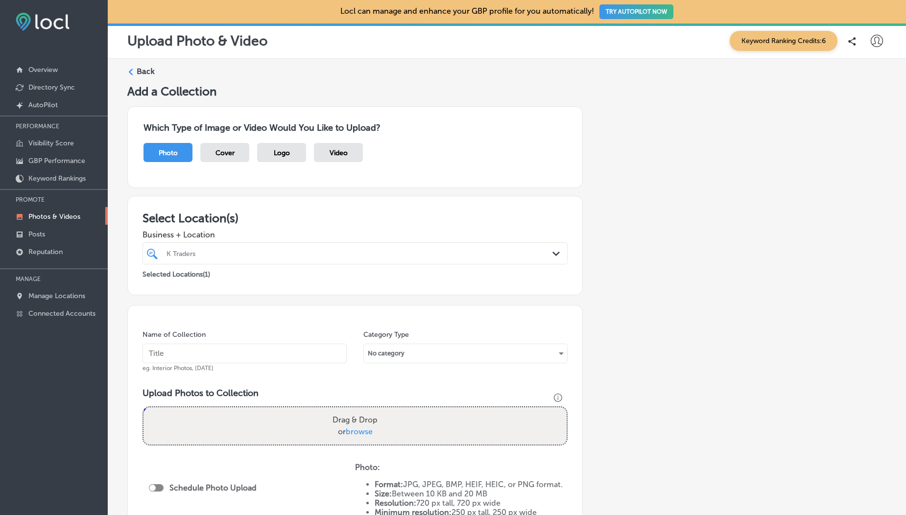
click at [344, 159] on div "Video" at bounding box center [338, 152] width 49 height 19
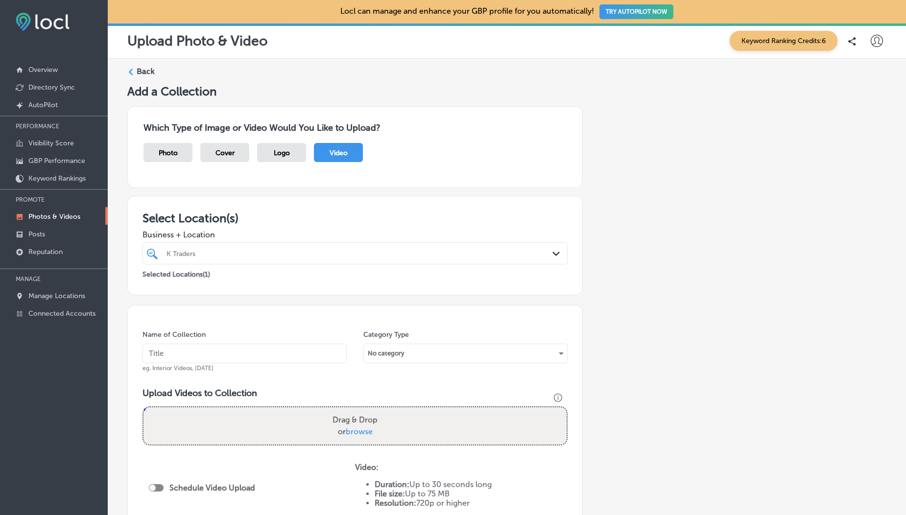
scroll to position [167, 0]
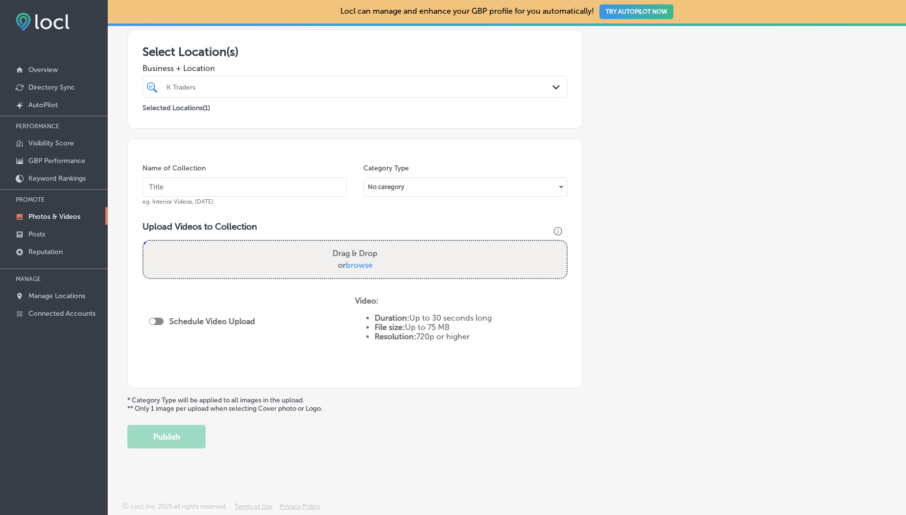
click at [349, 264] on span "browse" at bounding box center [359, 265] width 27 height 9
click at [349, 244] on input "Drag & Drop or browse" at bounding box center [355, 242] width 423 height 3
type input "C:\fakepath\small_wild_squirrel_looking_for_food_in_nature_6892059.mp4"
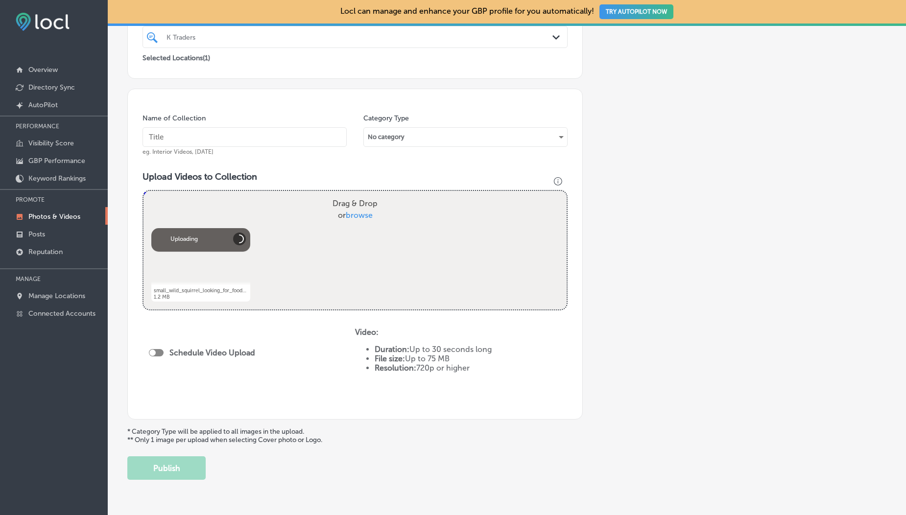
scroll to position [248, 0]
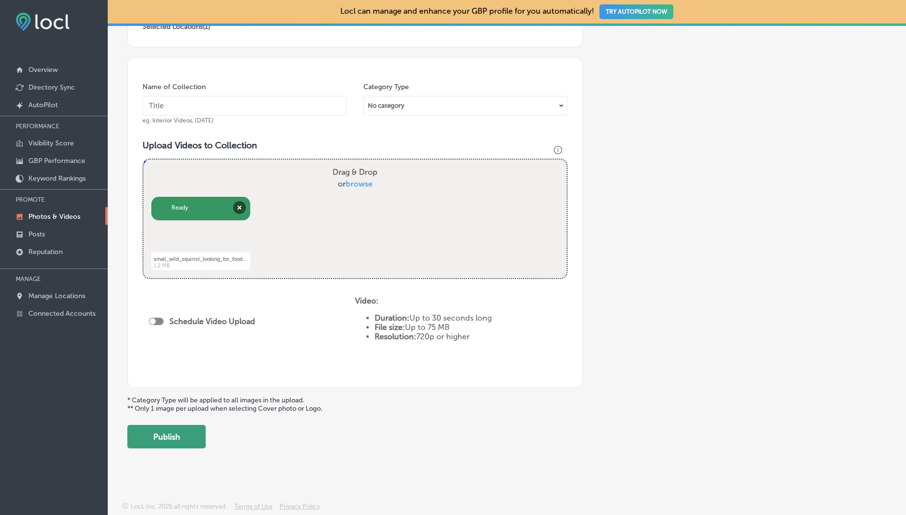
click at [179, 440] on button "Publish" at bounding box center [166, 437] width 78 height 24
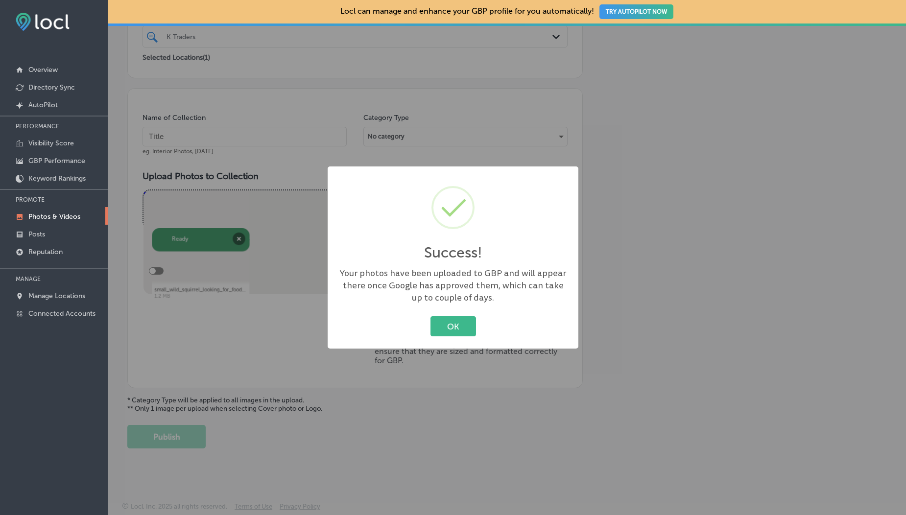
scroll to position [217, 0]
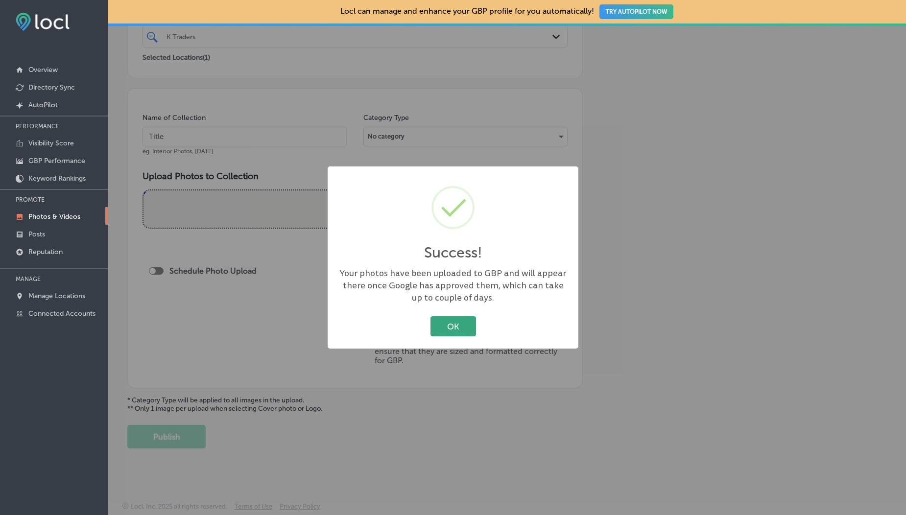
click at [452, 325] on button "OK" at bounding box center [454, 326] width 46 height 20
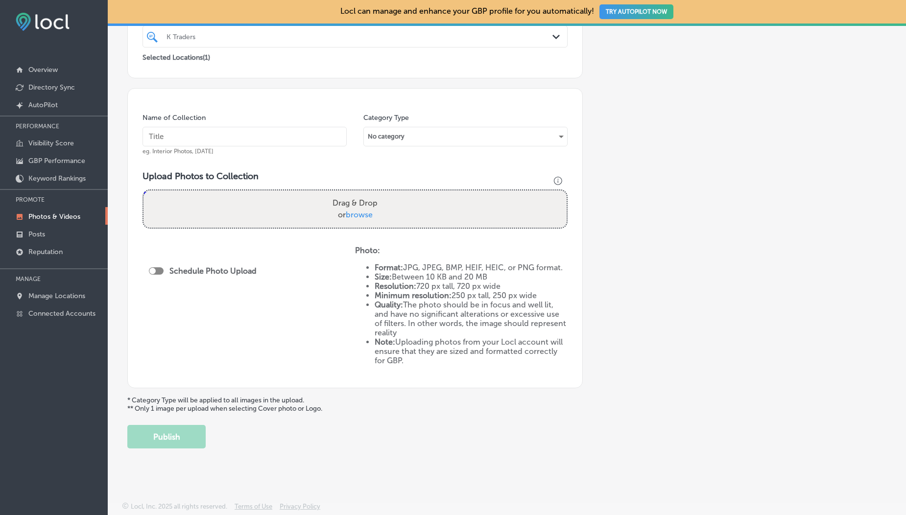
click at [45, 222] on link "Photos & Videos" at bounding box center [54, 216] width 108 height 18
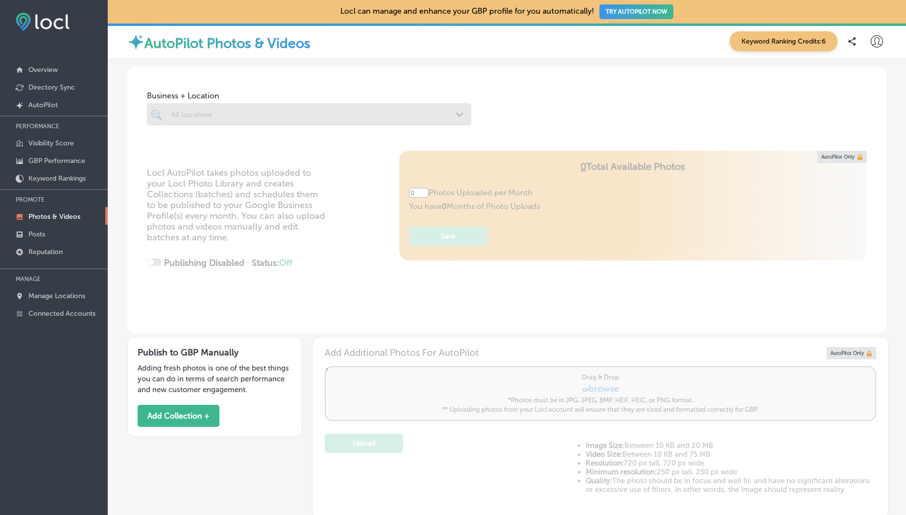
type input "5"
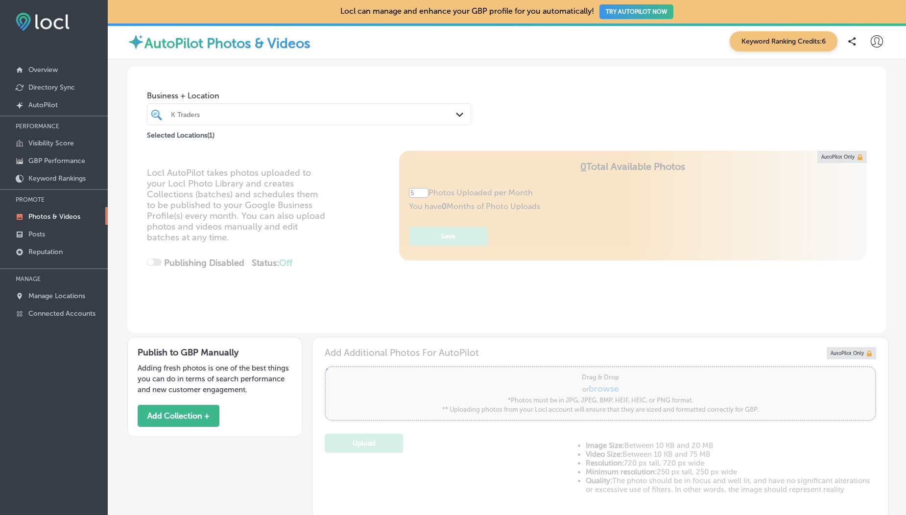
scroll to position [404, 0]
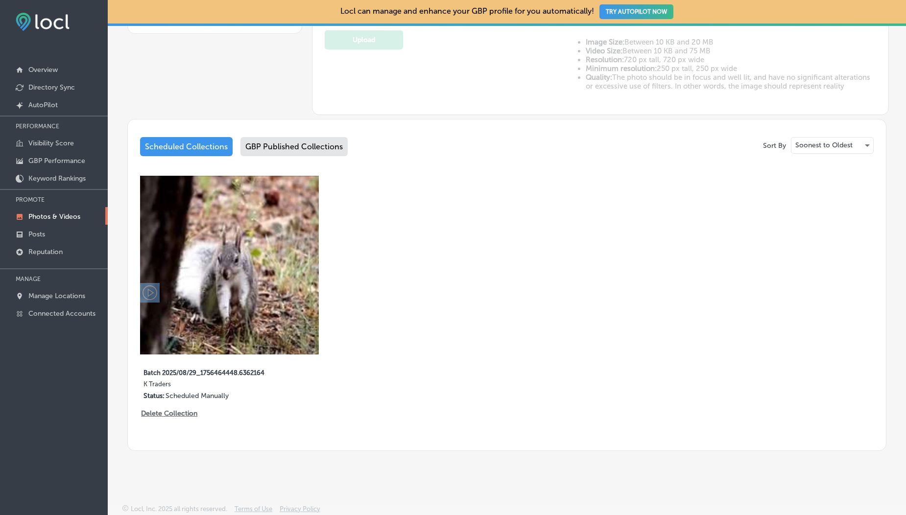
click at [221, 190] on img at bounding box center [229, 265] width 179 height 179
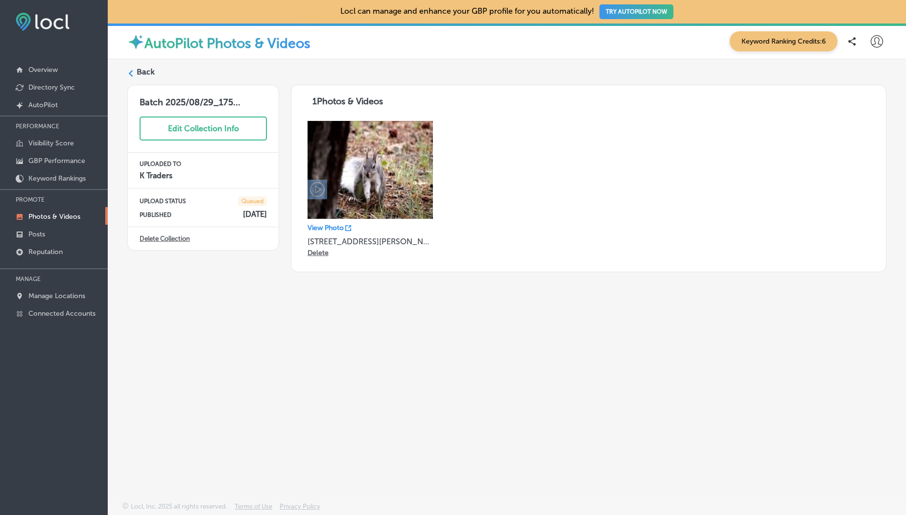
click at [142, 67] on label "Back" at bounding box center [146, 72] width 18 height 11
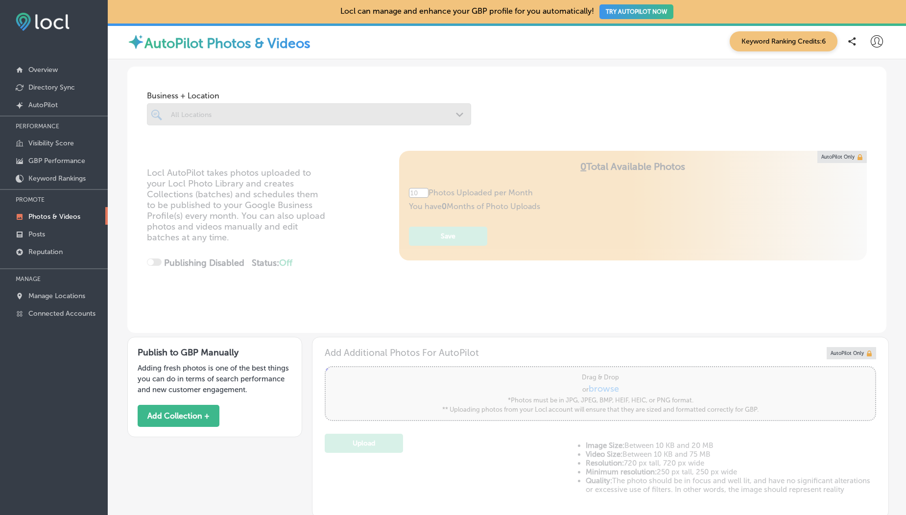
type input "5"
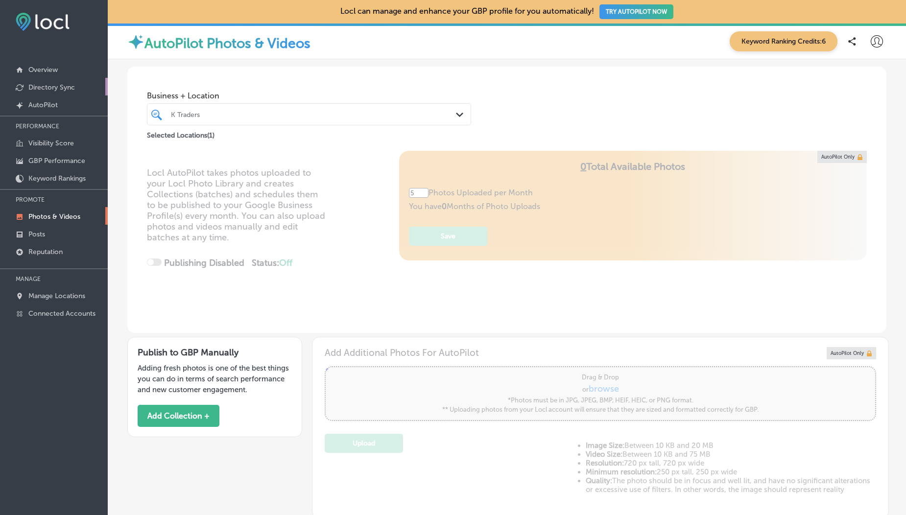
click at [57, 87] on p "Directory Sync" at bounding box center [51, 87] width 47 height 8
